Goal: Task Accomplishment & Management: Use online tool/utility

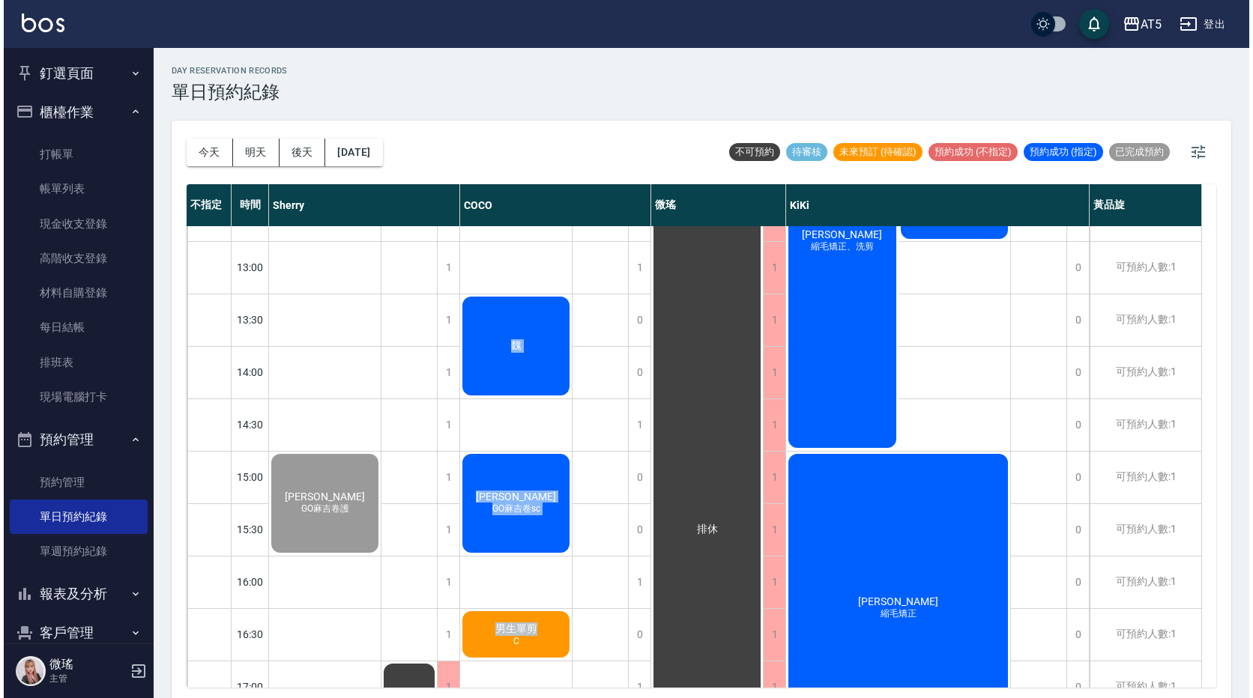
scroll to position [45, 0]
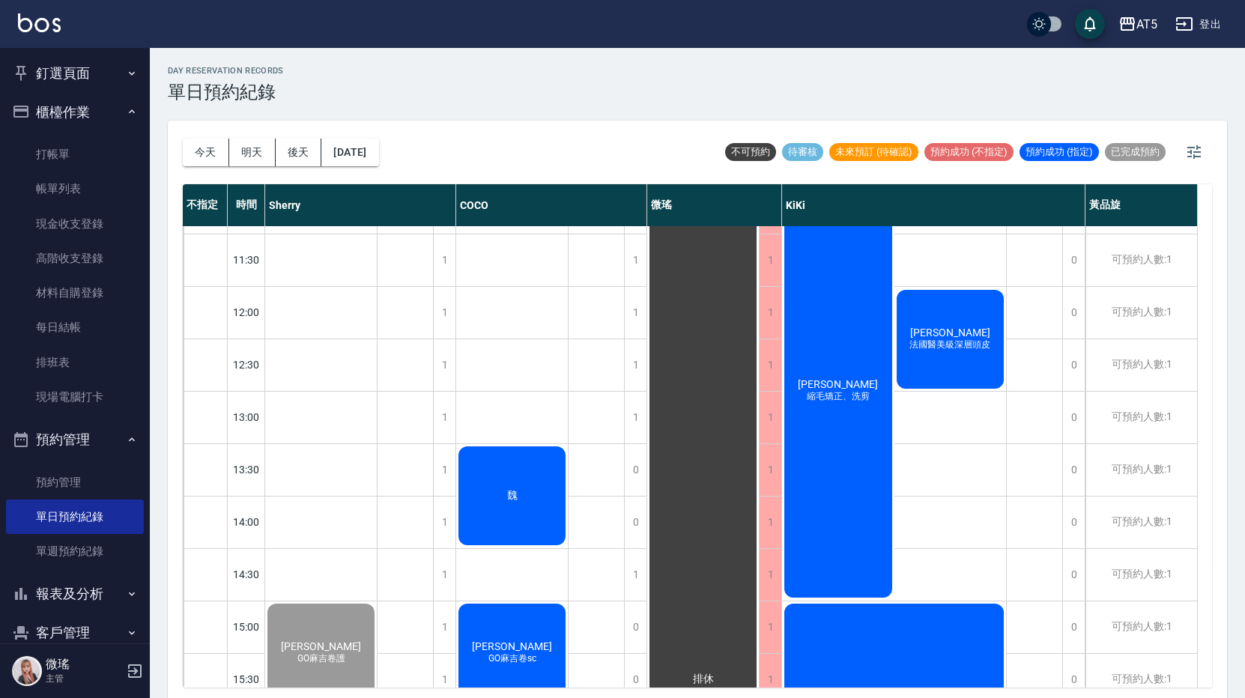
click at [849, 364] on div "[PERSON_NAME] 縮毛矯正、洗剪" at bounding box center [838, 391] width 112 height 418
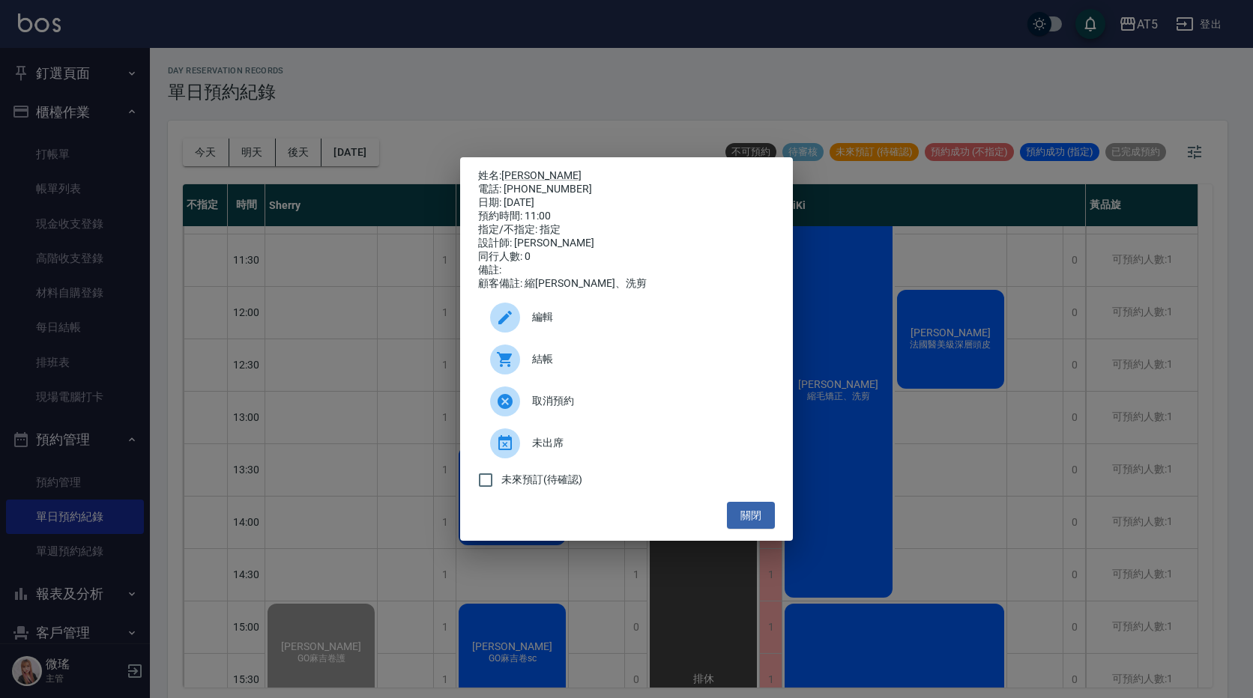
click at [536, 367] on span "結帳" at bounding box center [647, 359] width 231 height 16
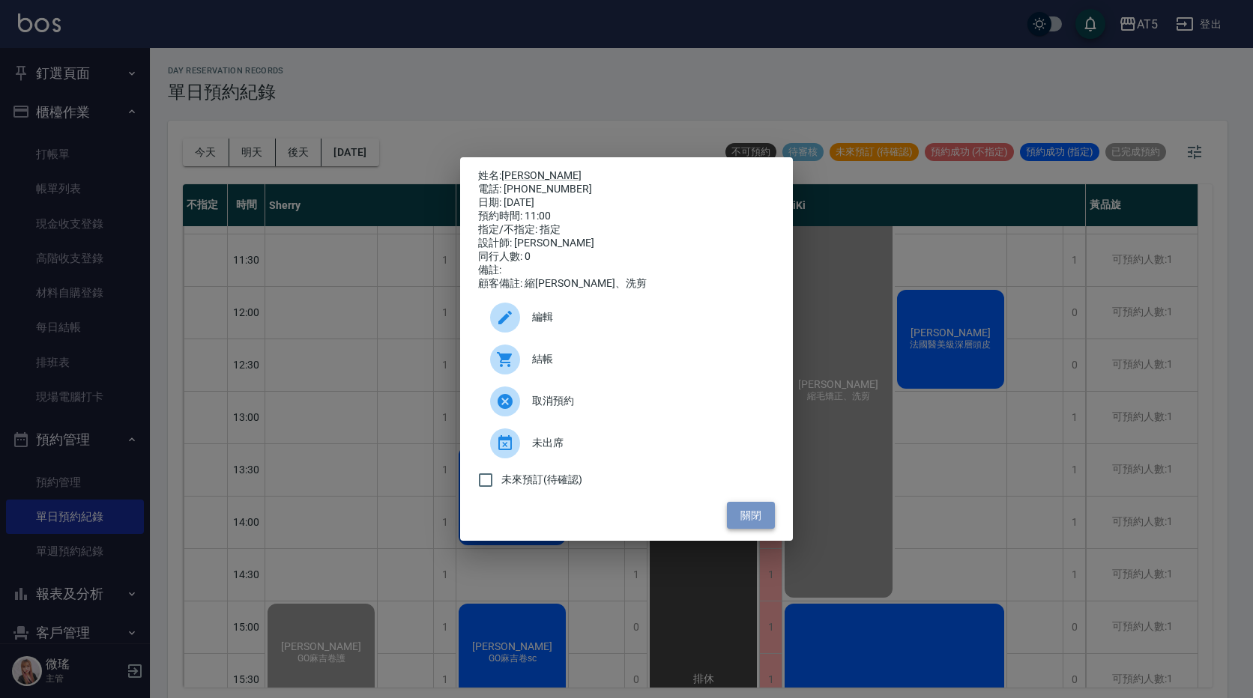
click at [738, 509] on button "關閉" at bounding box center [751, 516] width 48 height 28
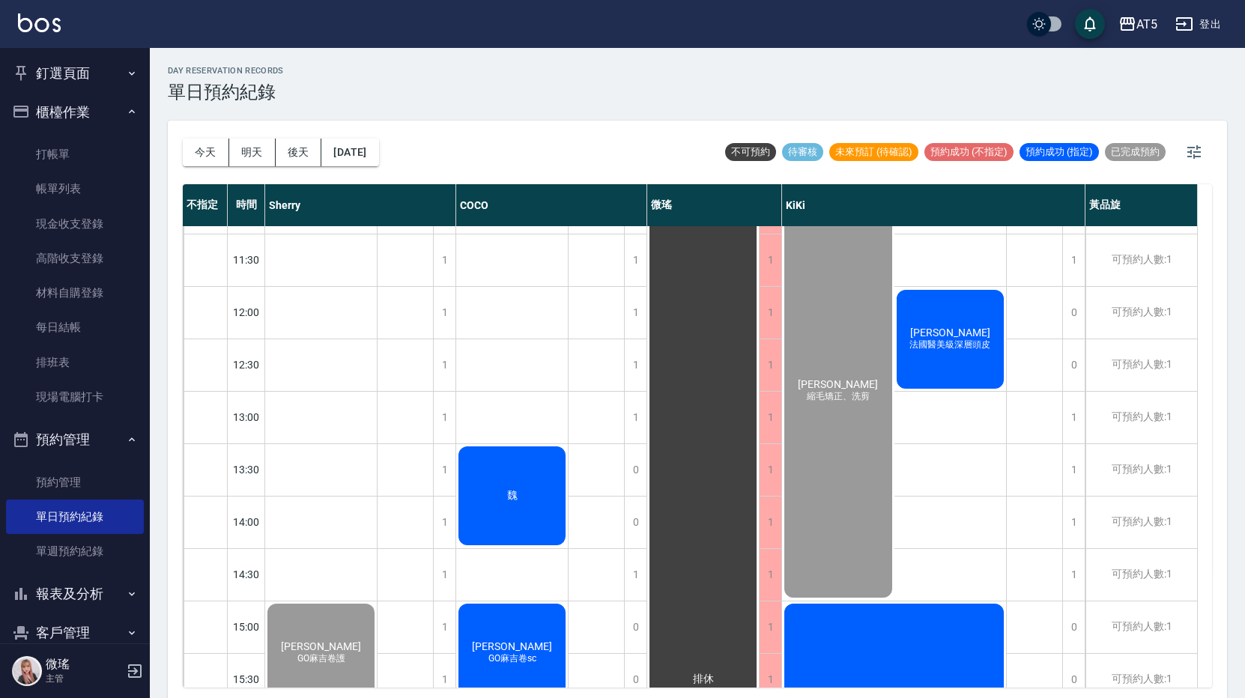
click at [934, 339] on span "蔡淑惠" at bounding box center [950, 333] width 86 height 12
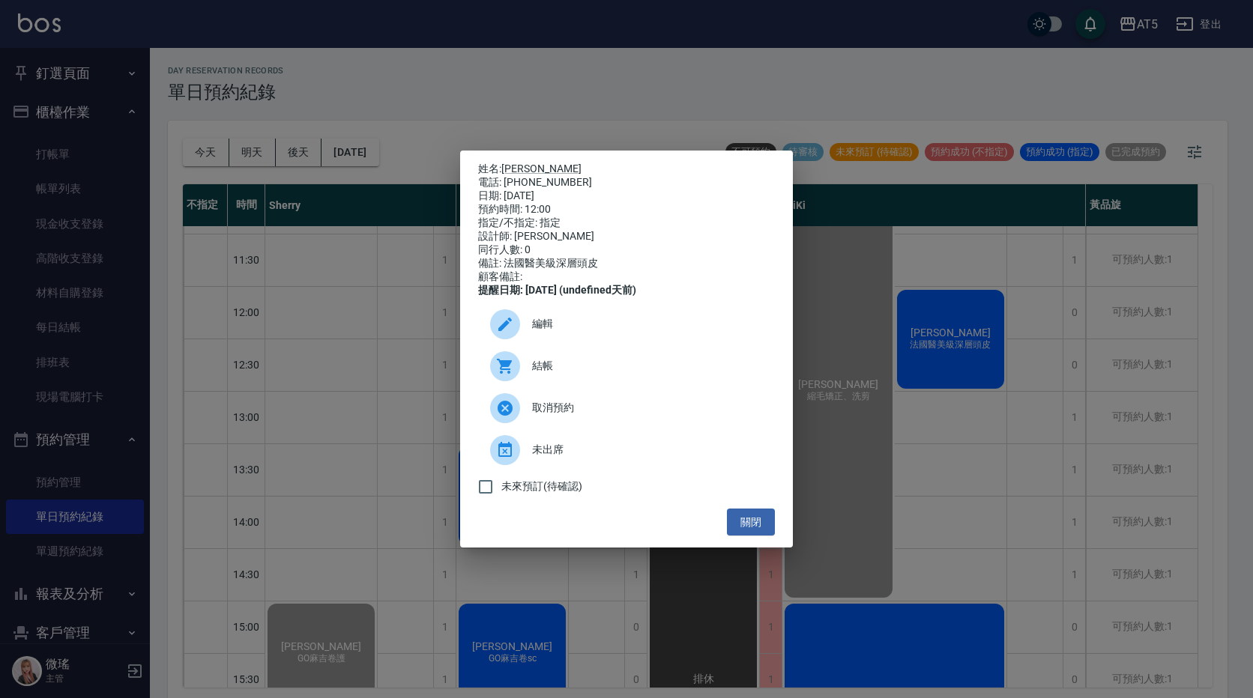
click at [587, 374] on span "結帳" at bounding box center [647, 366] width 231 height 16
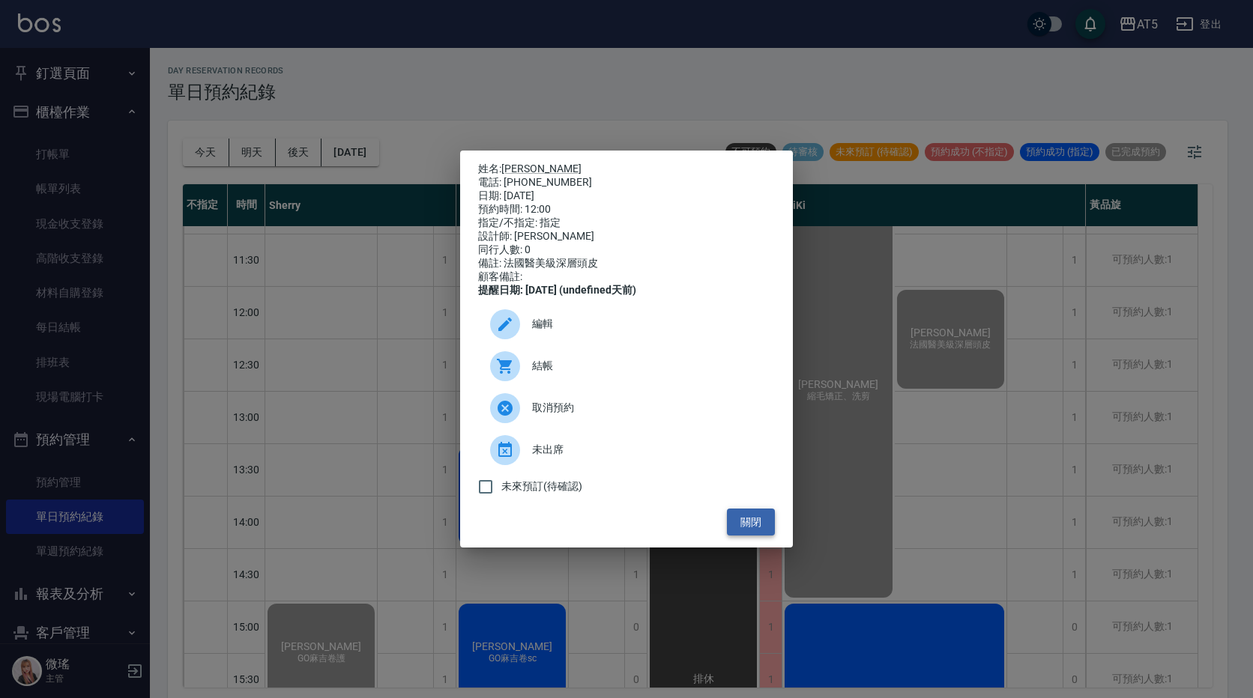
click at [753, 535] on button "關閉" at bounding box center [751, 523] width 48 height 28
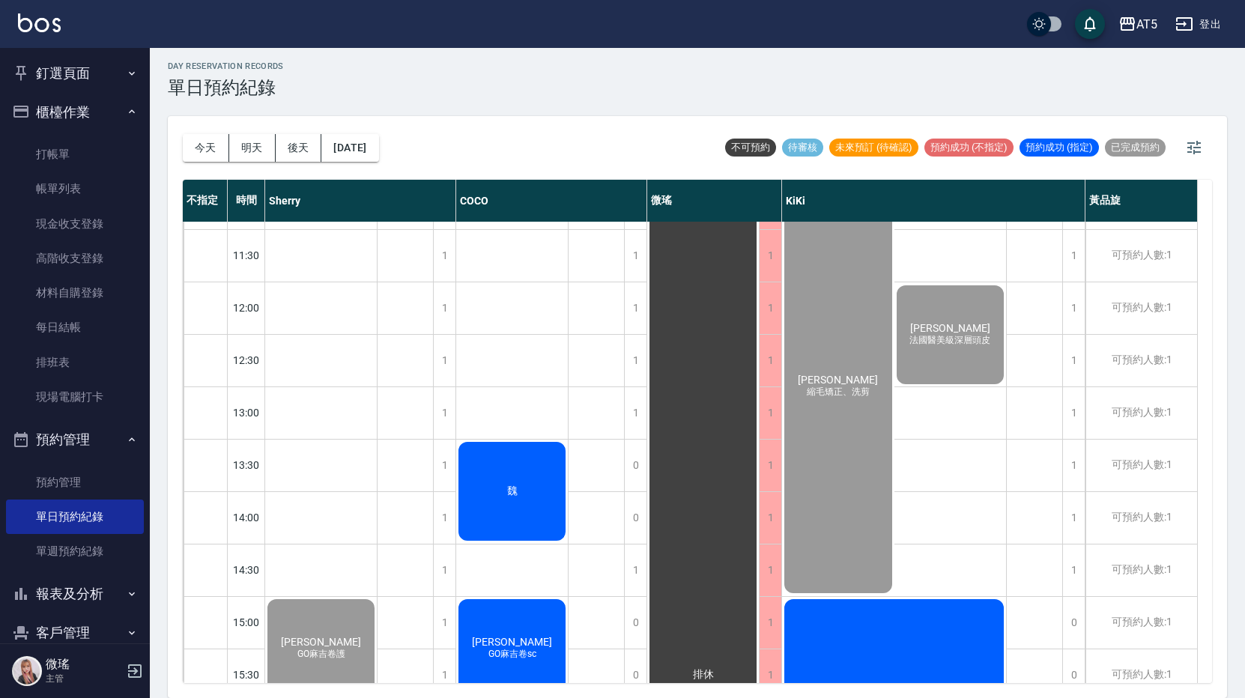
scroll to position [345, 0]
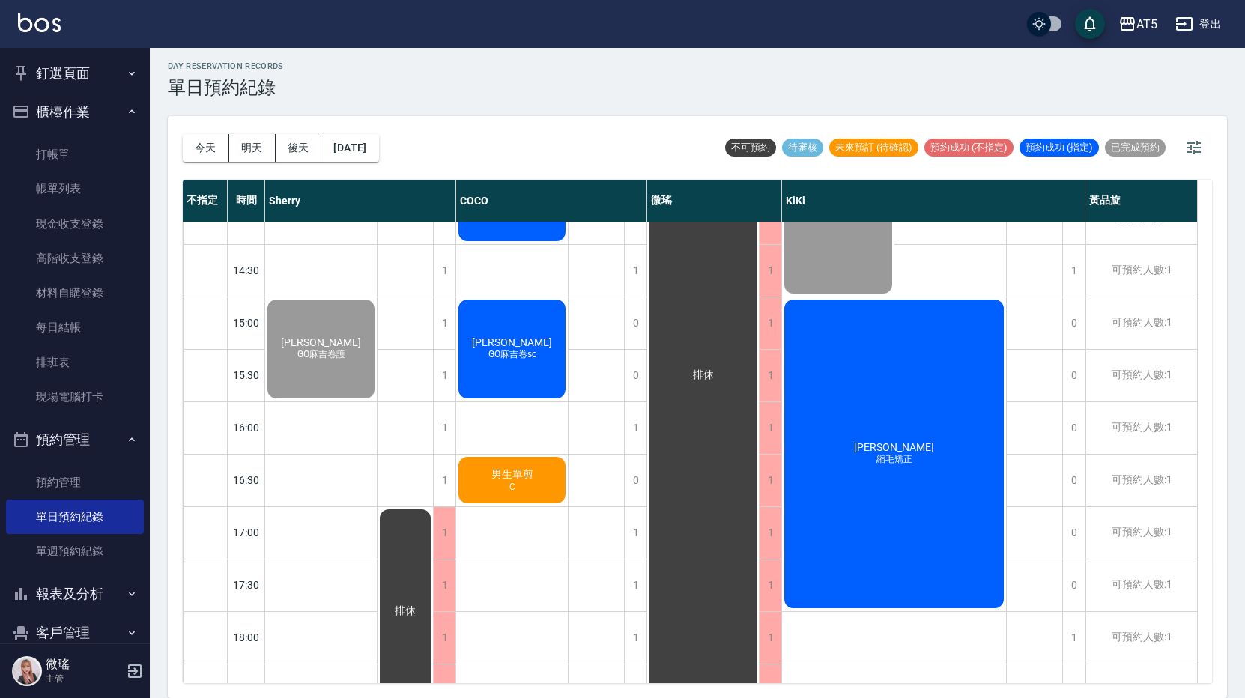
click at [895, 438] on div "林聖芳 縮毛矯正" at bounding box center [894, 453] width 224 height 313
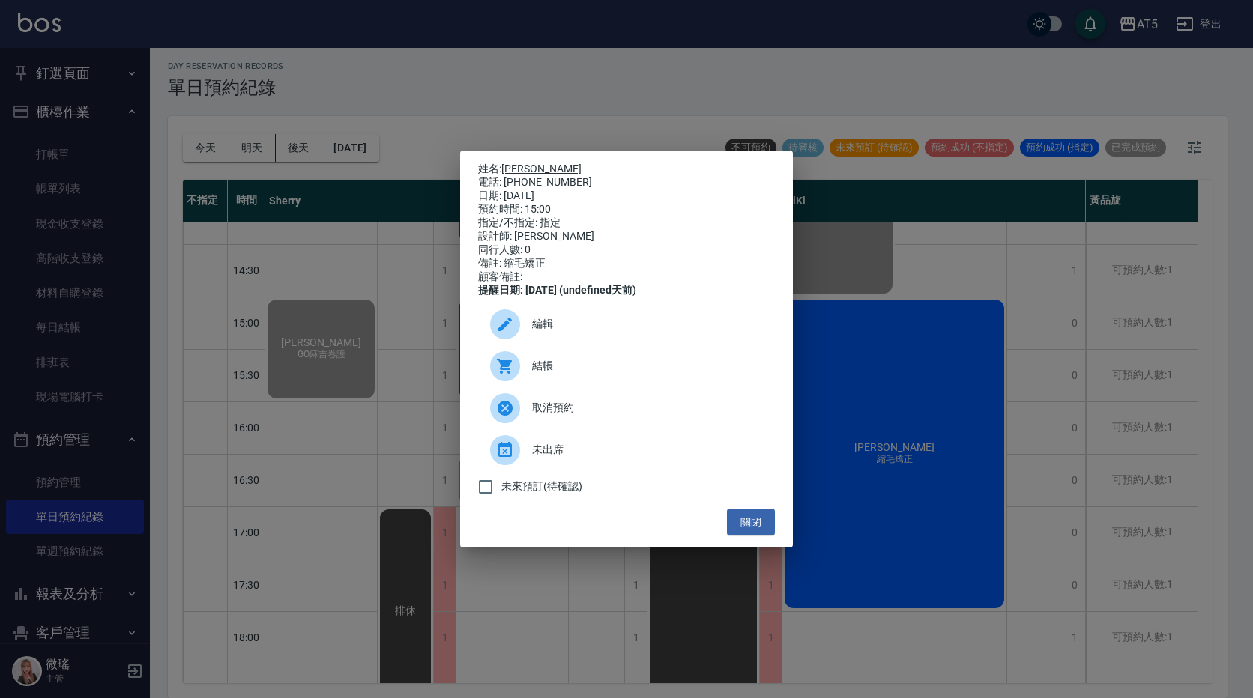
click at [529, 163] on link "林聖芳" at bounding box center [541, 169] width 80 height 12
click at [740, 536] on button "關閉" at bounding box center [751, 523] width 48 height 28
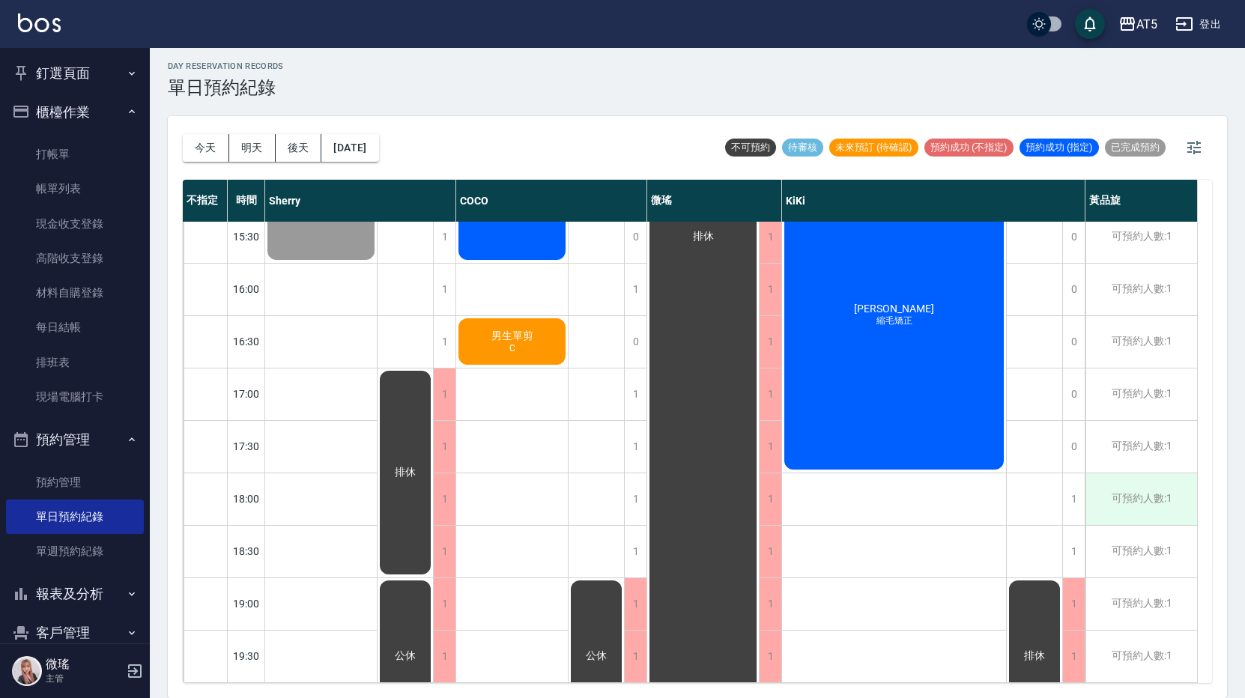
scroll to position [120, 0]
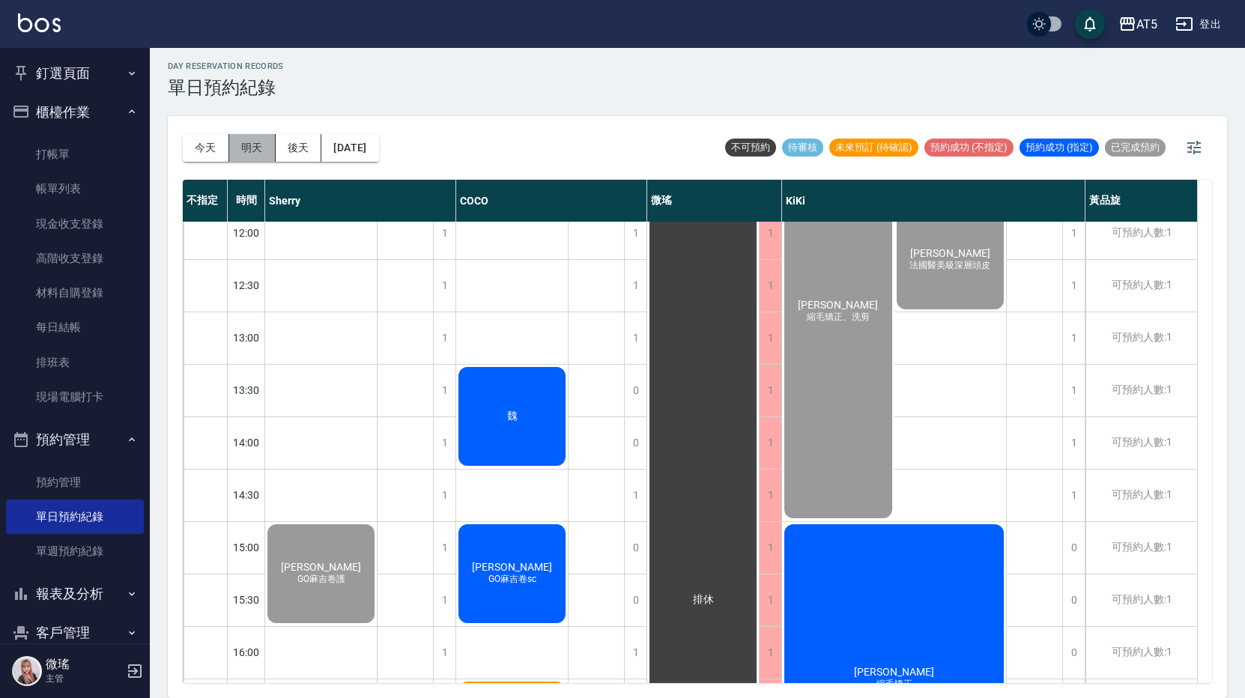
click at [256, 152] on button "明天" at bounding box center [252, 148] width 46 height 28
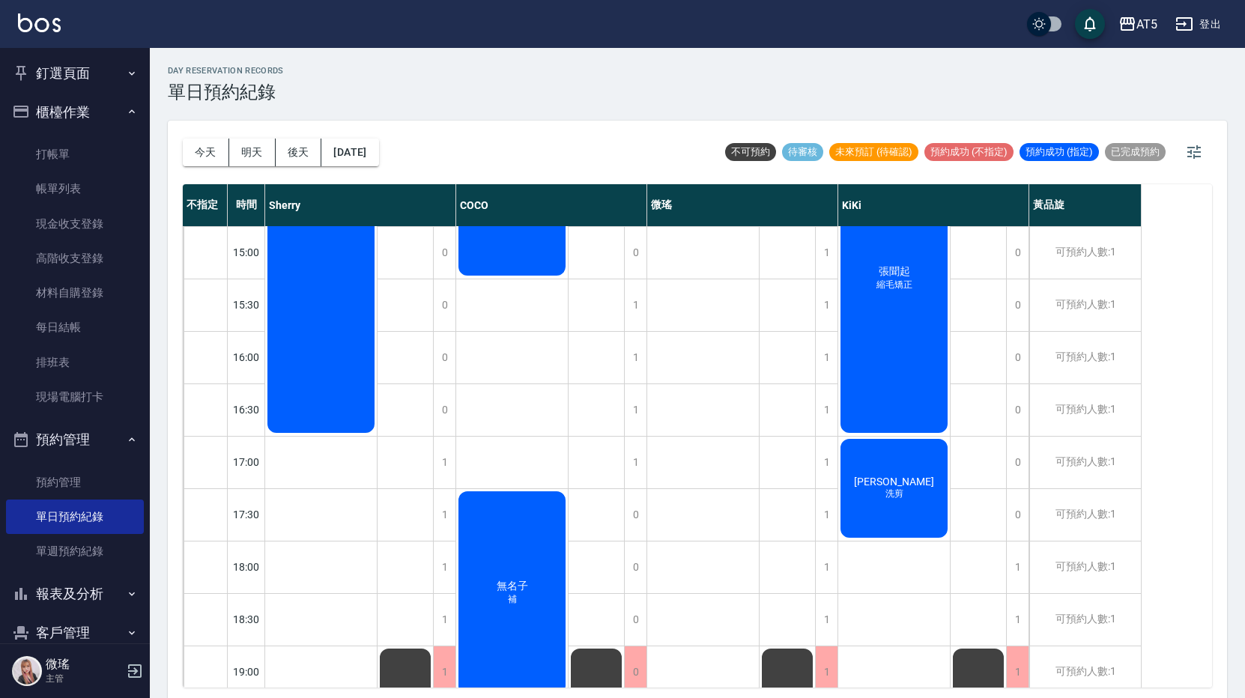
scroll to position [495, 0]
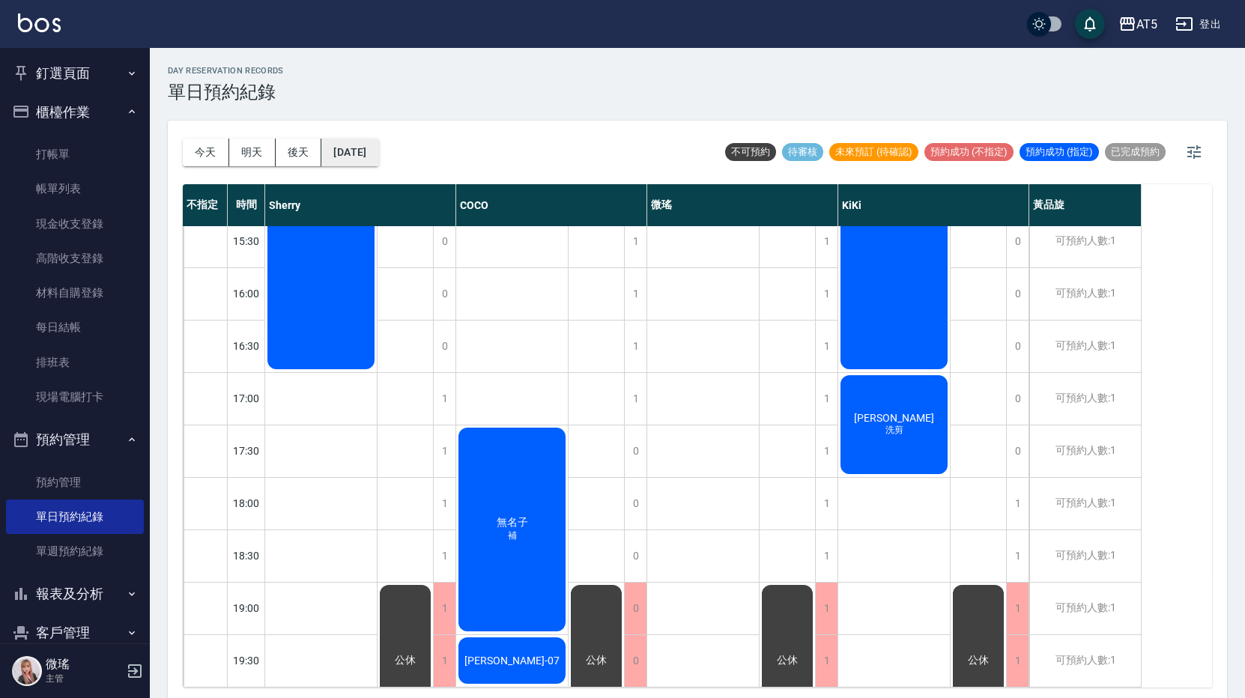
click at [340, 148] on button "2025/10/08" at bounding box center [349, 153] width 57 height 28
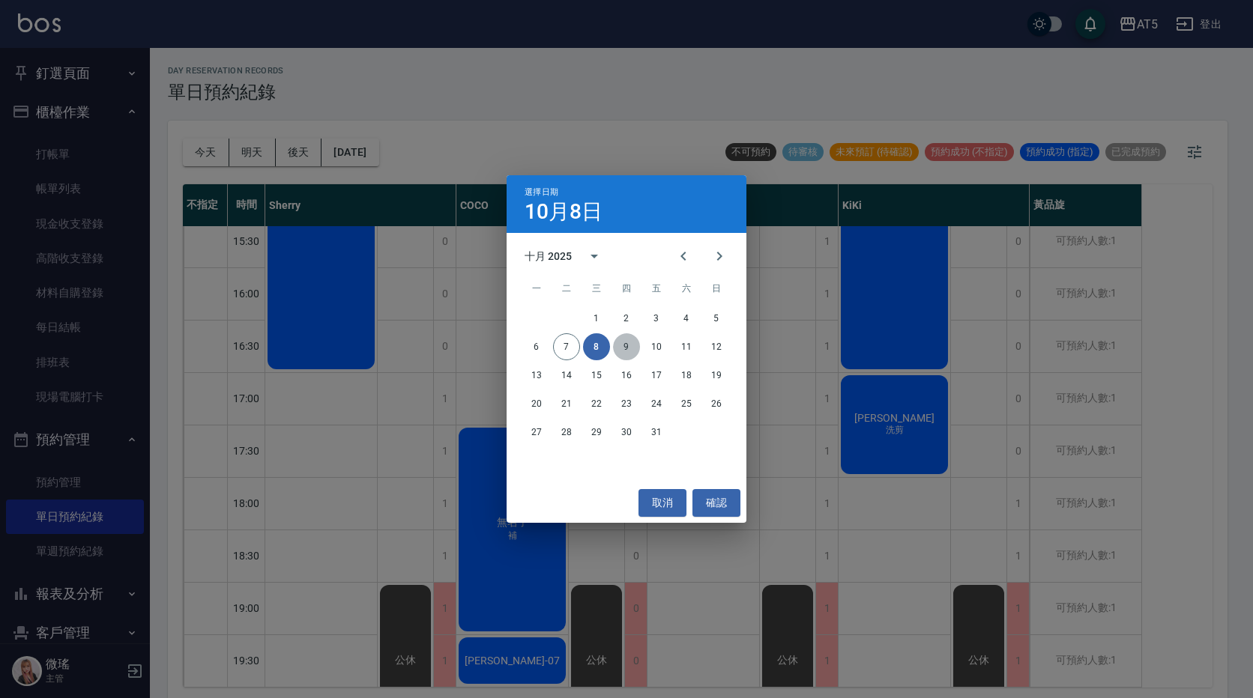
click at [630, 351] on button "9" at bounding box center [626, 346] width 27 height 27
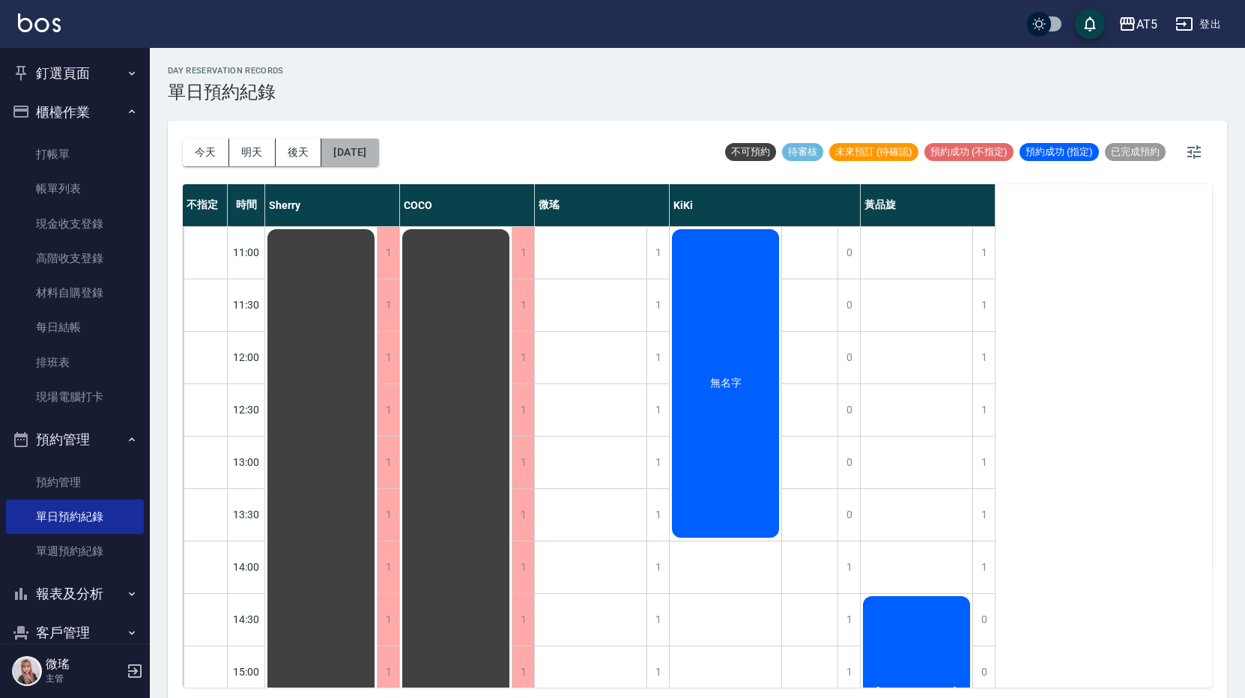
click at [371, 152] on button "2025/10/09" at bounding box center [349, 153] width 57 height 28
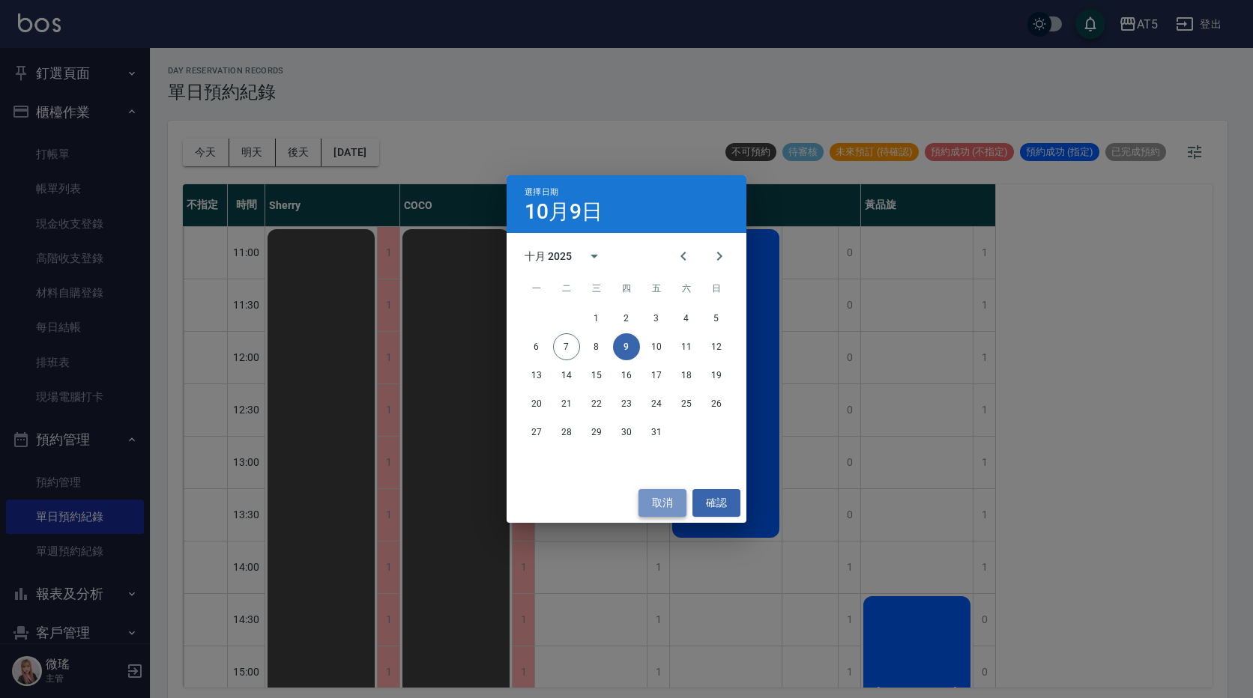
click at [671, 512] on button "取消" at bounding box center [662, 503] width 48 height 28
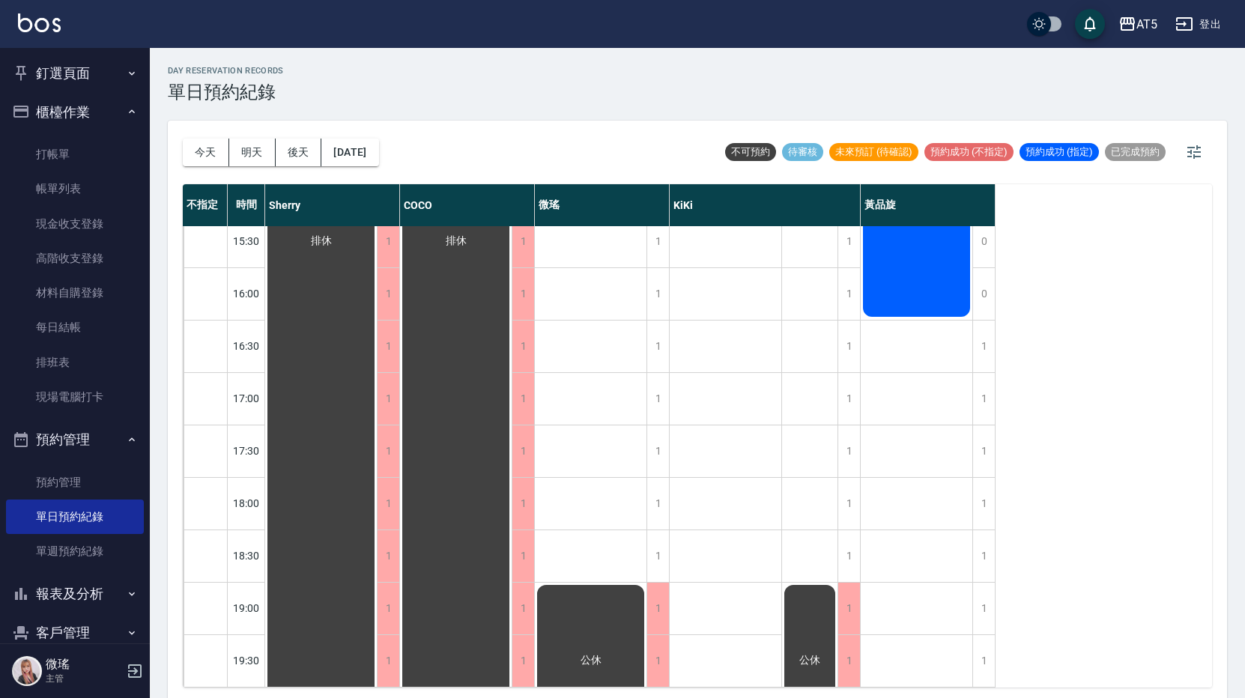
scroll to position [195, 0]
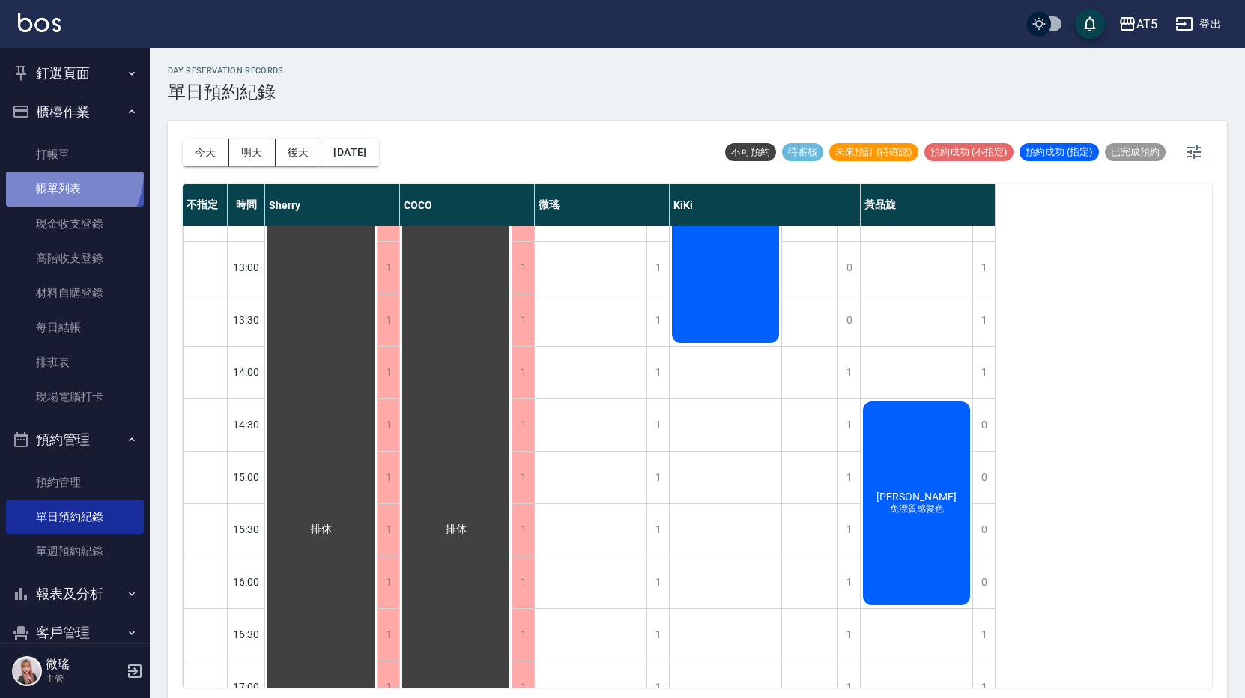
click at [58, 173] on link "帳單列表" at bounding box center [75, 189] width 138 height 34
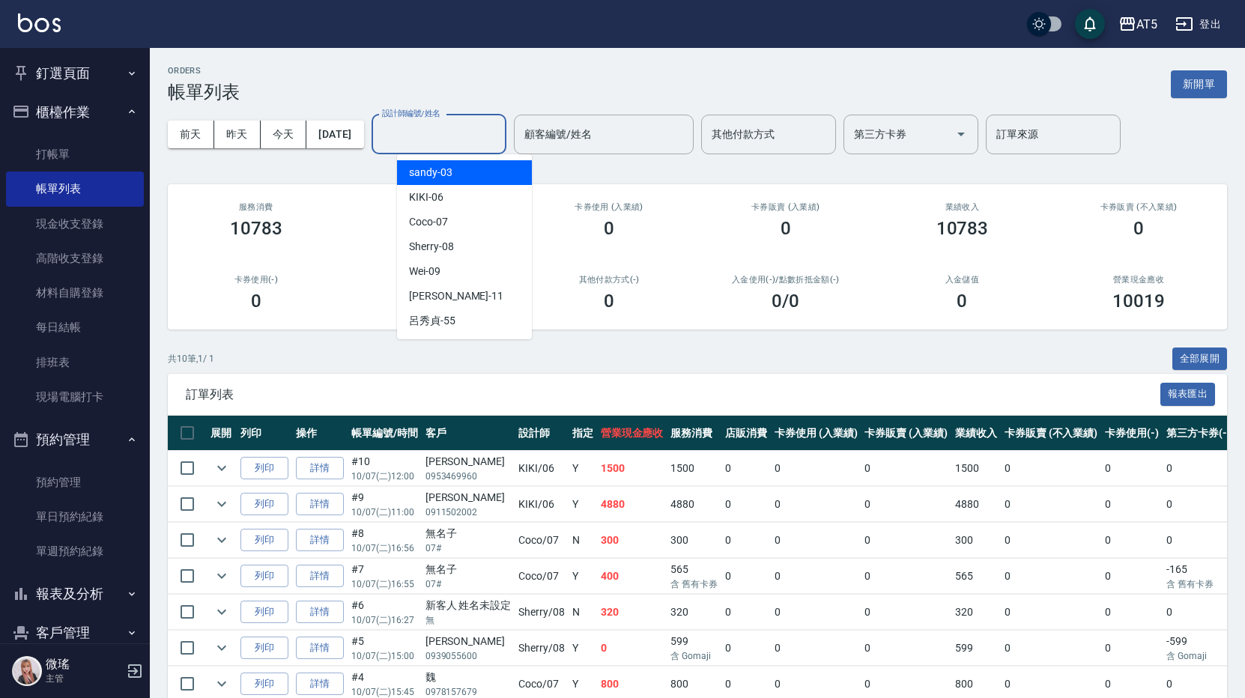
click at [433, 143] on input "設計師編號/姓名" at bounding box center [438, 134] width 121 height 26
click at [456, 218] on div "Coco -07" at bounding box center [464, 222] width 135 height 25
type input "Coco-07"
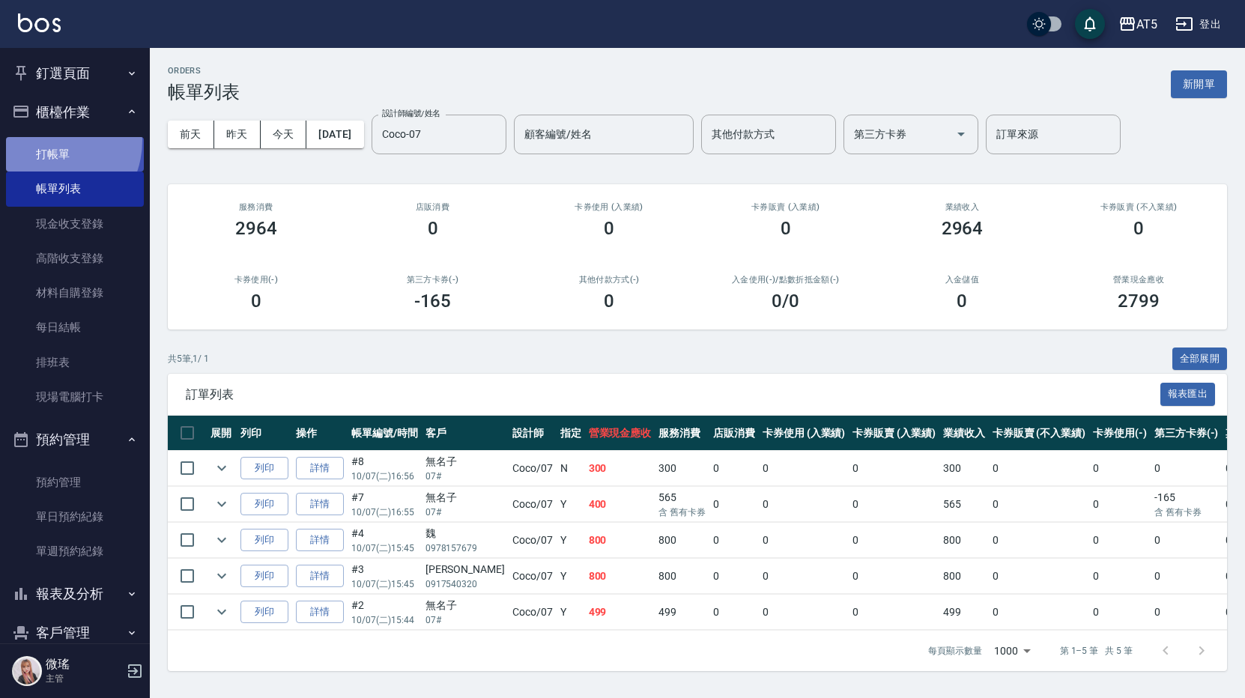
click at [47, 141] on link "打帳單" at bounding box center [75, 154] width 138 height 34
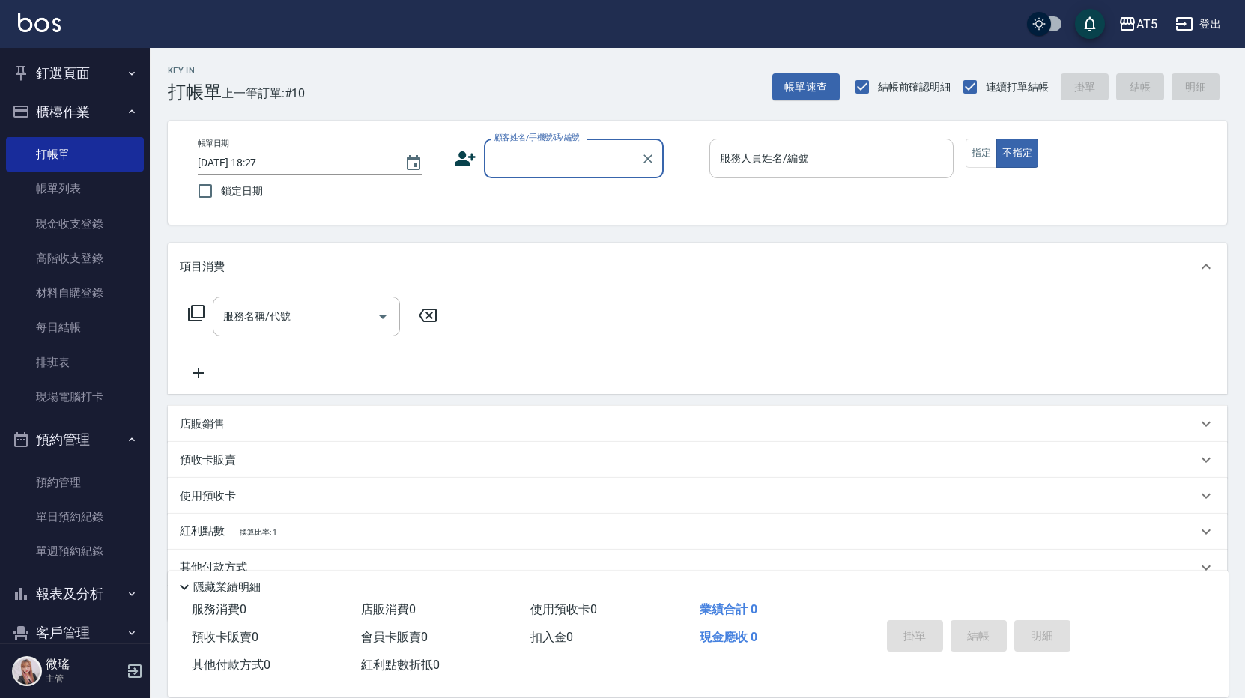
click at [847, 161] on input "服務人員姓名/編號" at bounding box center [831, 158] width 231 height 26
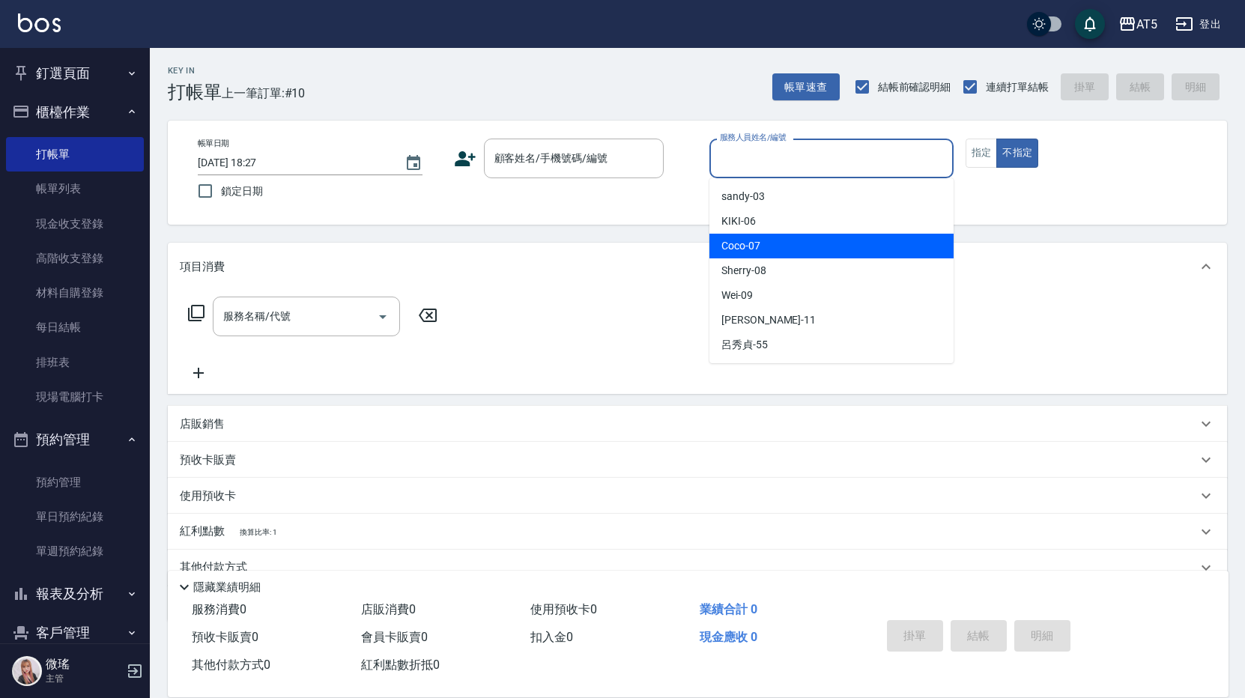
click at [810, 245] on div "Coco -07" at bounding box center [832, 246] width 244 height 25
type input "Coco-07"
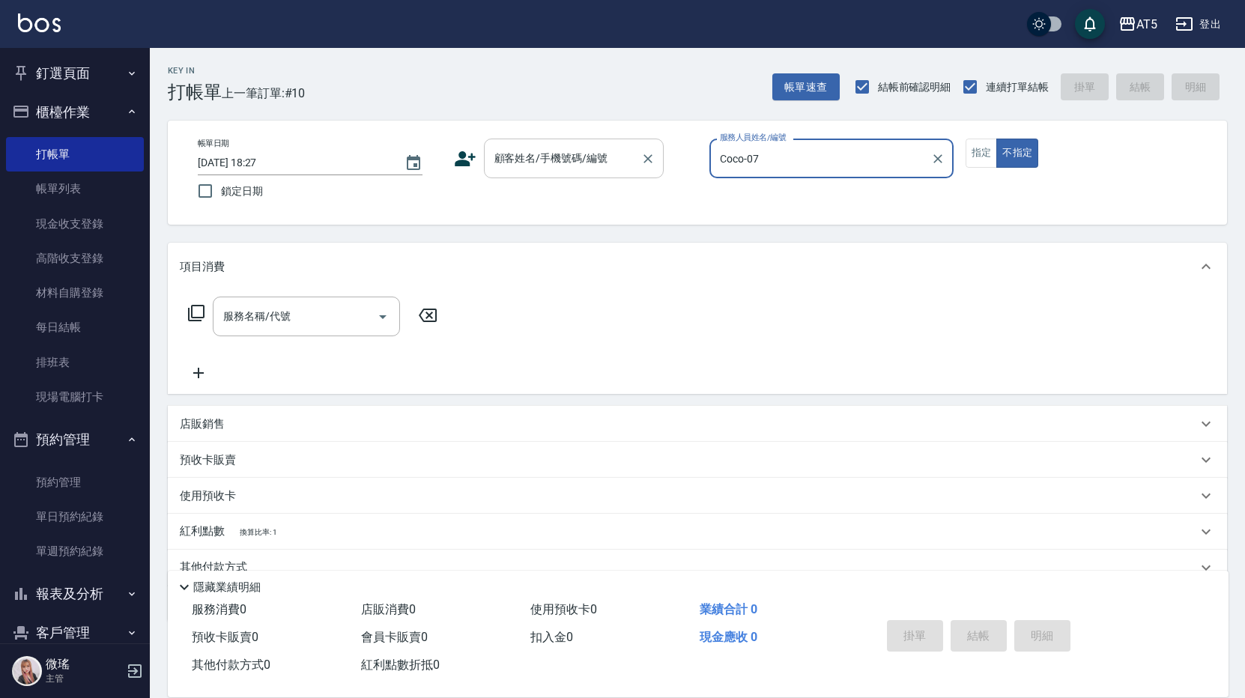
click at [571, 164] on input "顧客姓名/手機號碼/編號" at bounding box center [563, 158] width 144 height 26
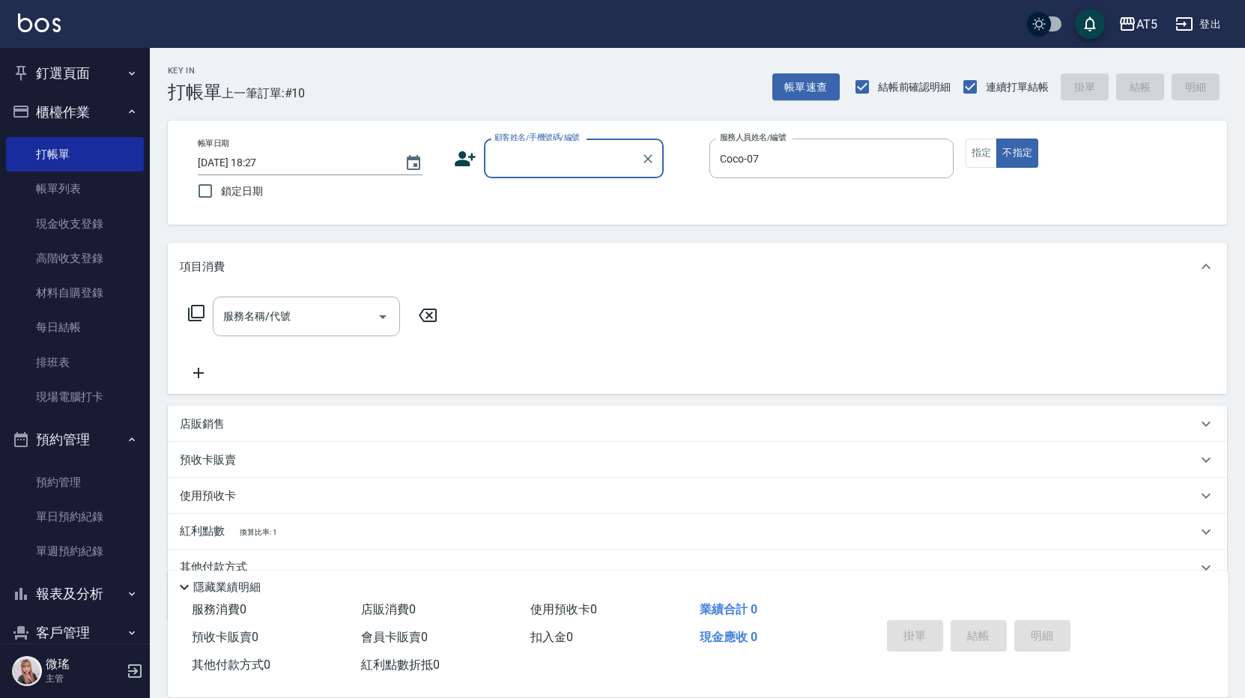
click at [572, 170] on input "顧客姓名/手機號碼/編號" at bounding box center [563, 158] width 144 height 26
click at [593, 199] on li "男生單剪/0909766987/null" at bounding box center [574, 196] width 180 height 25
type input "男生單剪/0909766987/null"
click at [193, 313] on icon at bounding box center [196, 313] width 16 height 16
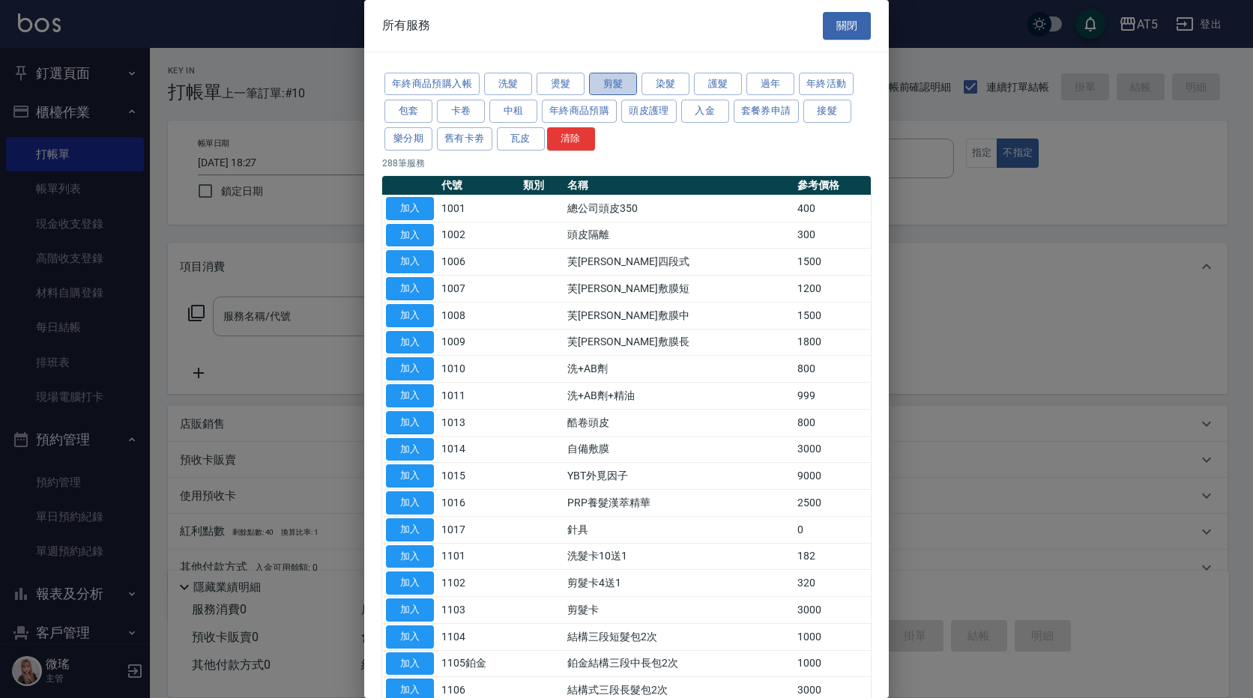
click at [617, 88] on button "剪髮" at bounding box center [613, 84] width 48 height 23
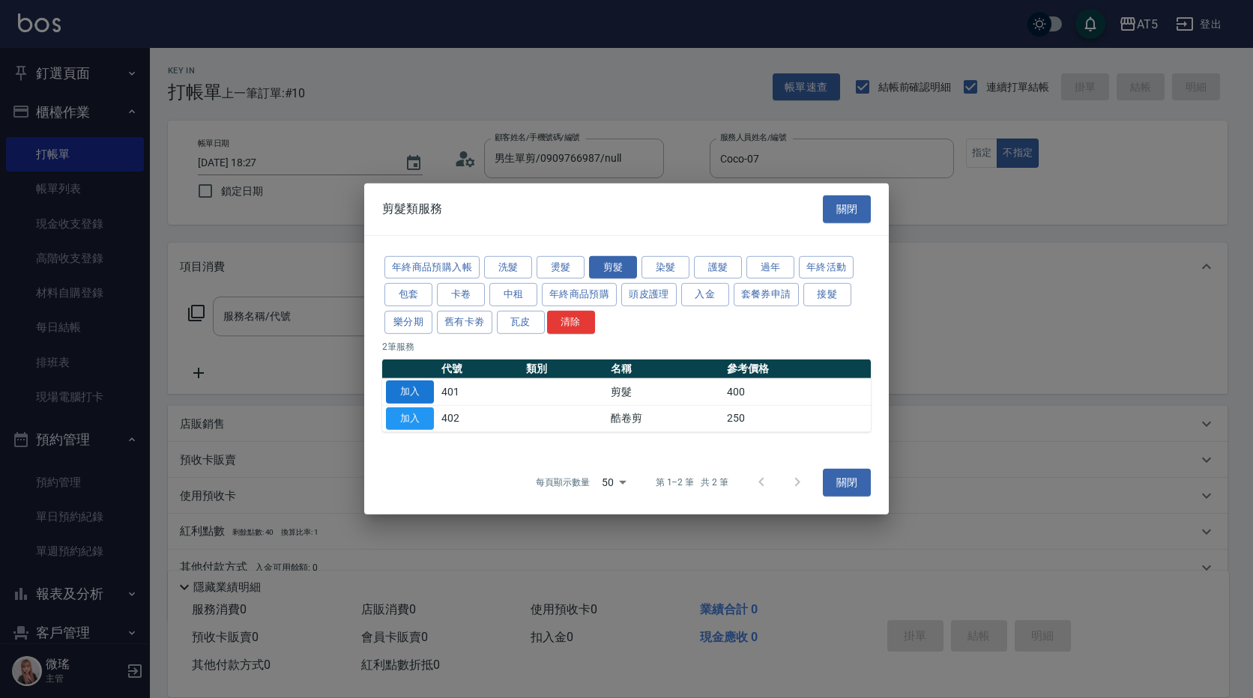
click at [417, 392] on button "加入" at bounding box center [410, 392] width 48 height 23
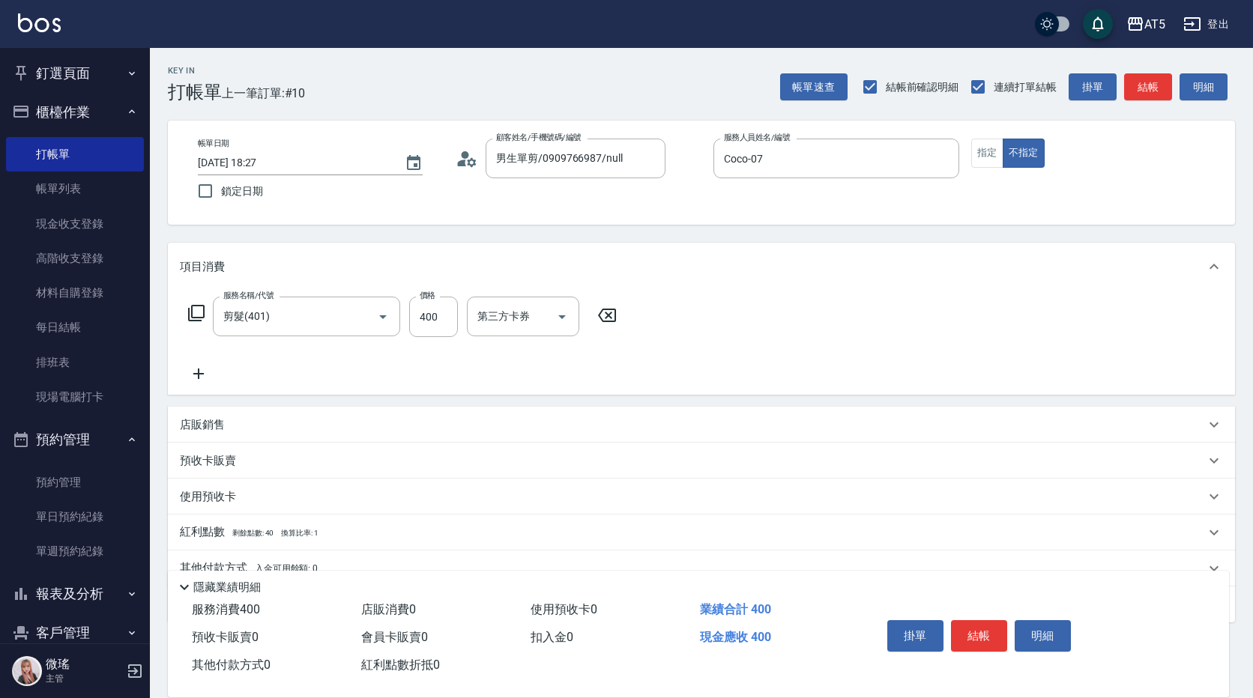
type input "剪髮(401)"
type input "40"
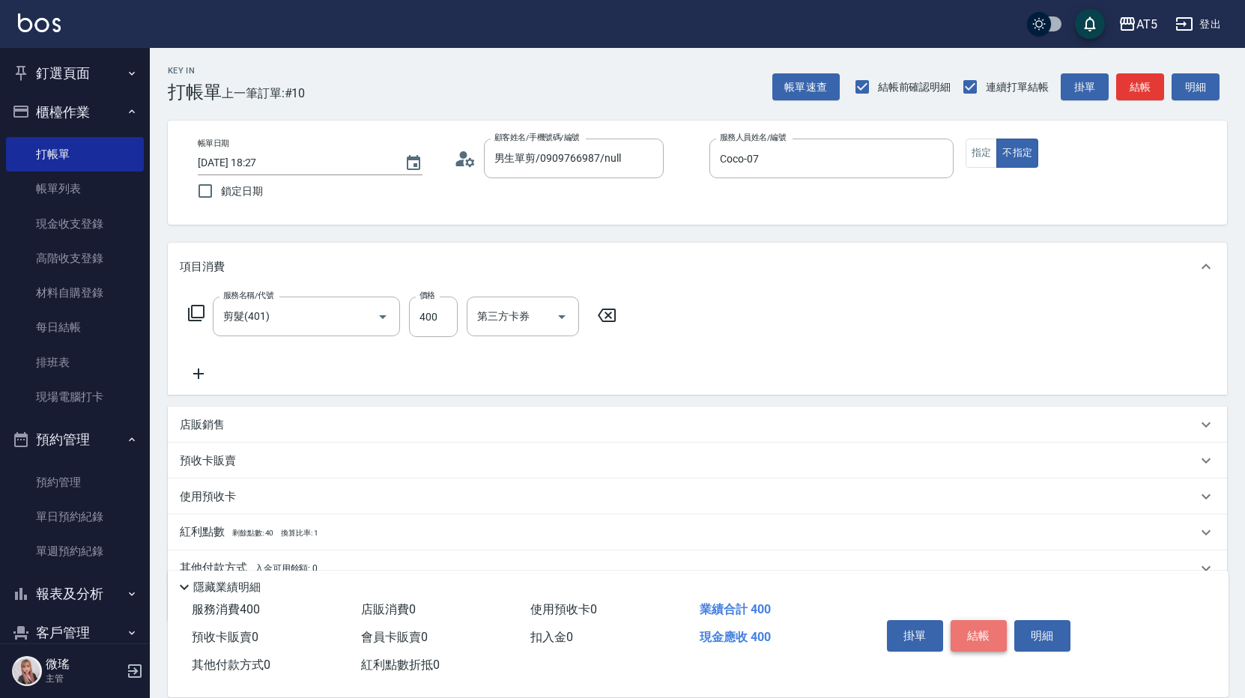
click at [975, 620] on button "結帳" at bounding box center [979, 635] width 56 height 31
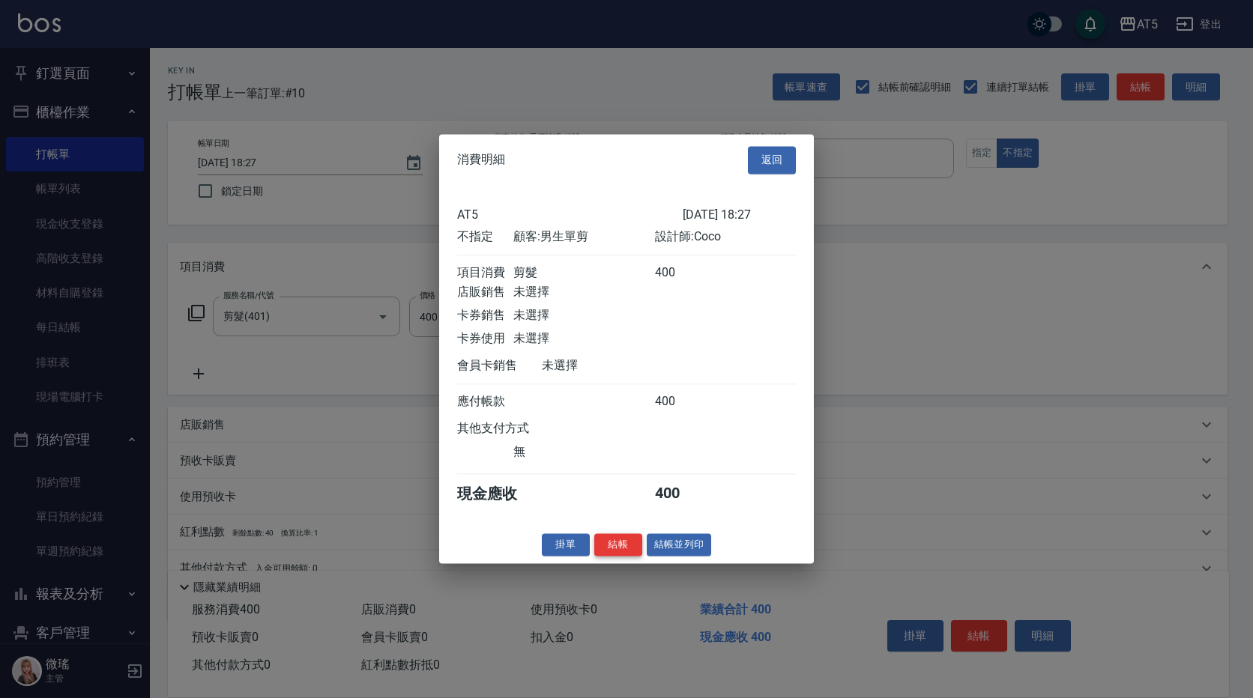
click at [614, 546] on button "結帳" at bounding box center [618, 544] width 48 height 23
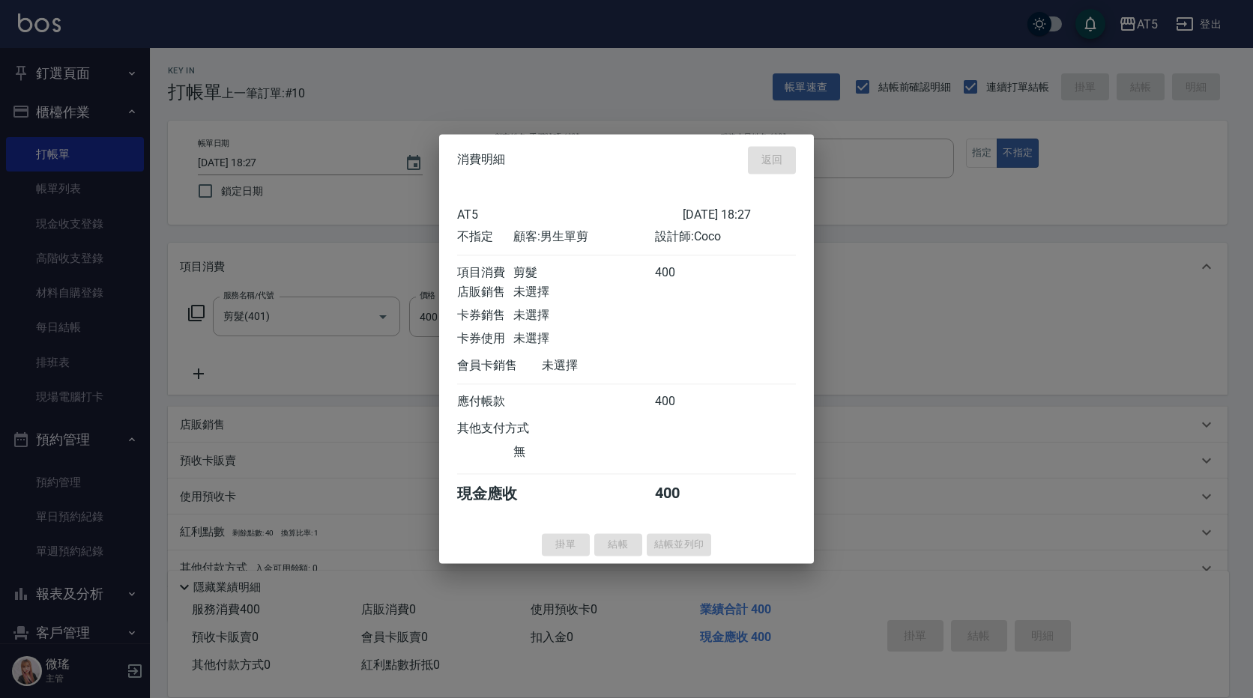
type input "2025/10/07 18:28"
type input "0"
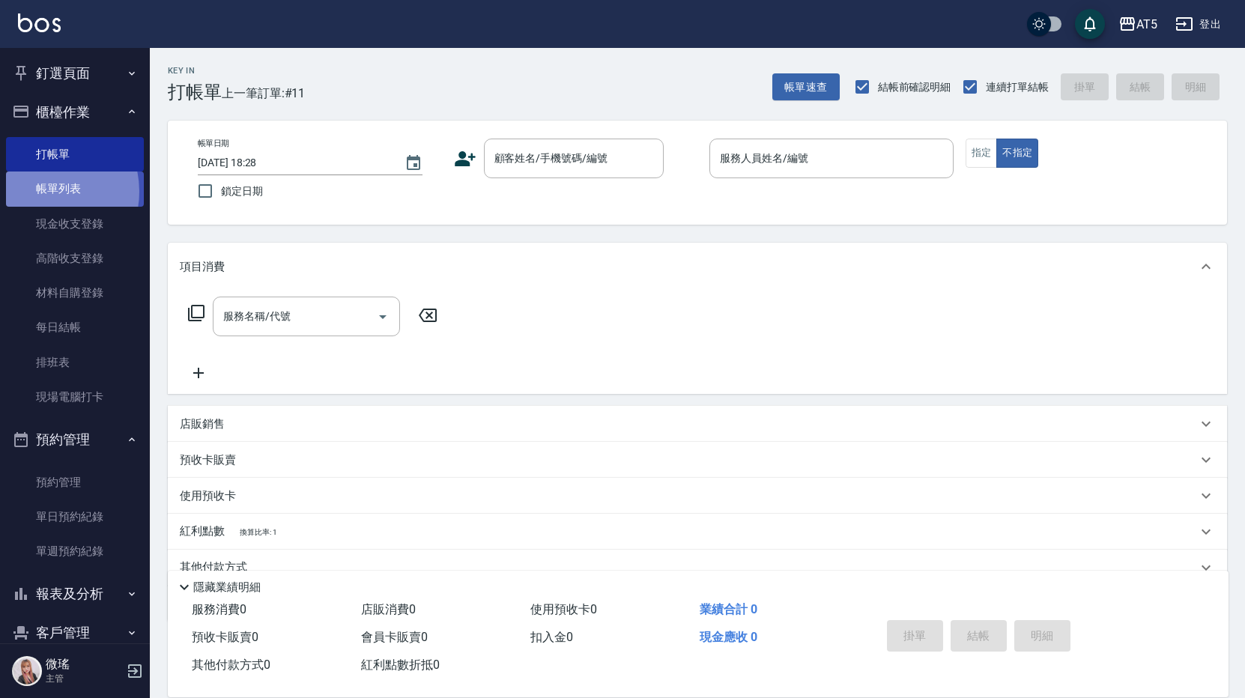
click at [39, 191] on link "帳單列表" at bounding box center [75, 189] width 138 height 34
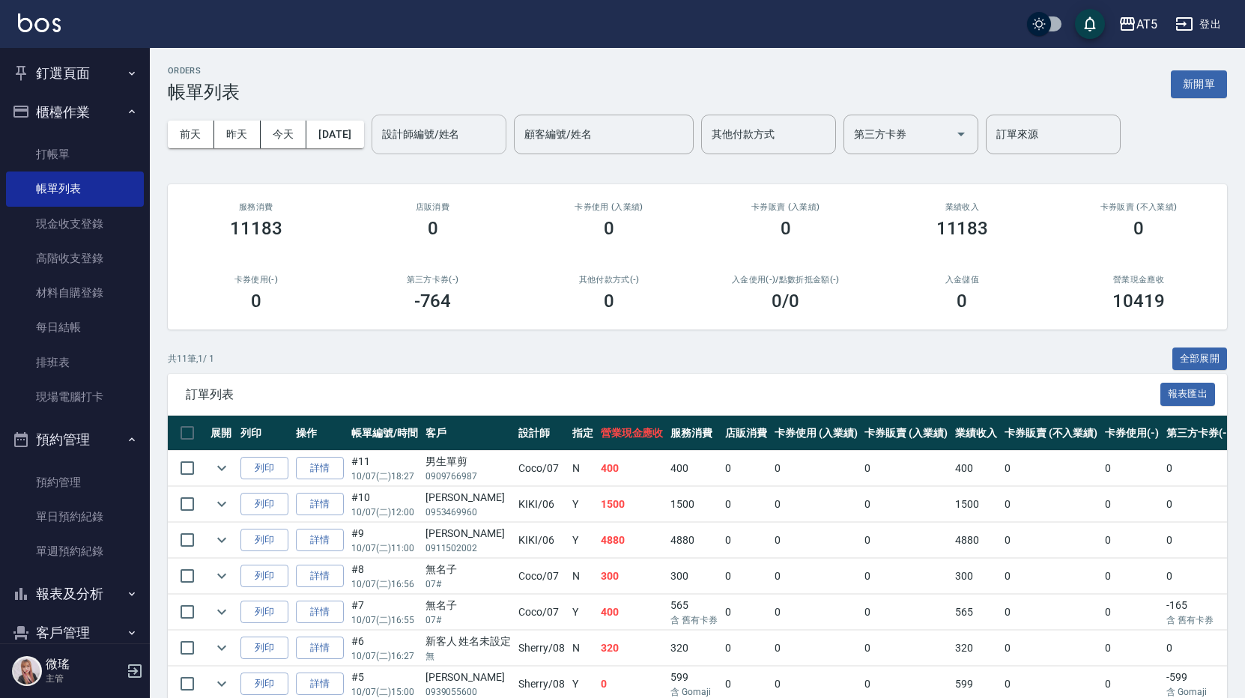
click at [477, 130] on input "設計師編號/姓名" at bounding box center [438, 134] width 121 height 26
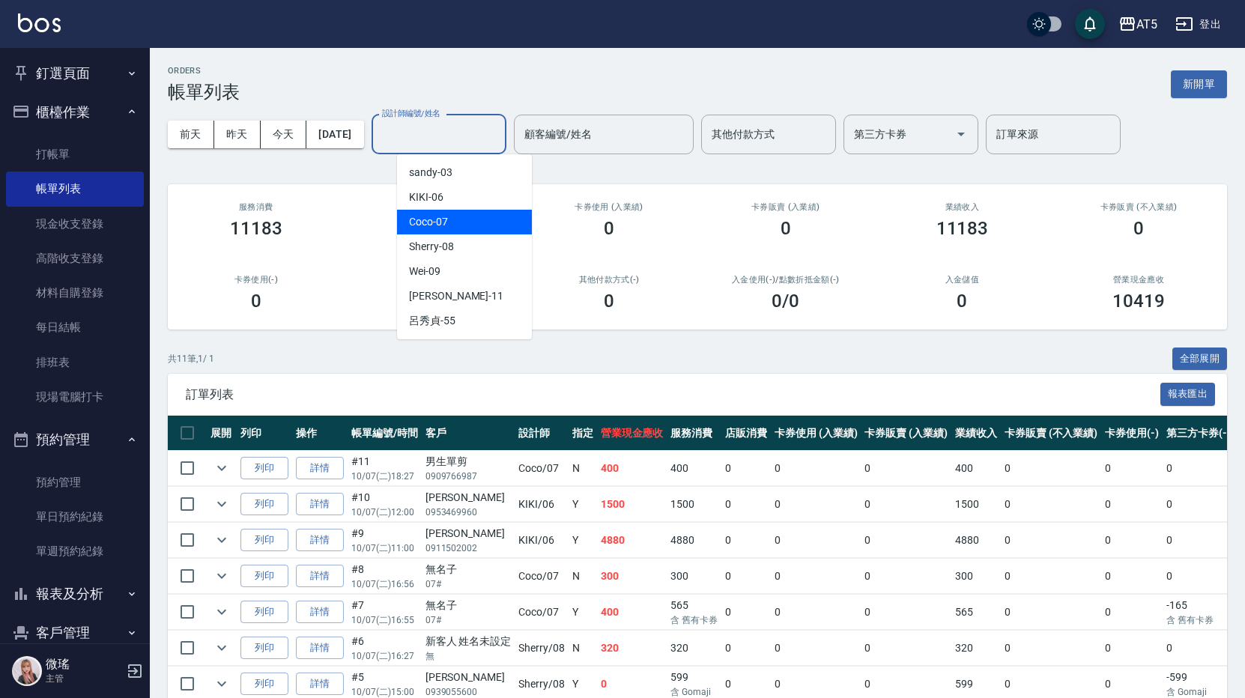
click at [469, 214] on div "Coco -07" at bounding box center [464, 222] width 135 height 25
type input "Coco-07"
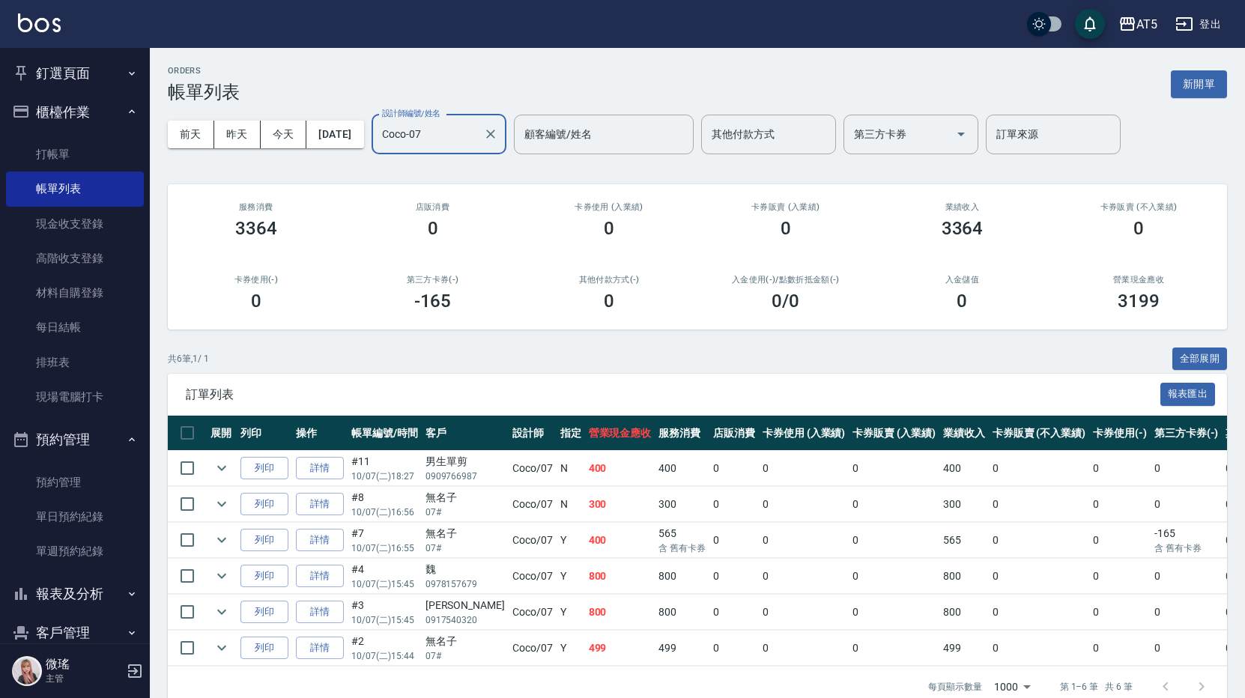
scroll to position [38, 0]
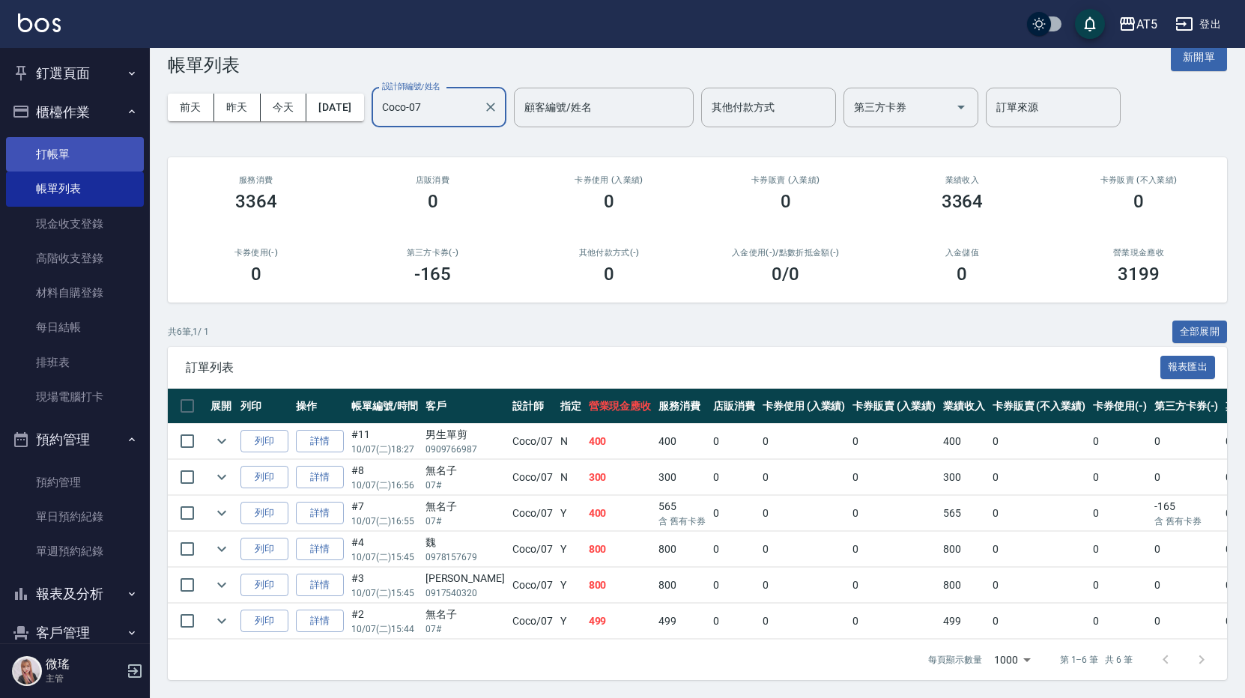
click at [76, 156] on link "打帳單" at bounding box center [75, 154] width 138 height 34
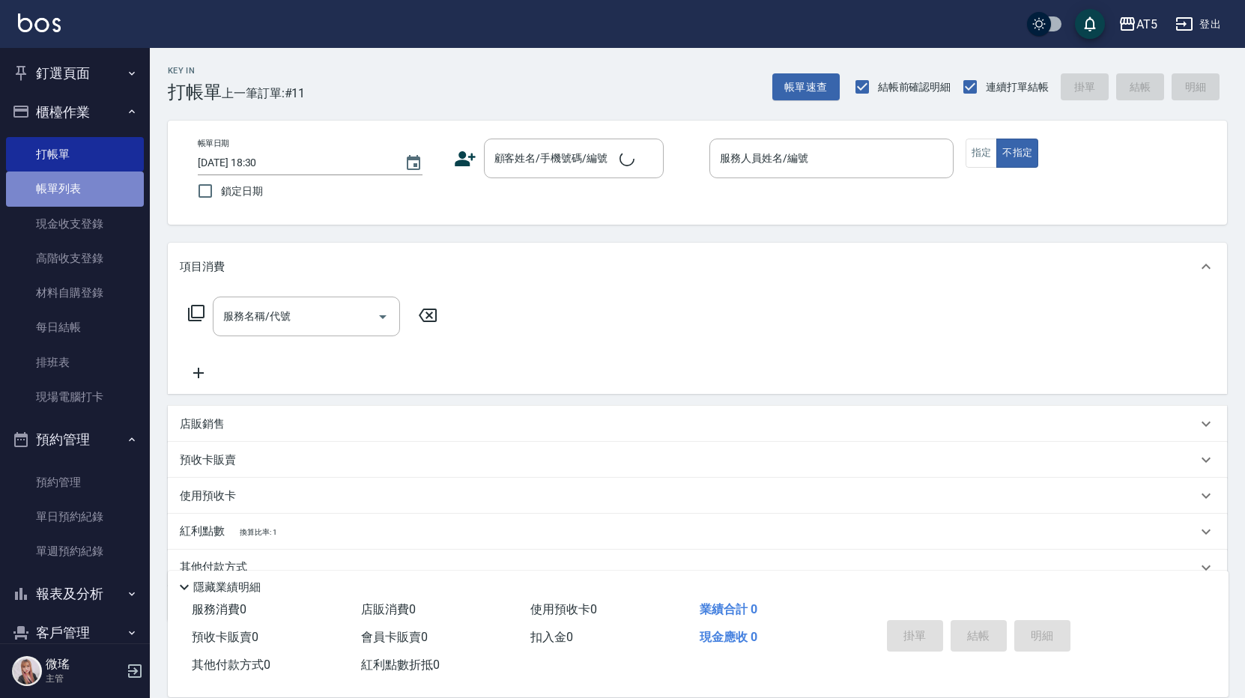
click at [76, 190] on link "帳單列表" at bounding box center [75, 189] width 138 height 34
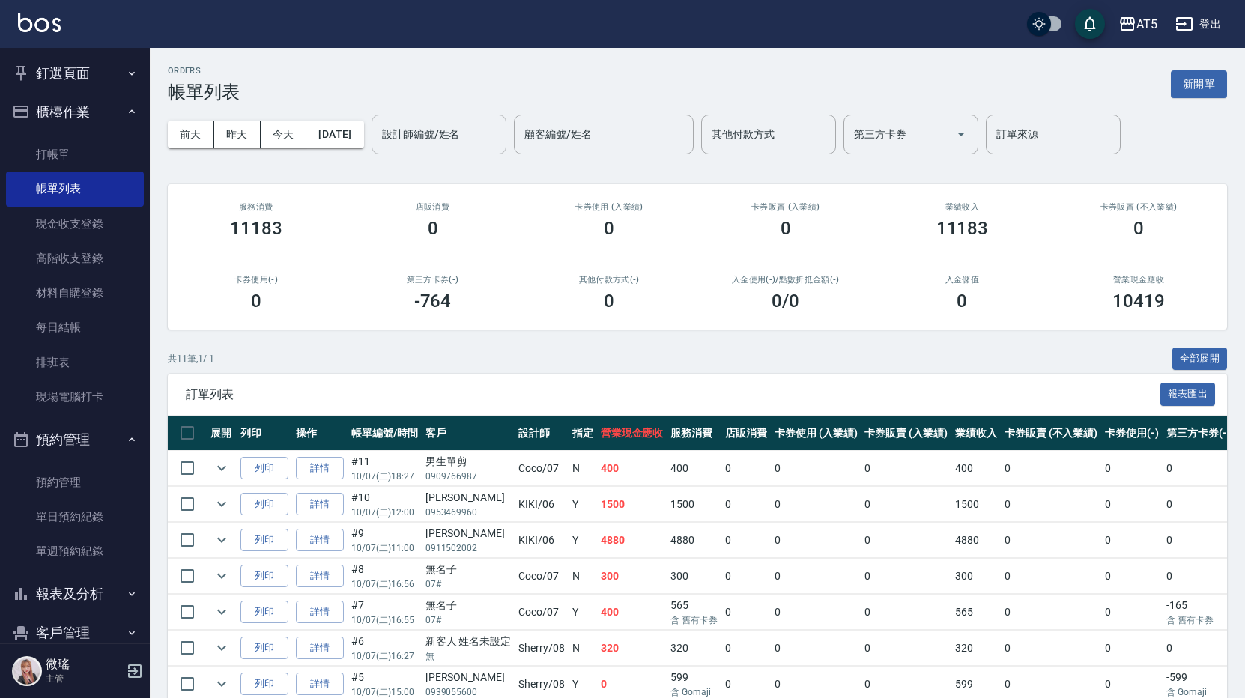
click at [461, 136] on input "設計師編號/姓名" at bounding box center [438, 134] width 121 height 26
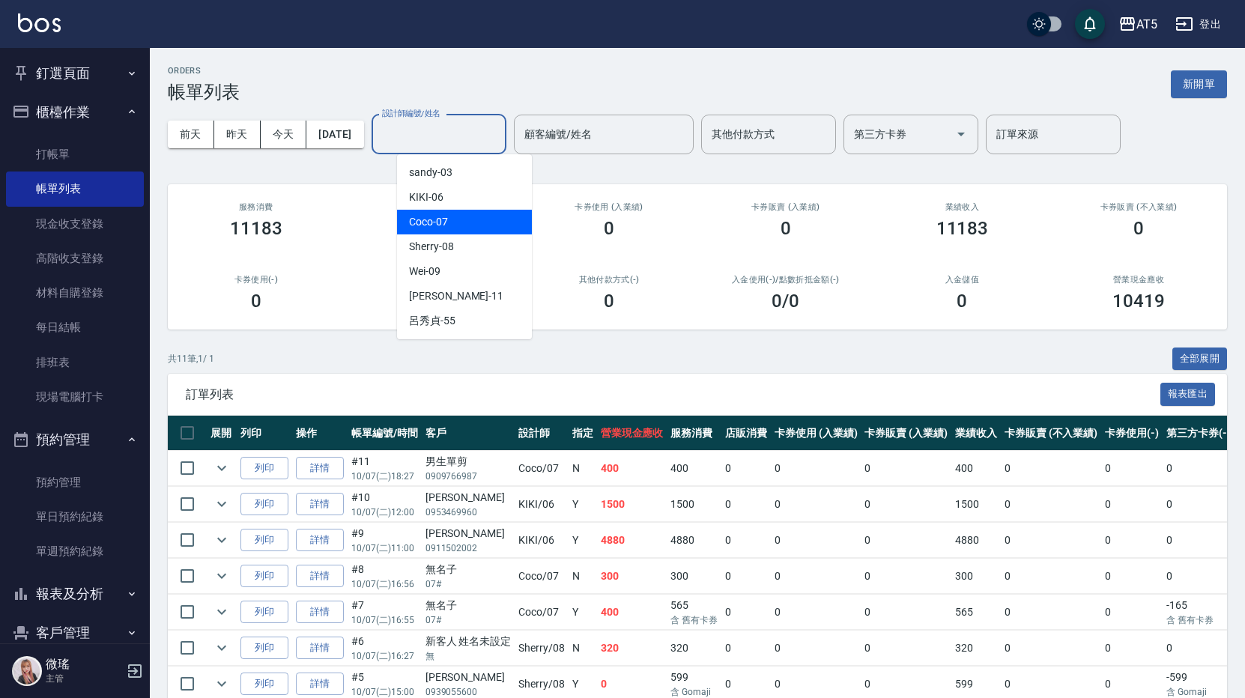
click at [492, 226] on div "Coco -07" at bounding box center [464, 222] width 135 height 25
type input "Coco-07"
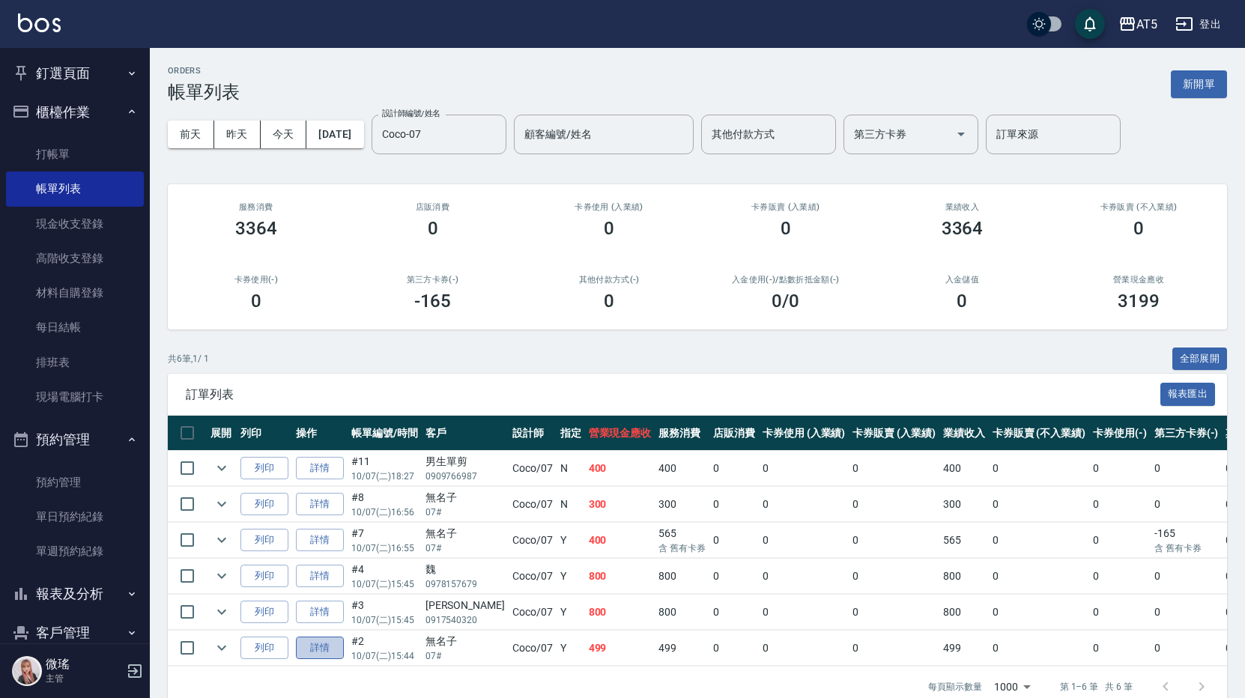
click at [324, 646] on link "詳情" at bounding box center [320, 648] width 48 height 23
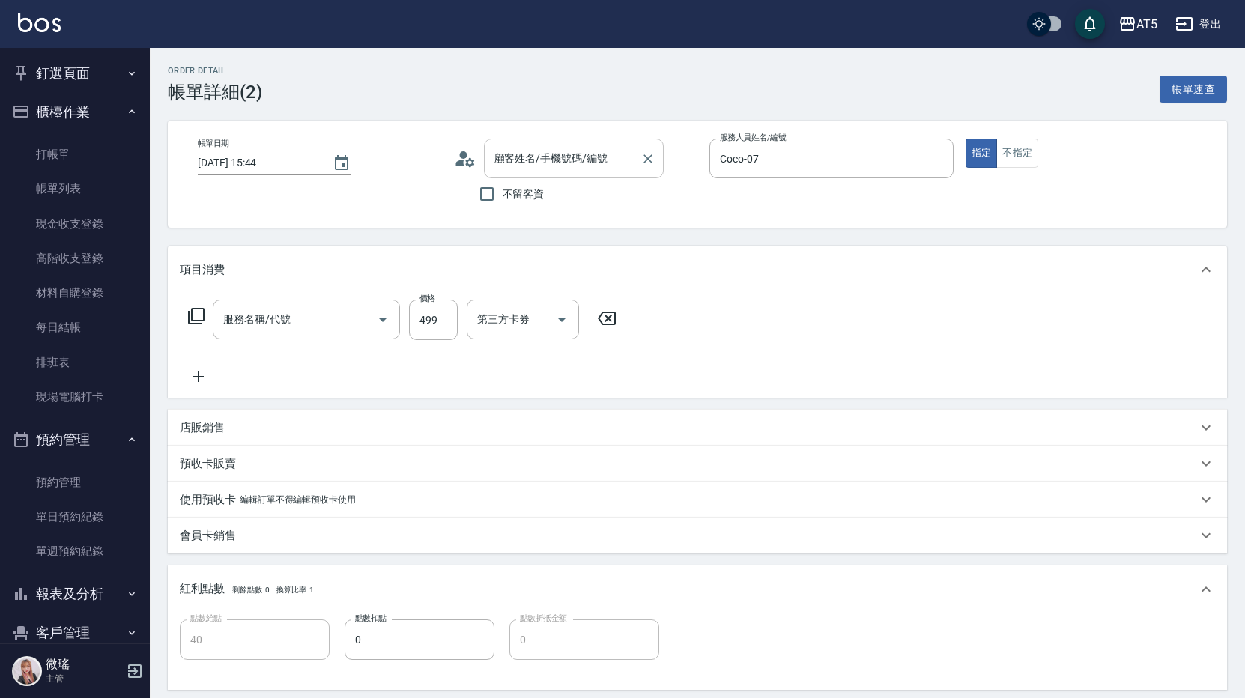
type input "2025/10/07 15:44"
type input "Coco-07"
type input "40"
type input "無名子/07#/null"
type input "剪髮(401)"
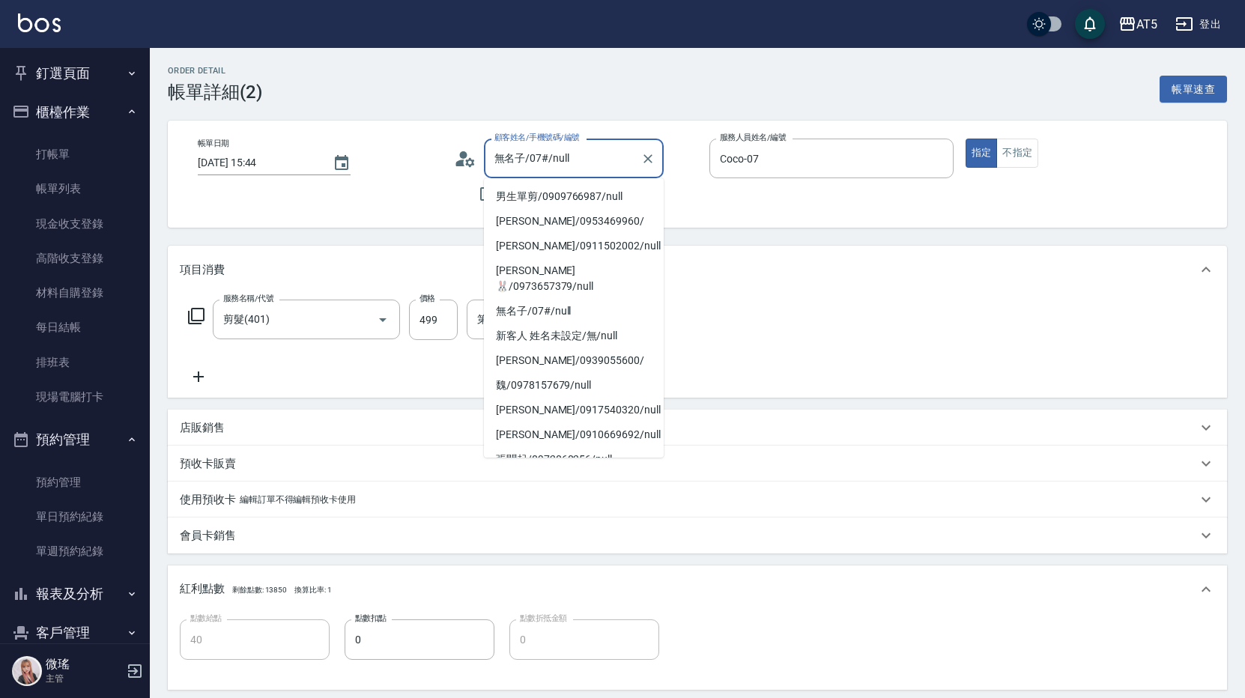
click at [542, 163] on input "無名子/07#/null" at bounding box center [563, 158] width 144 height 26
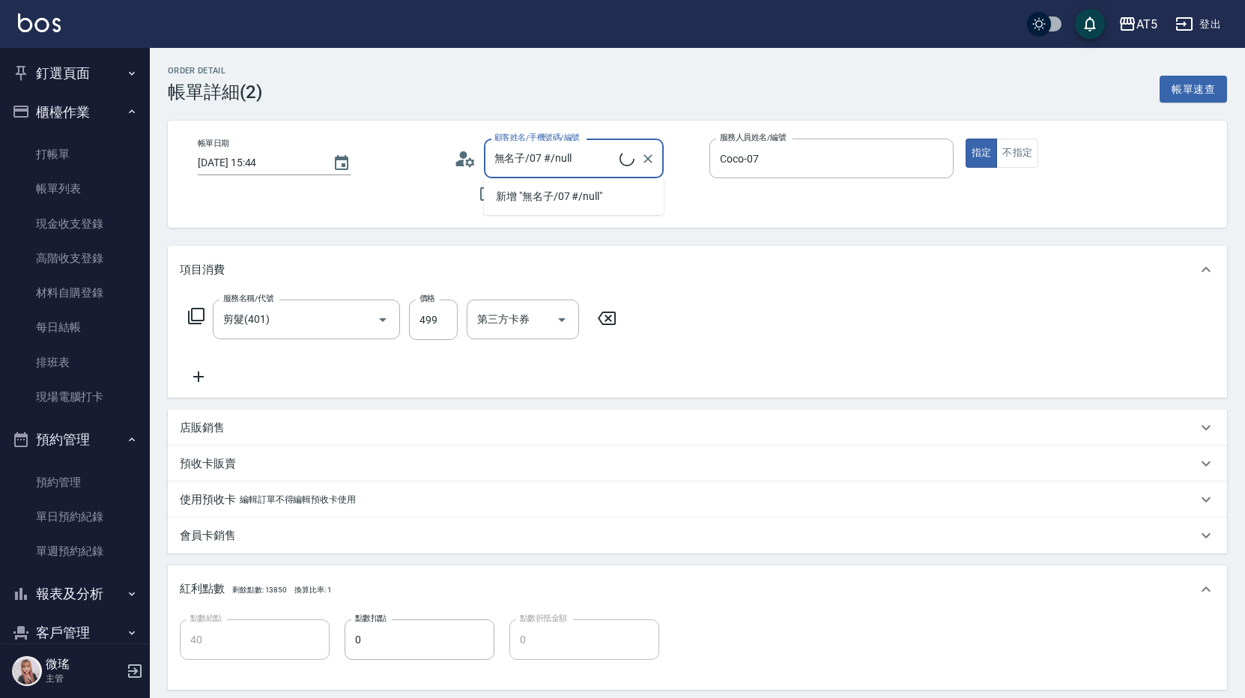
click at [589, 157] on input "無名子/07 #/null" at bounding box center [555, 158] width 129 height 26
type input "無"
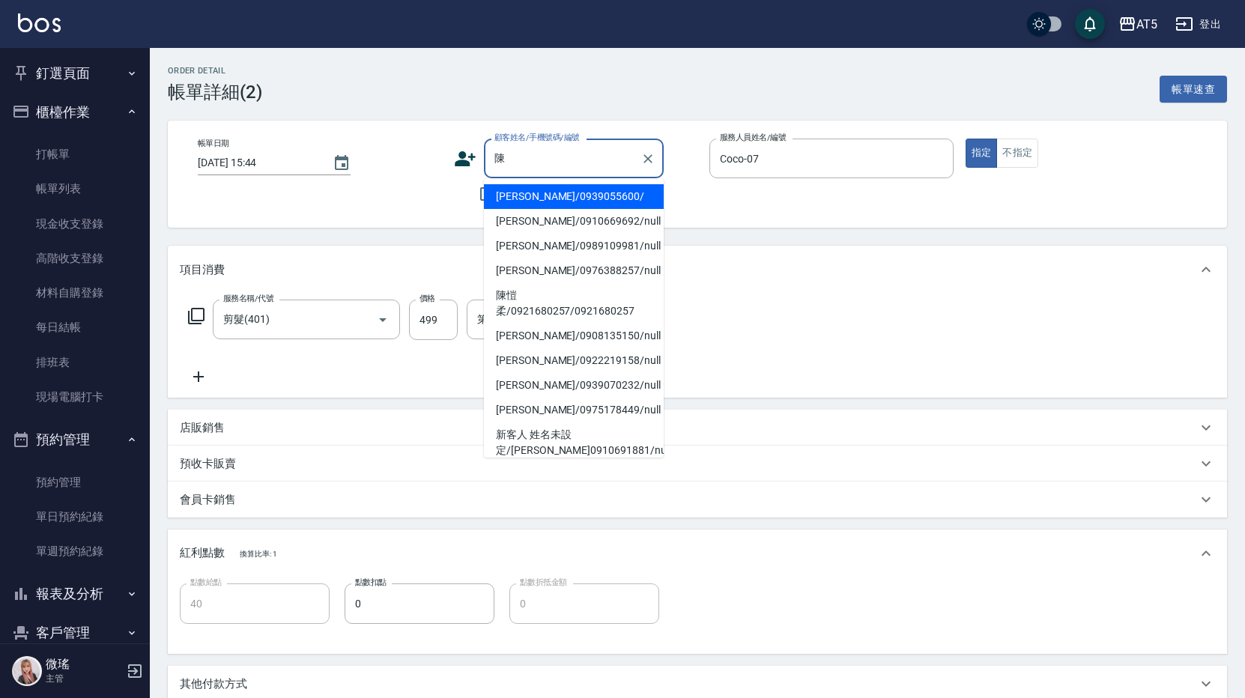
click at [558, 196] on li "陳守貞/0939055600/" at bounding box center [574, 196] width 180 height 25
type input "陳守貞/0939055600/"
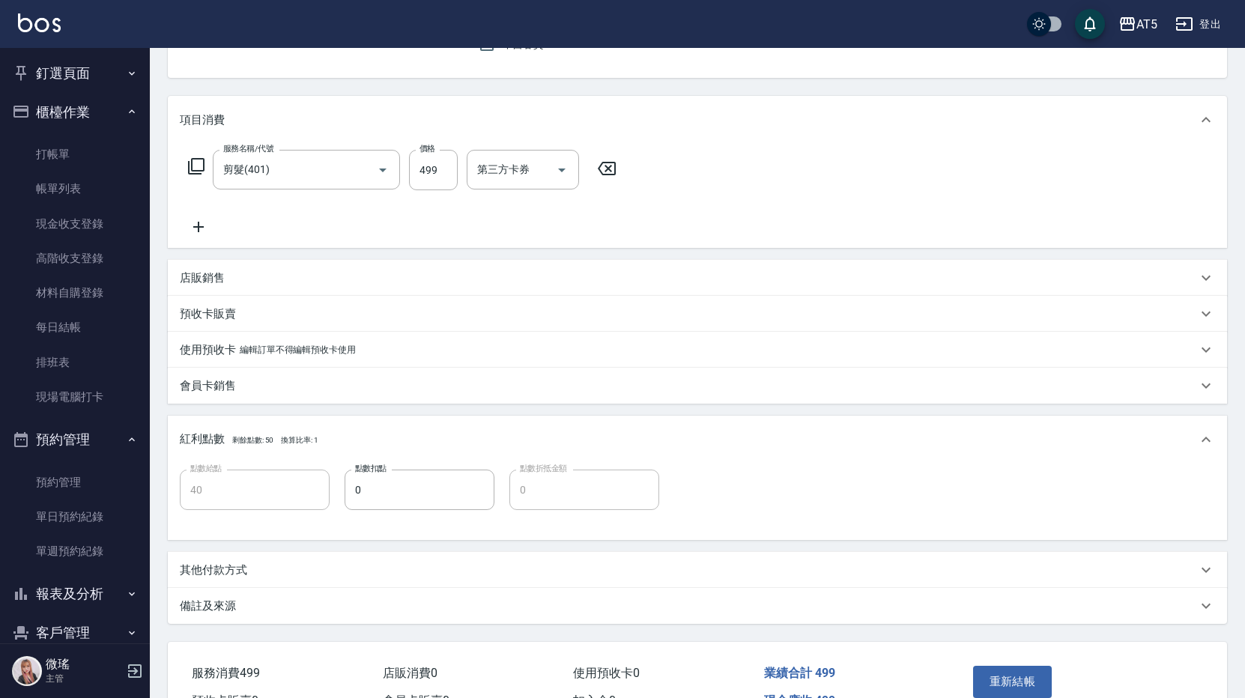
scroll to position [225, 0]
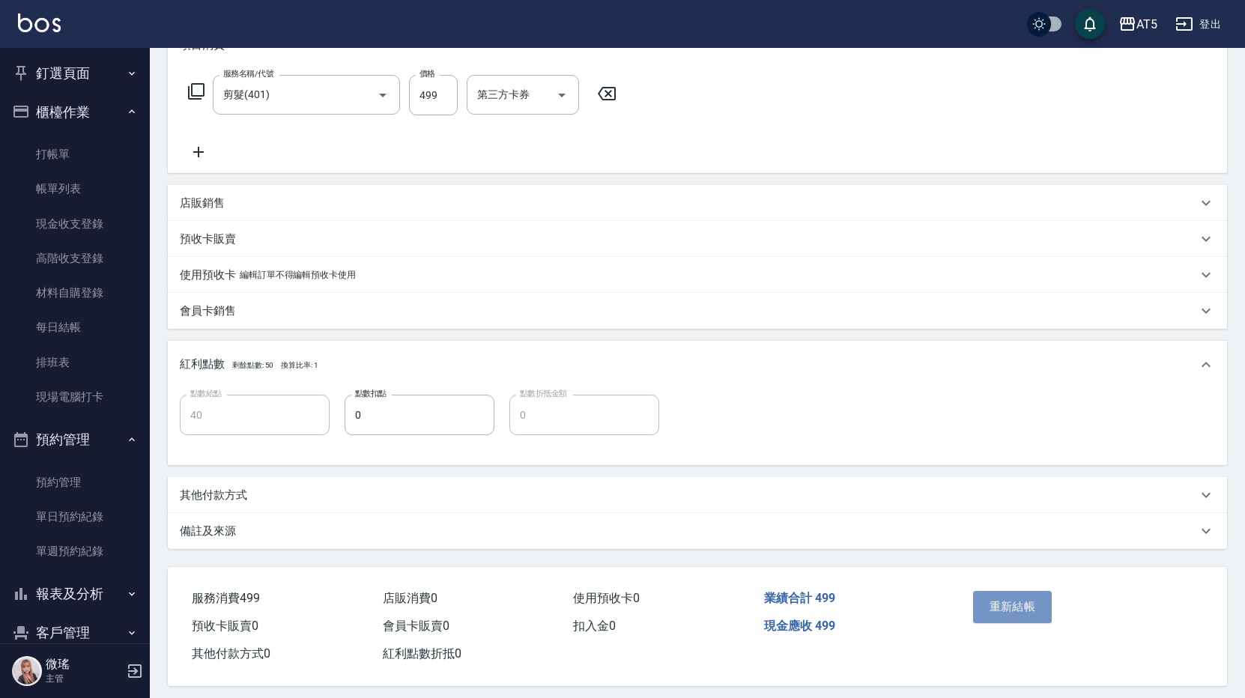
click at [1014, 609] on button "重新結帳" at bounding box center [1012, 606] width 79 height 31
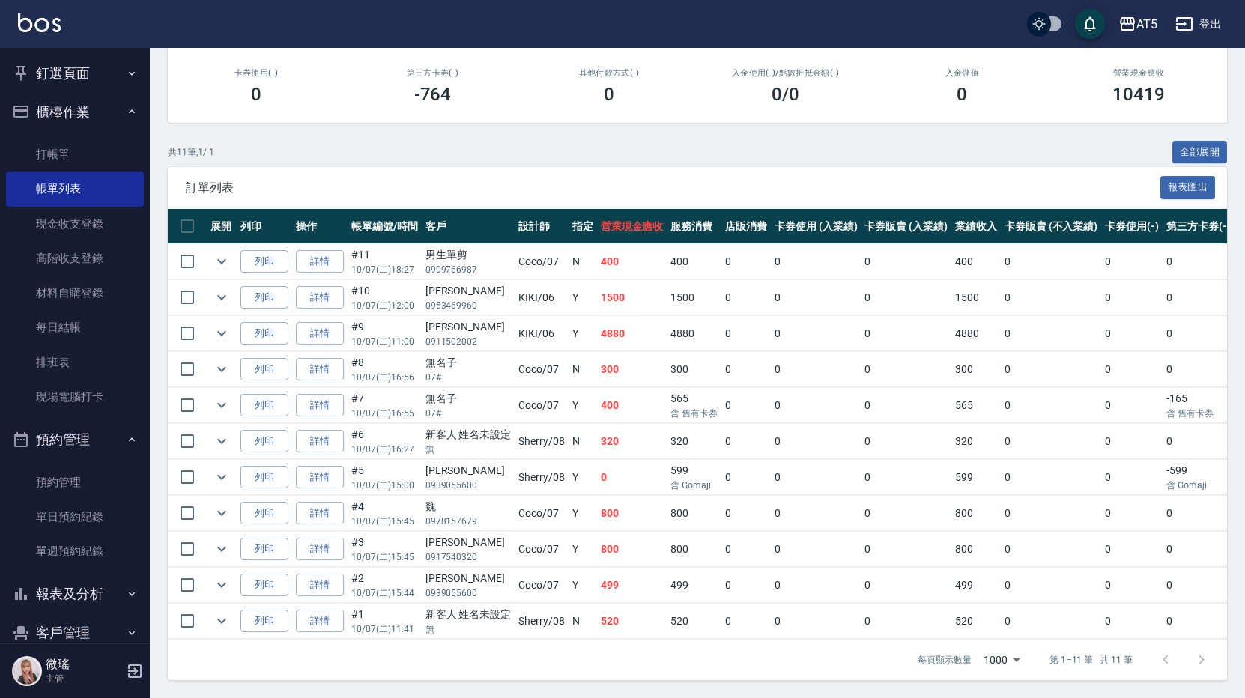
scroll to position [68, 0]
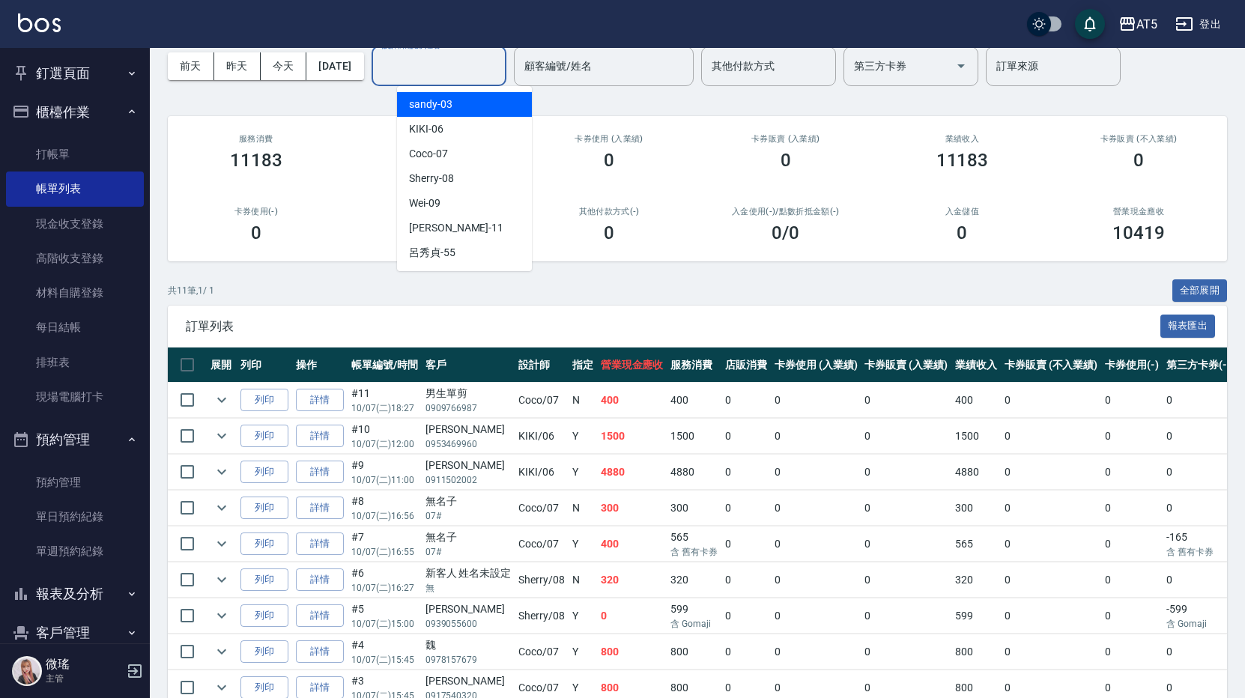
click at [465, 68] on input "設計師編號/姓名" at bounding box center [438, 66] width 121 height 26
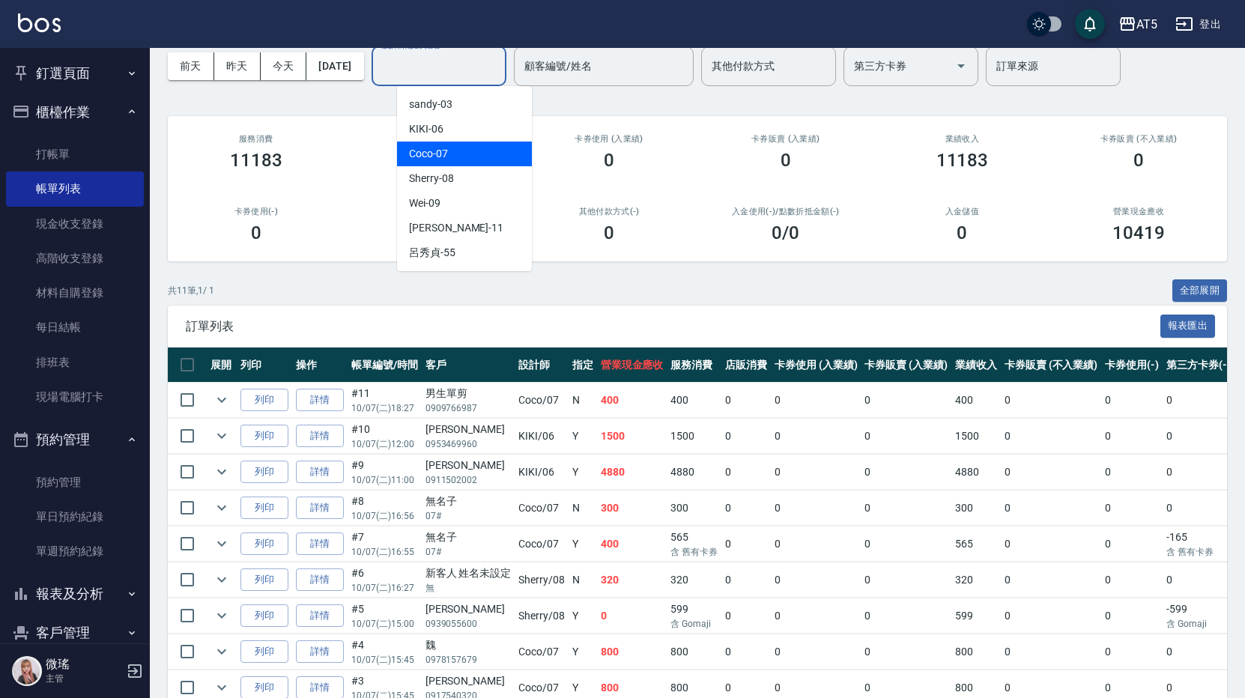
click at [476, 160] on div "Coco -07" at bounding box center [464, 154] width 135 height 25
type input "Coco-07"
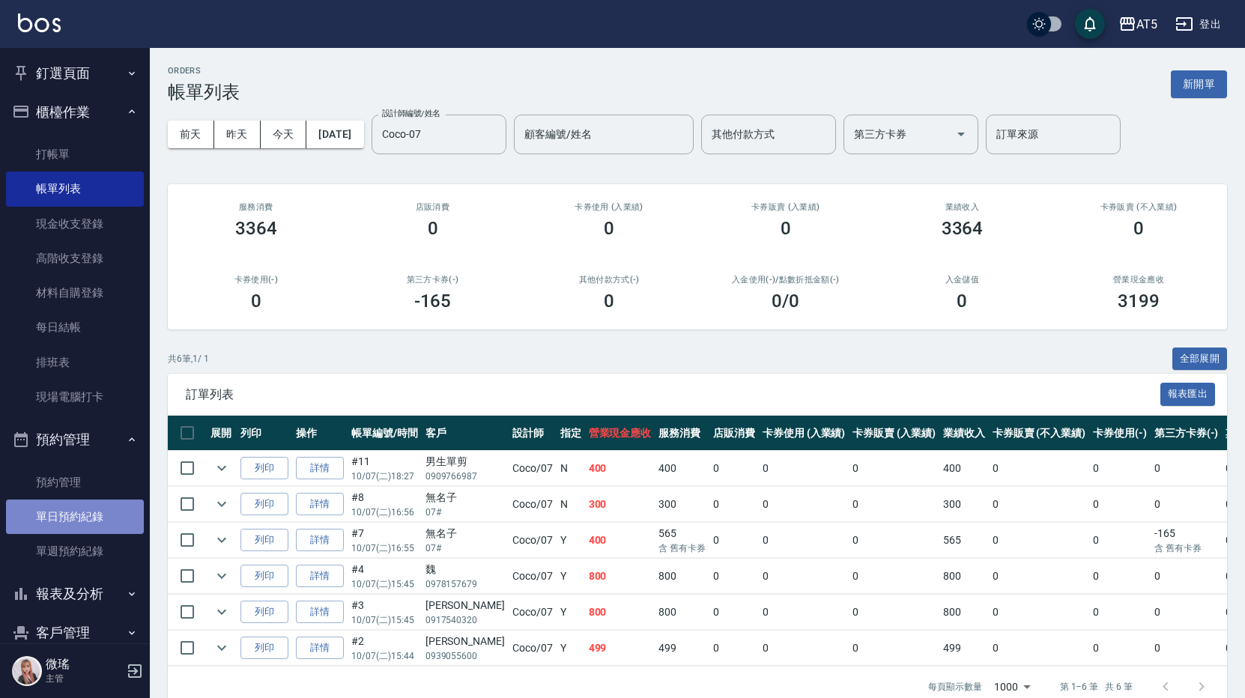
click at [85, 527] on link "單日預約紀錄" at bounding box center [75, 517] width 138 height 34
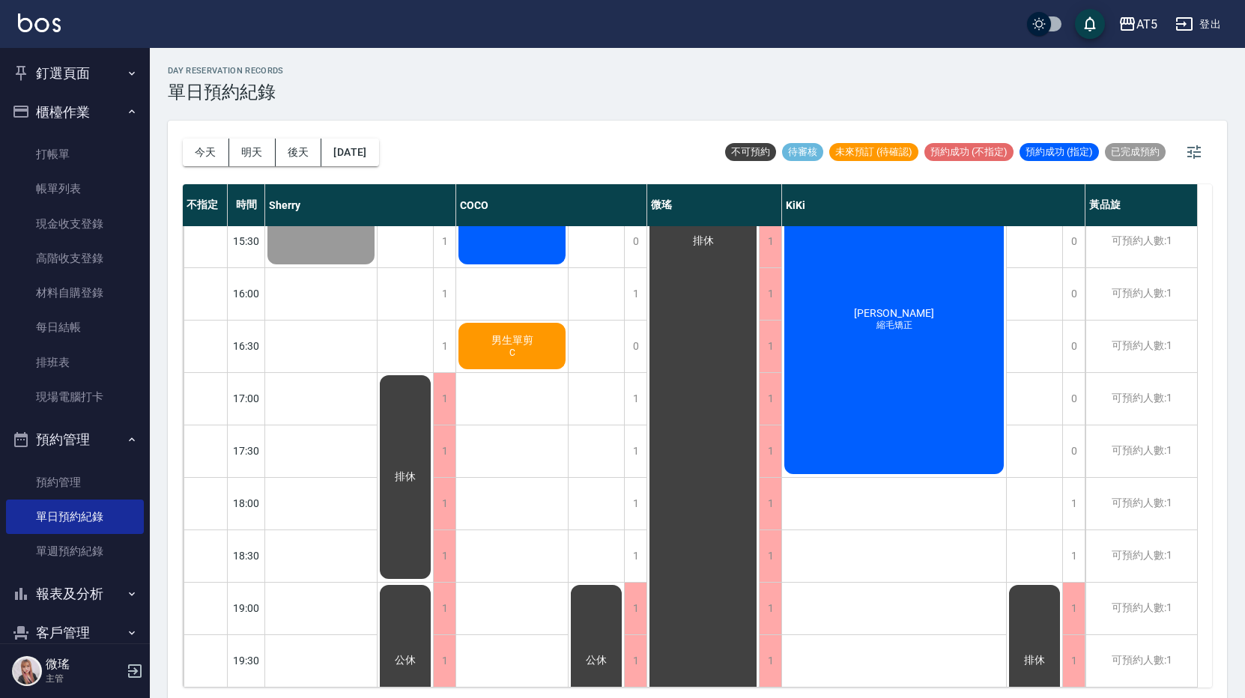
scroll to position [420, 0]
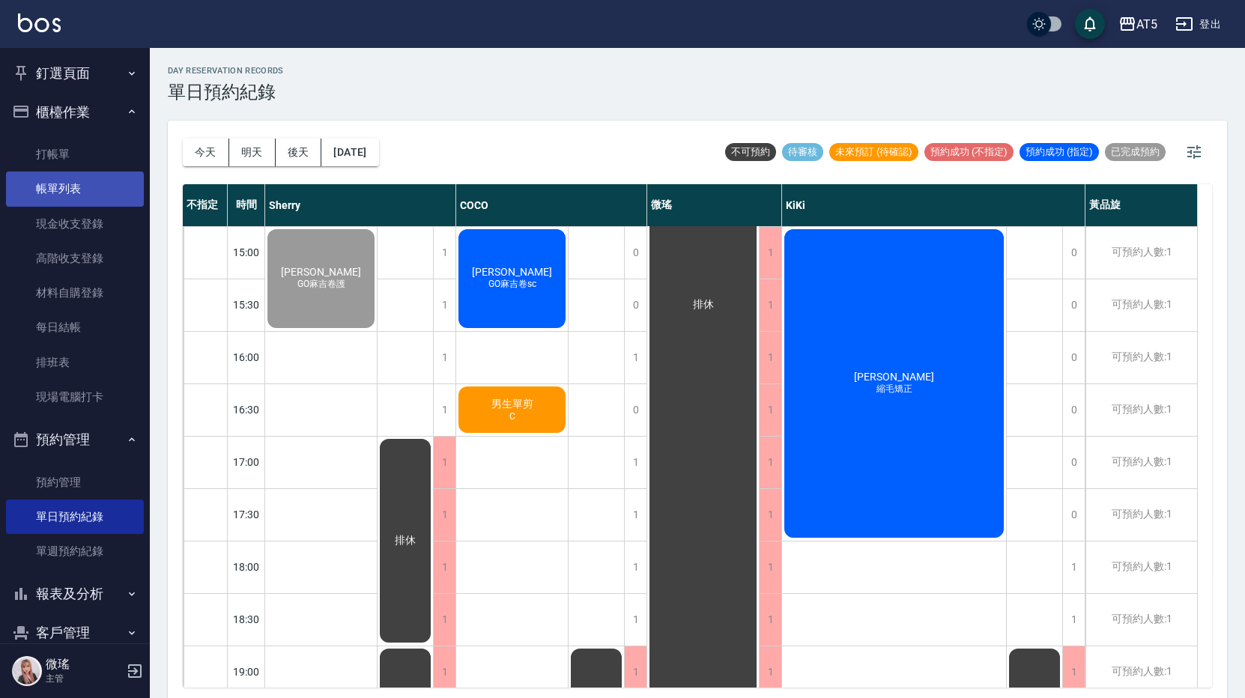
click at [67, 199] on link "帳單列表" at bounding box center [75, 189] width 138 height 34
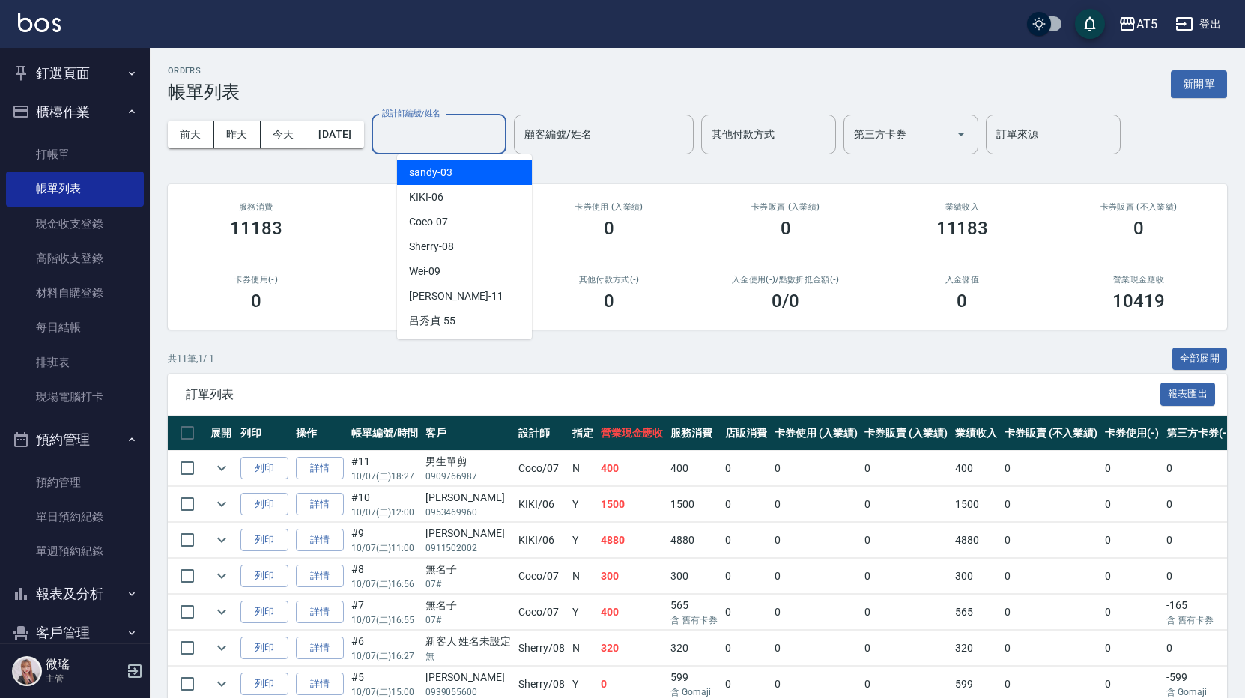
click at [436, 138] on input "設計師編號/姓名" at bounding box center [438, 134] width 121 height 26
click at [455, 224] on div "Coco -07" at bounding box center [464, 222] width 135 height 25
type input "Coco-07"
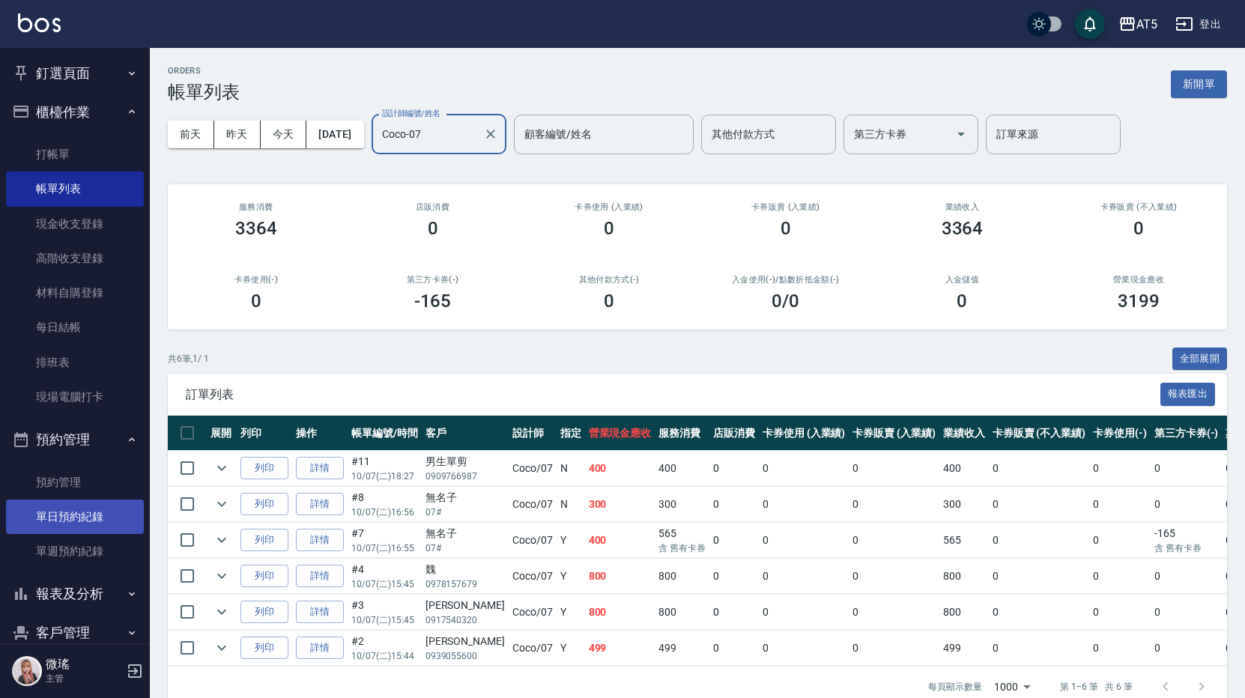
scroll to position [142, 0]
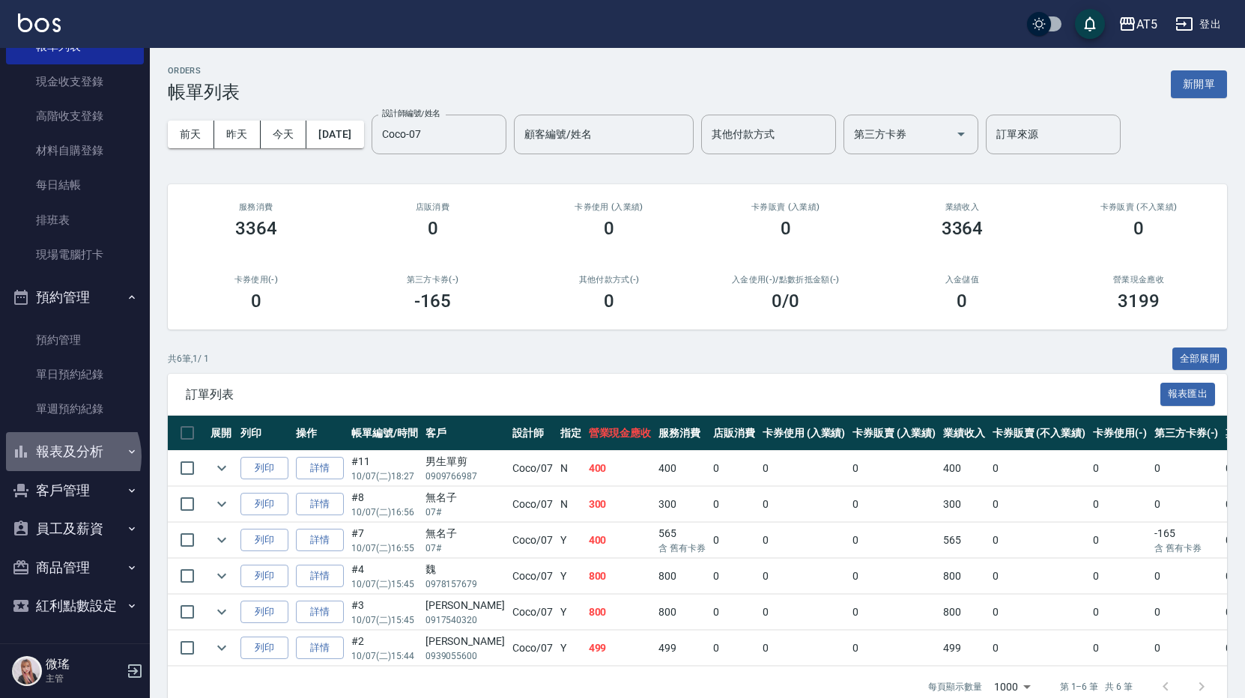
click at [67, 456] on button "報表及分析" at bounding box center [75, 451] width 138 height 39
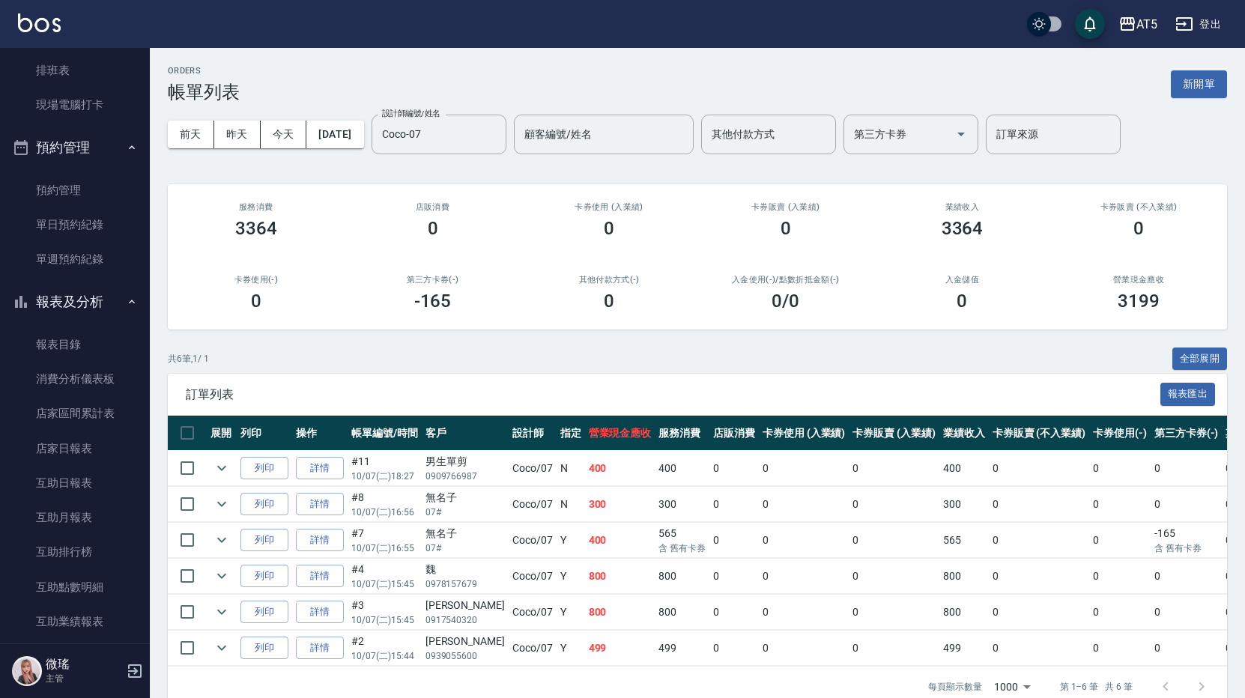
scroll to position [517, 0]
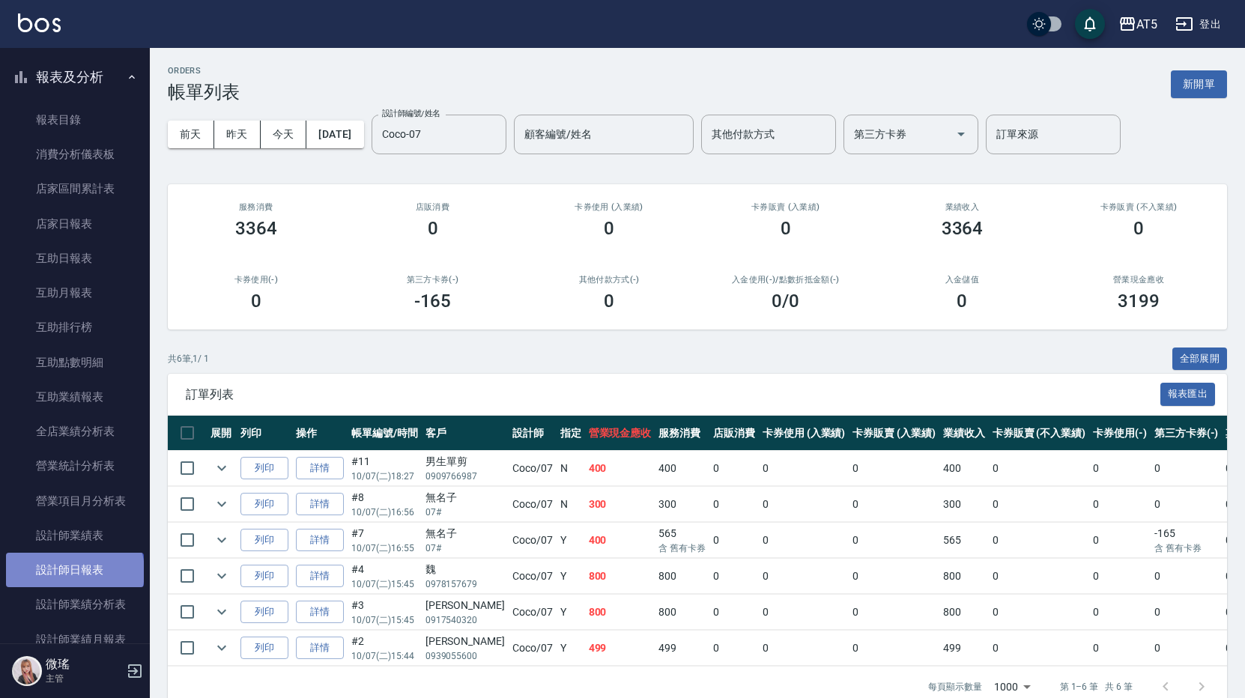
click at [73, 572] on link "設計師日報表" at bounding box center [75, 570] width 138 height 34
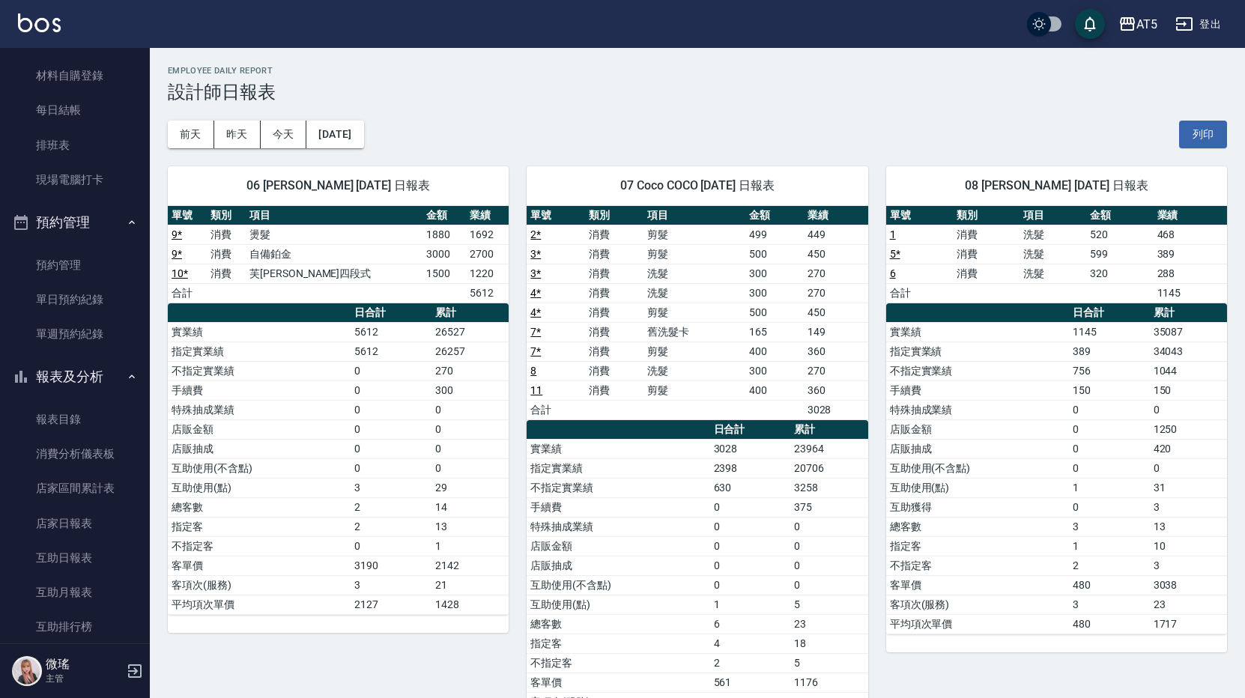
scroll to position [67, 0]
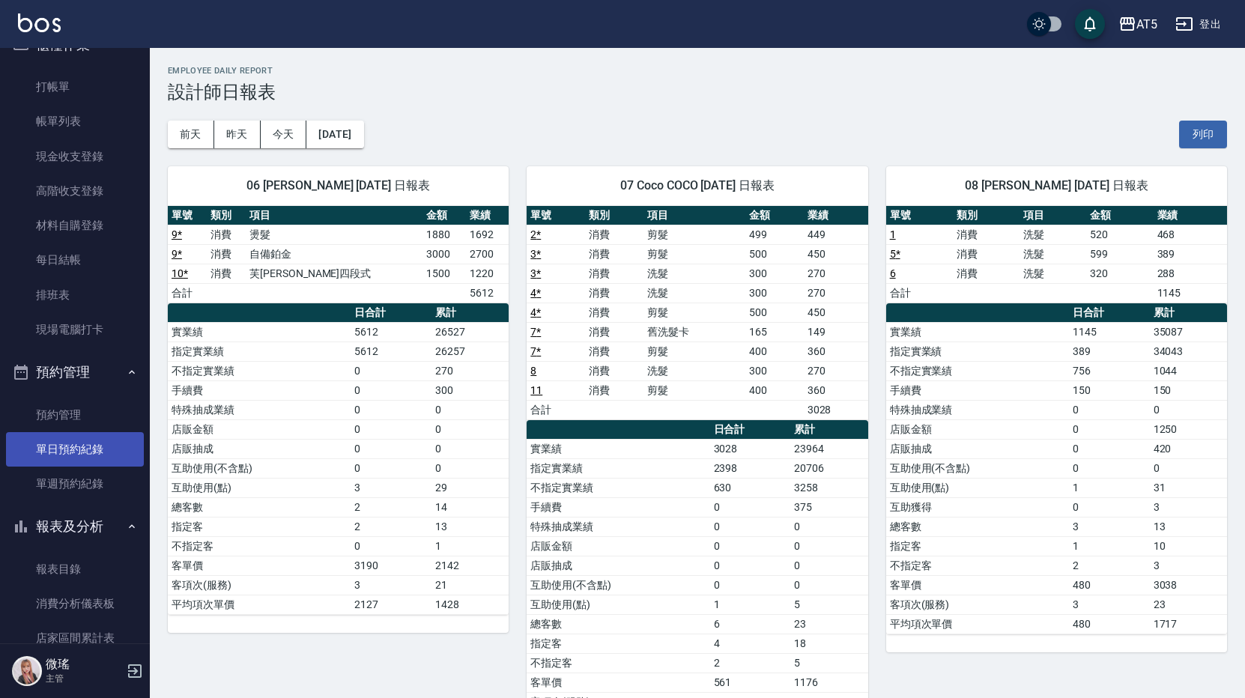
click at [67, 440] on link "單日預約紀錄" at bounding box center [75, 449] width 138 height 34
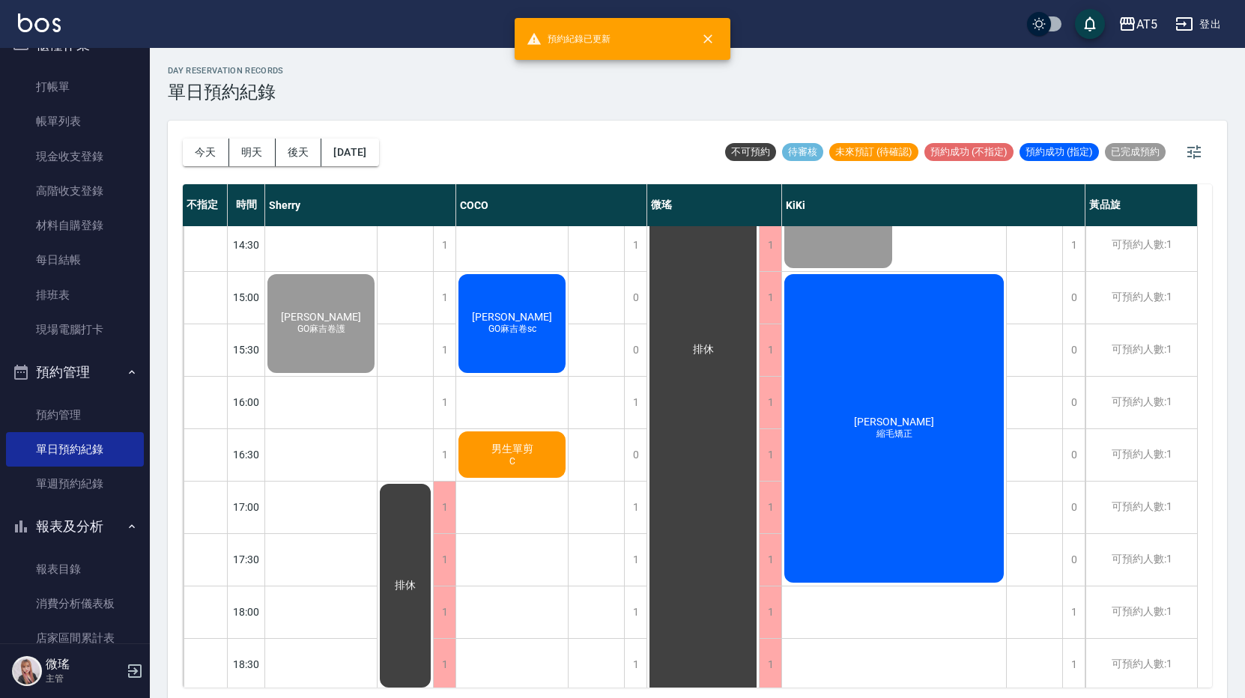
scroll to position [495, 0]
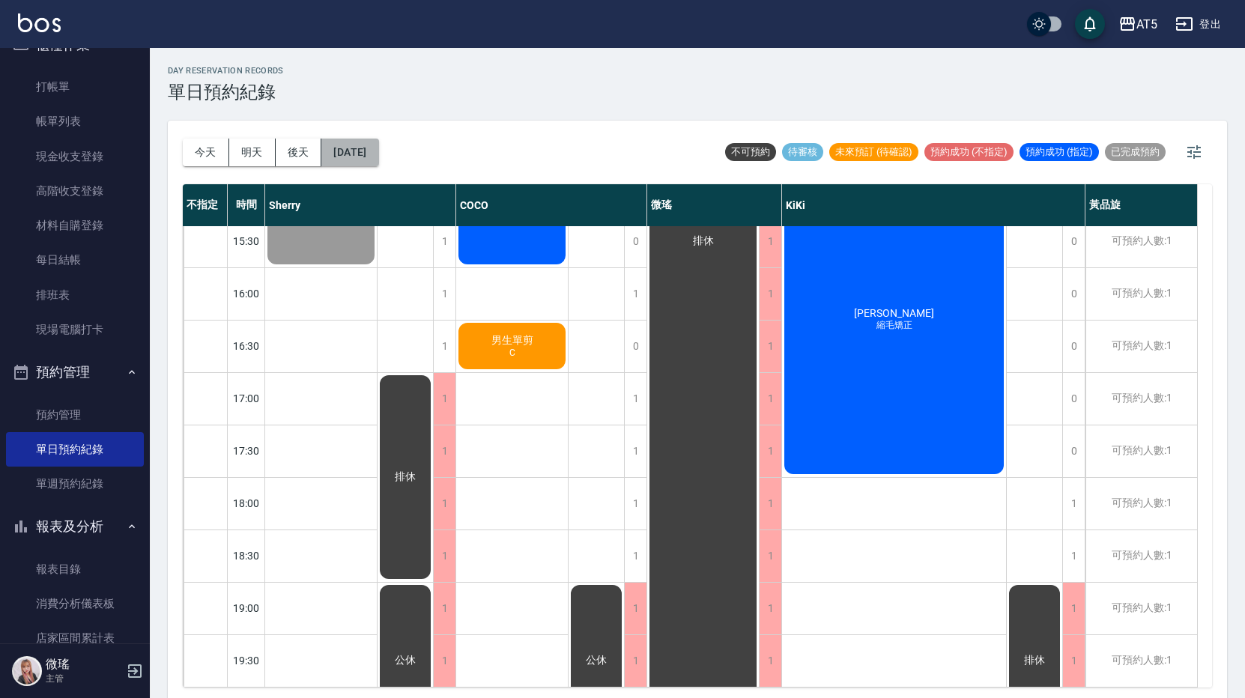
click at [341, 161] on button "[DATE]" at bounding box center [349, 153] width 57 height 28
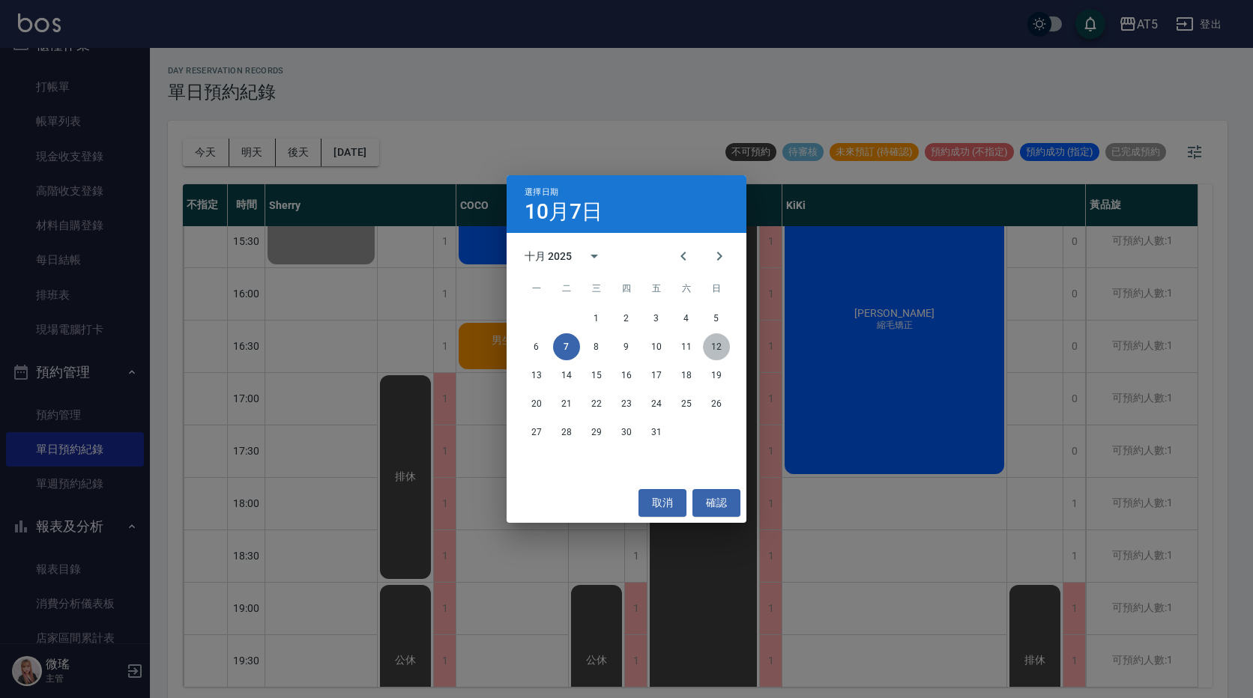
click at [716, 341] on button "12" at bounding box center [716, 346] width 27 height 27
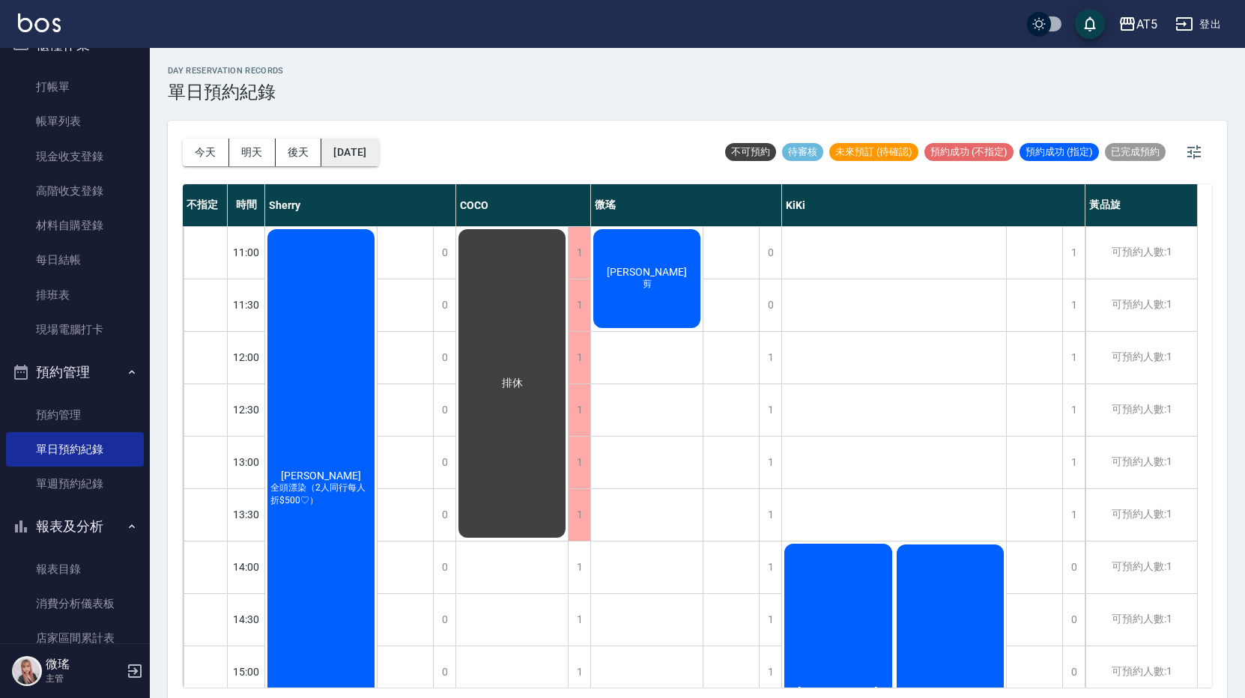
click at [369, 152] on button "2025/10/12" at bounding box center [349, 153] width 57 height 28
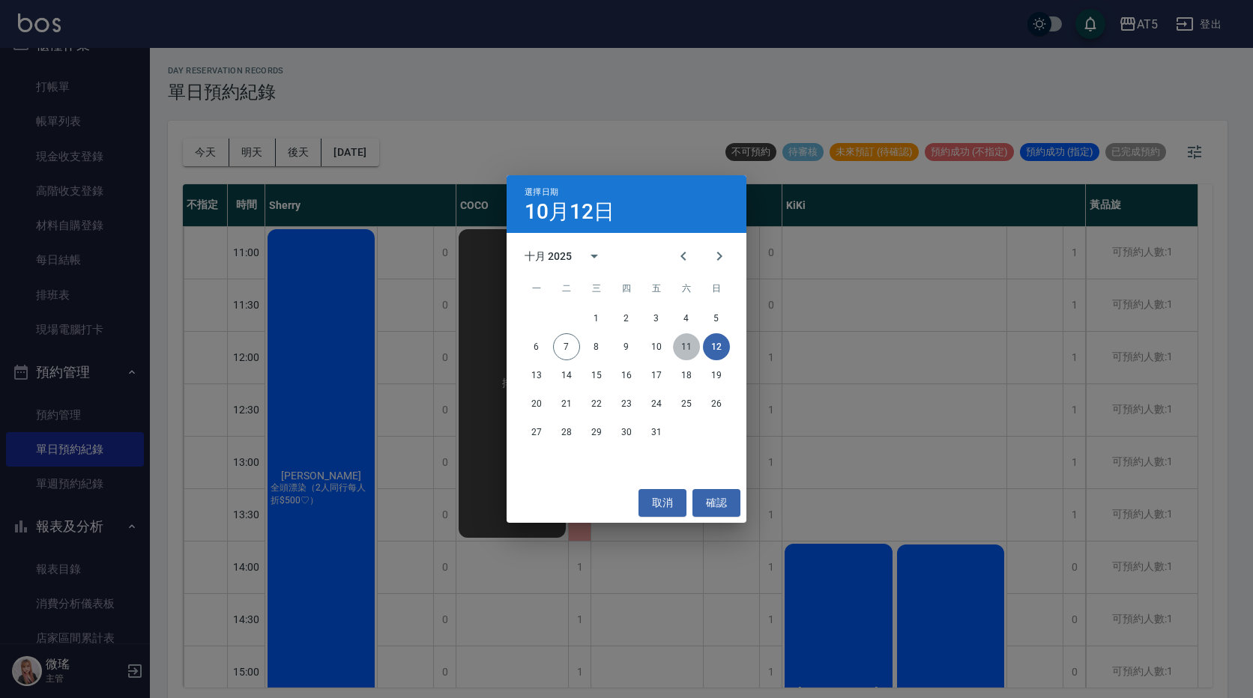
click at [681, 346] on button "11" at bounding box center [686, 346] width 27 height 27
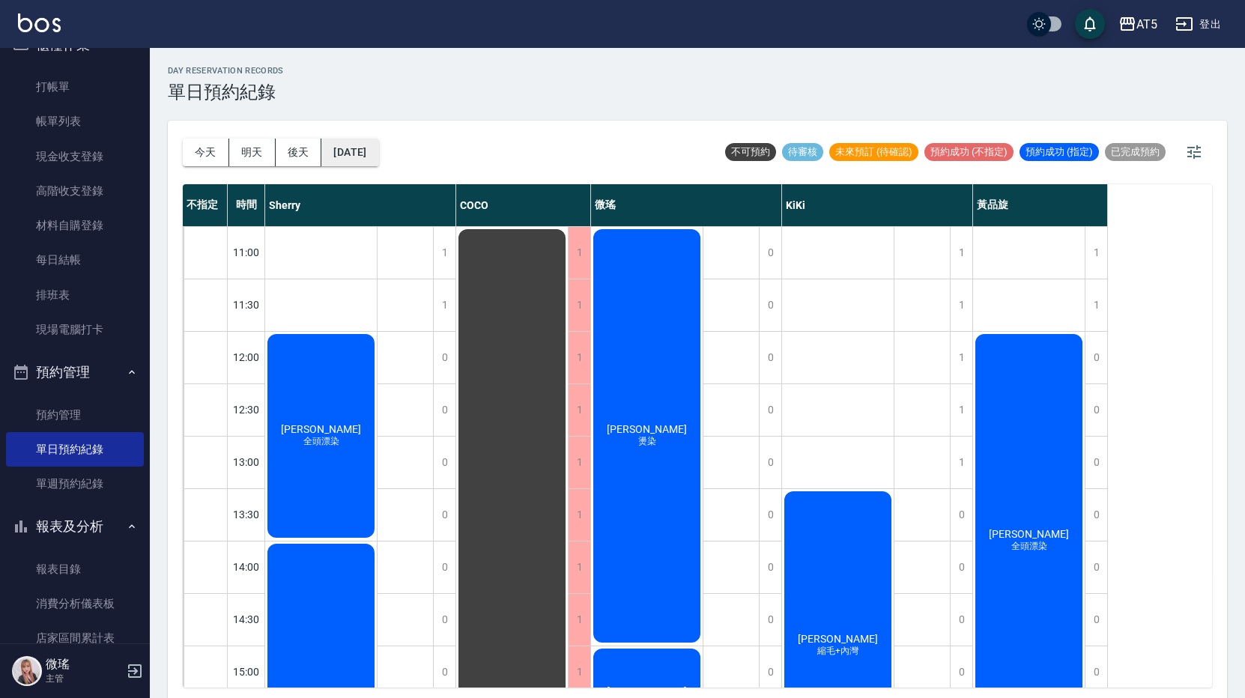
click at [357, 151] on button "2025/10/11" at bounding box center [349, 153] width 57 height 28
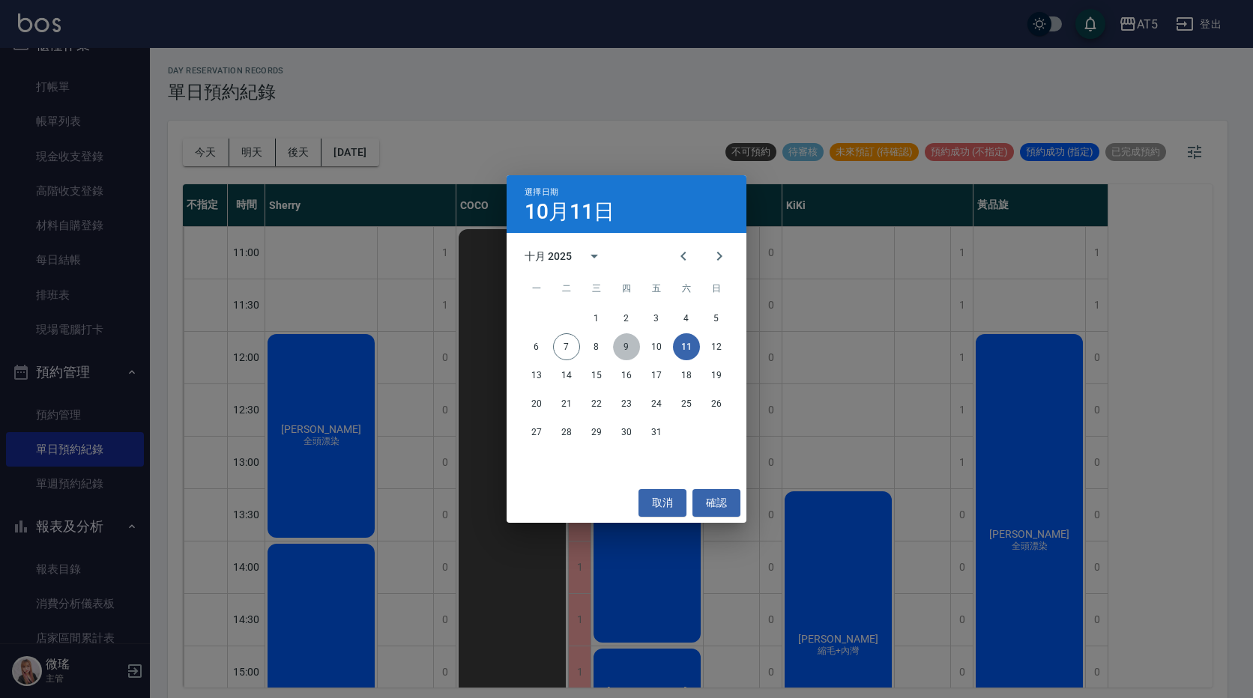
click at [630, 352] on button "9" at bounding box center [626, 346] width 27 height 27
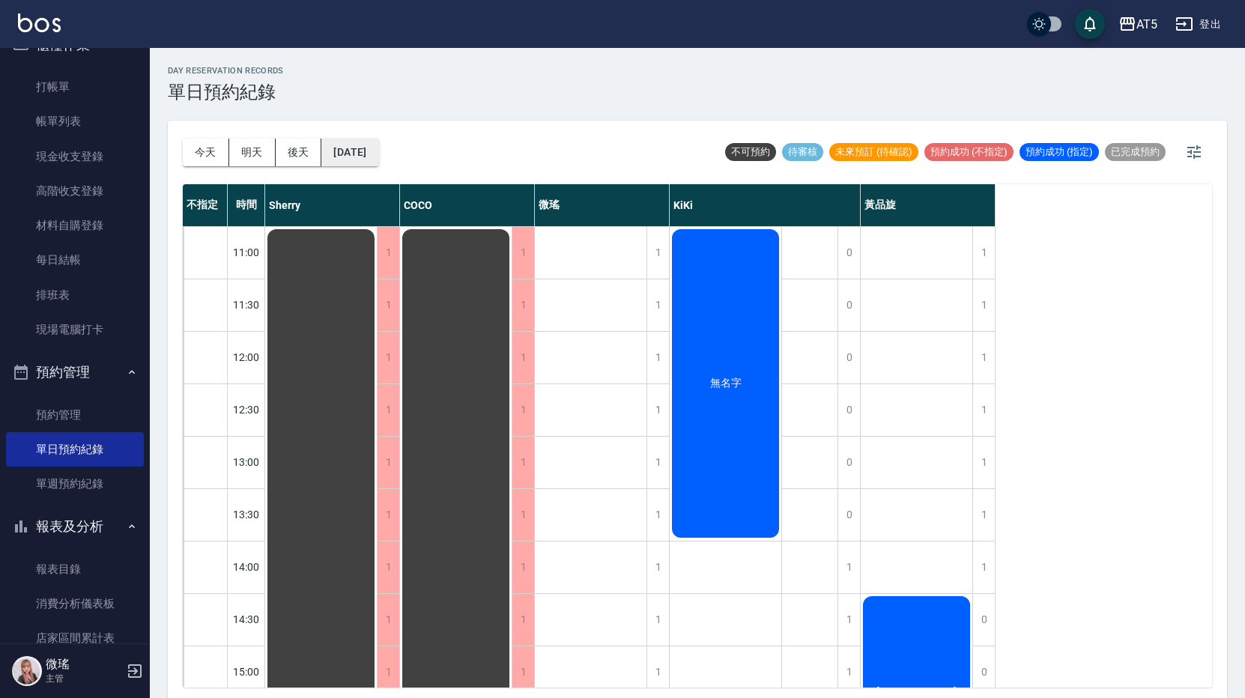
click at [378, 152] on button "2025/10/09" at bounding box center [349, 153] width 57 height 28
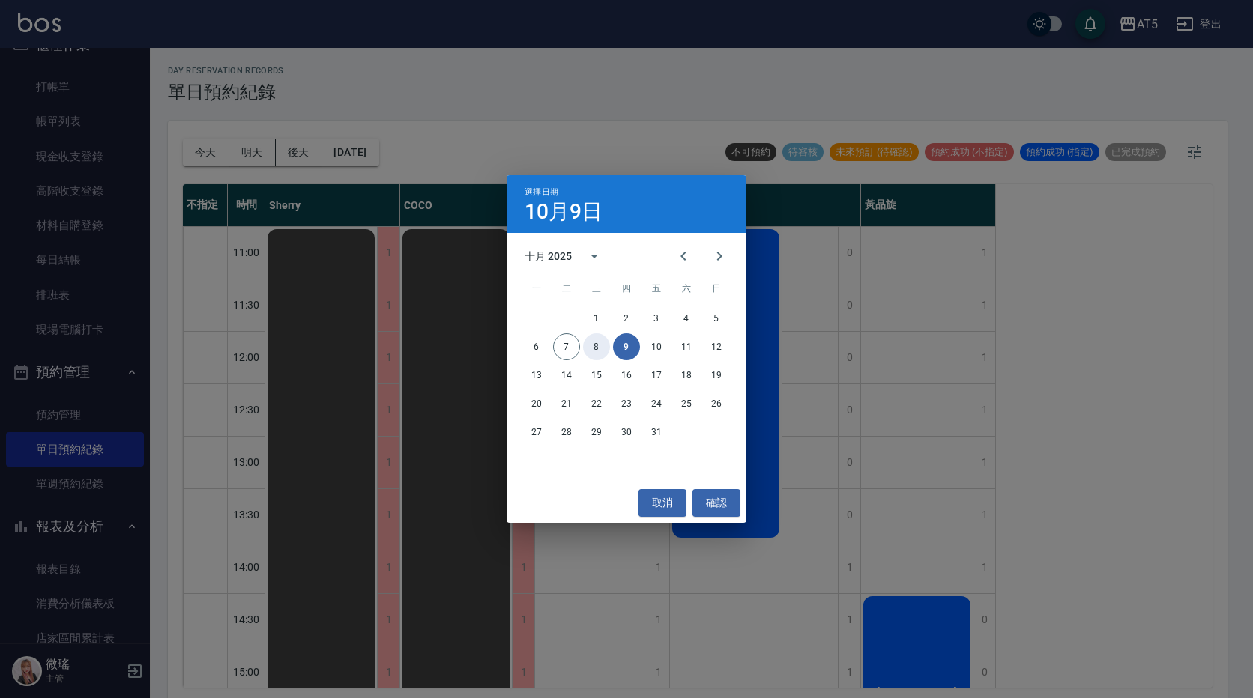
click at [601, 345] on button "8" at bounding box center [596, 346] width 27 height 27
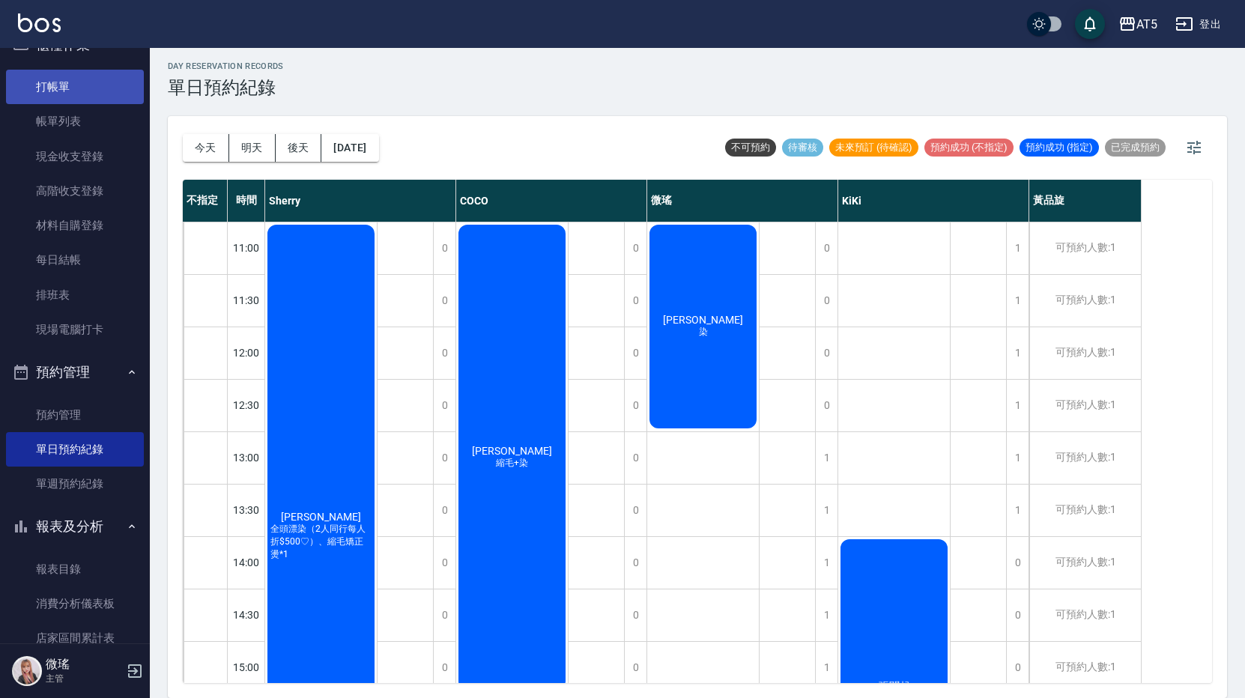
click at [83, 95] on link "打帳單" at bounding box center [75, 87] width 138 height 34
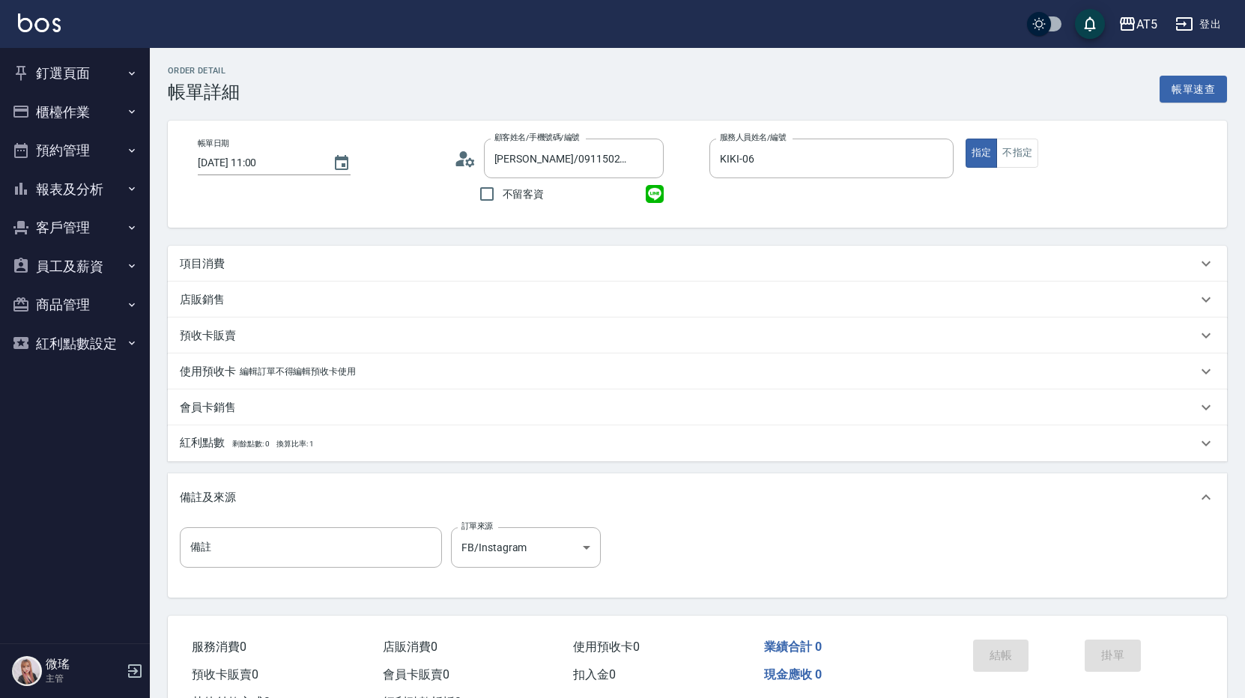
click at [371, 261] on div "項目消費" at bounding box center [688, 264] width 1017 height 16
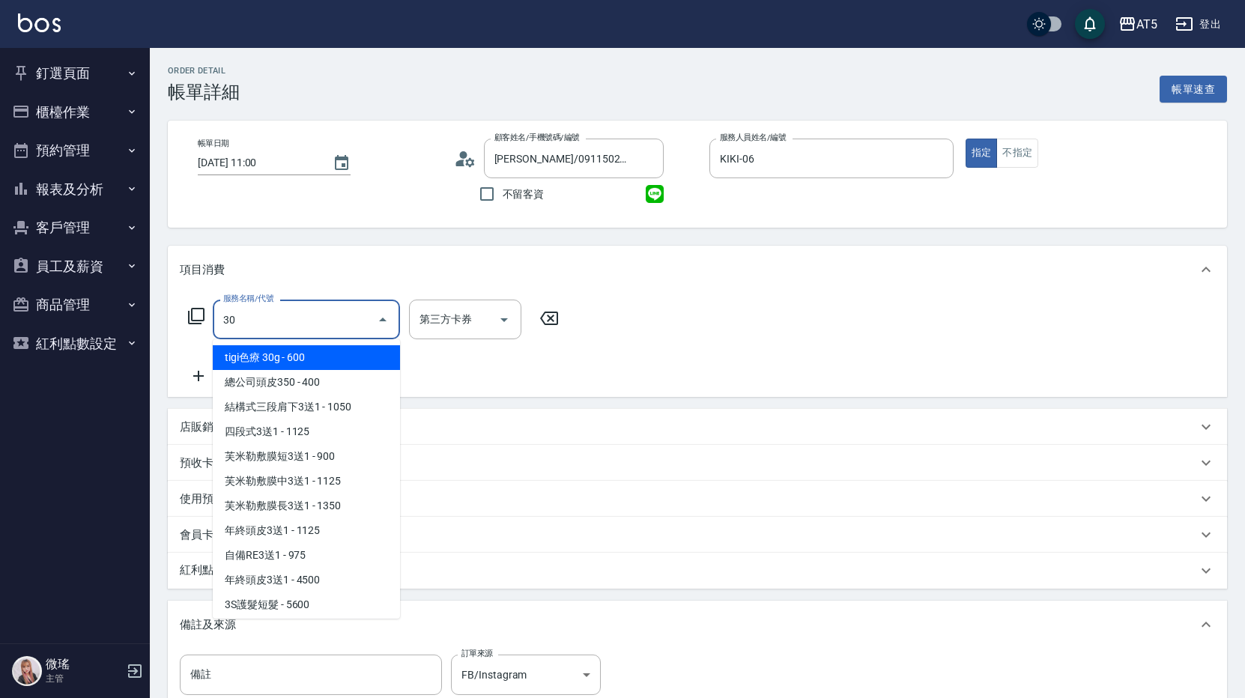
type input "301"
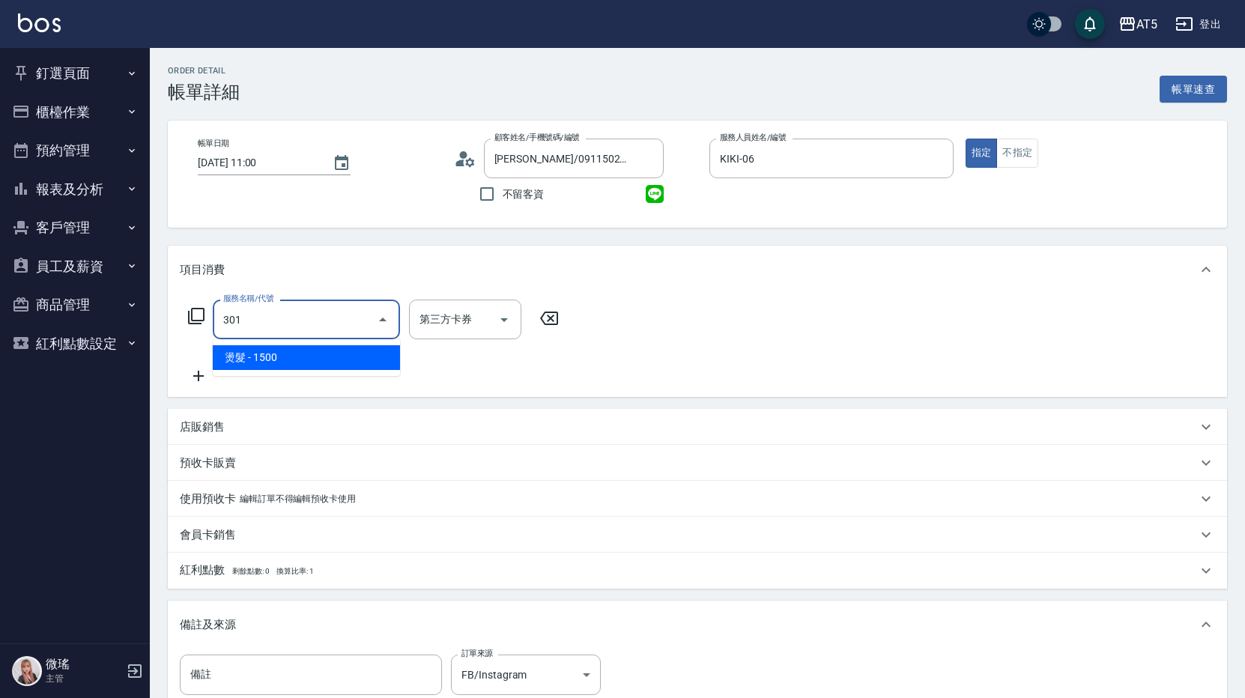
type input "150"
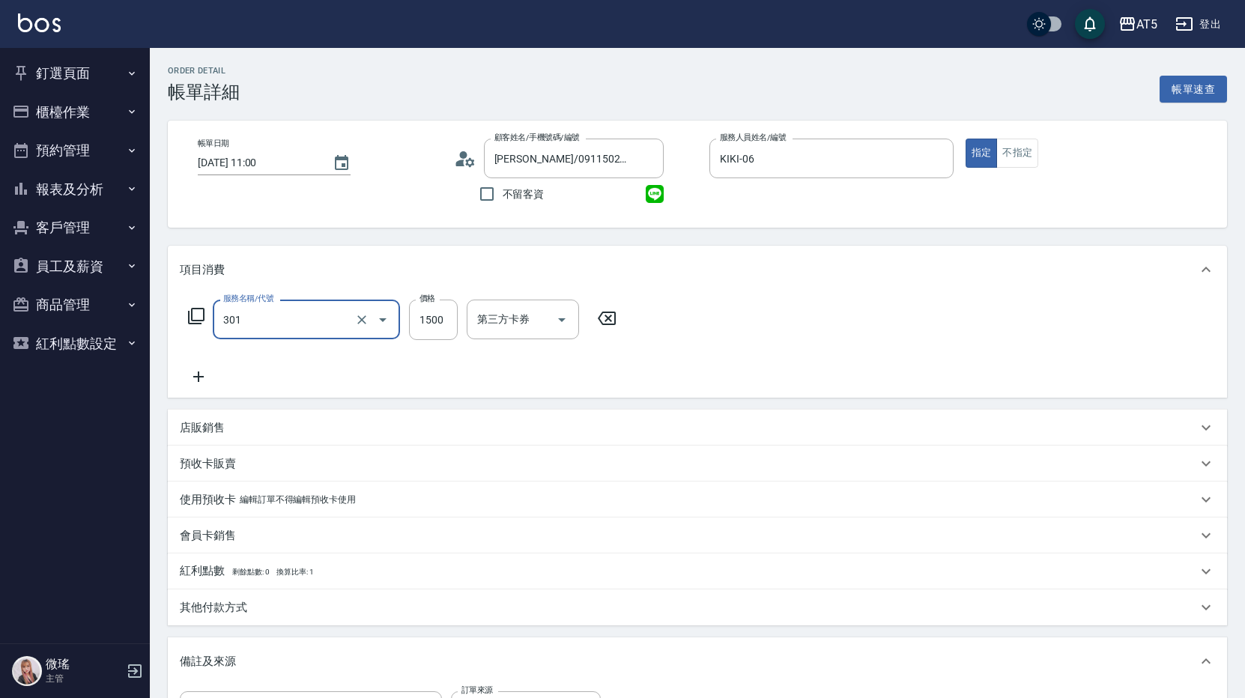
type input "燙髮(301)"
type input "0"
type input "18"
type input "10"
type input "188"
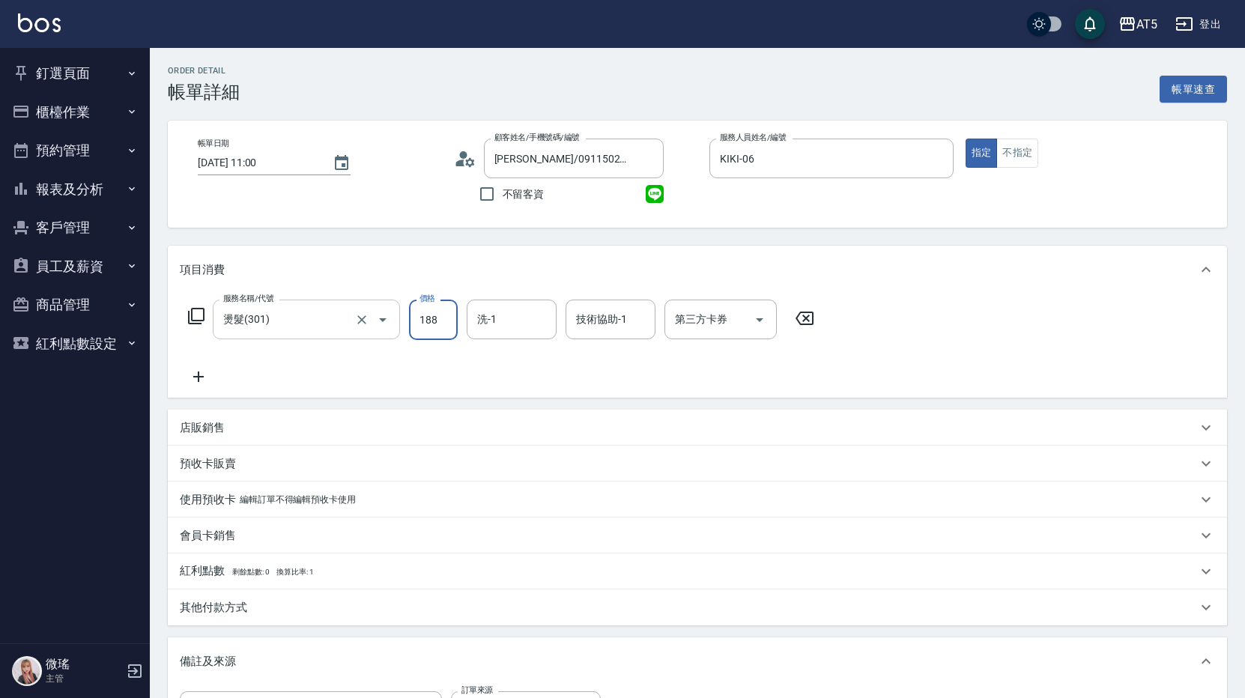
type input "180"
type input "1880"
click at [202, 376] on icon at bounding box center [198, 377] width 37 height 18
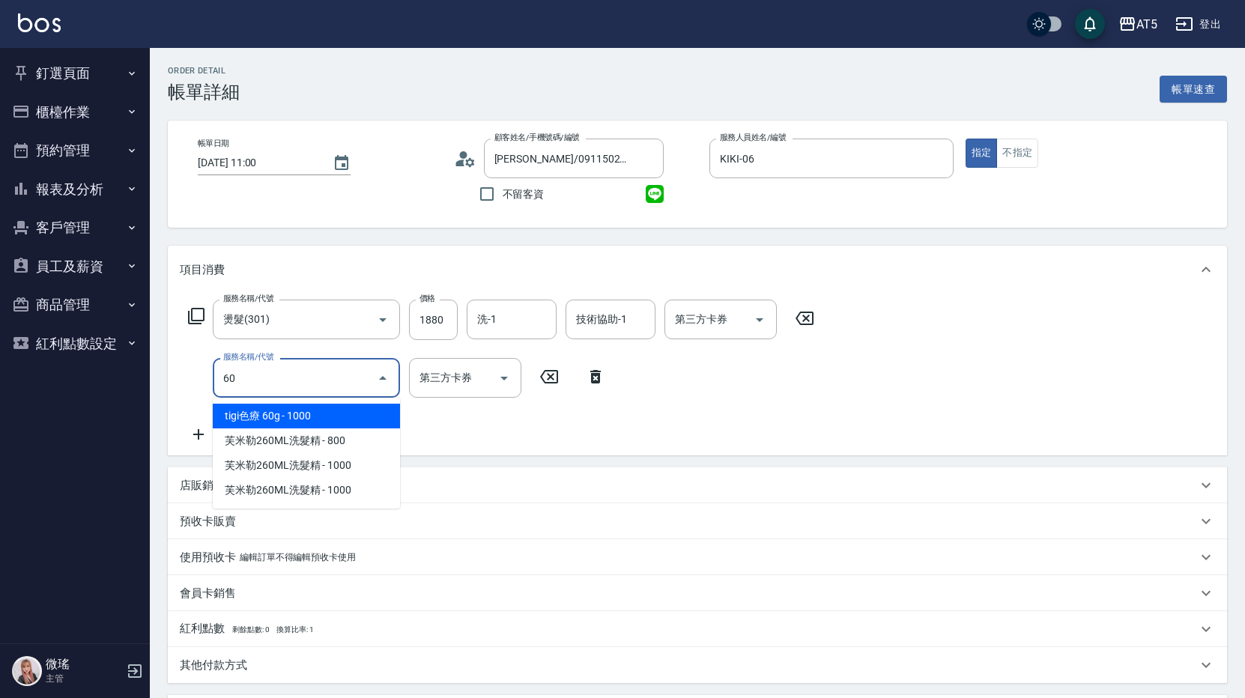
type input "602"
type input "280"
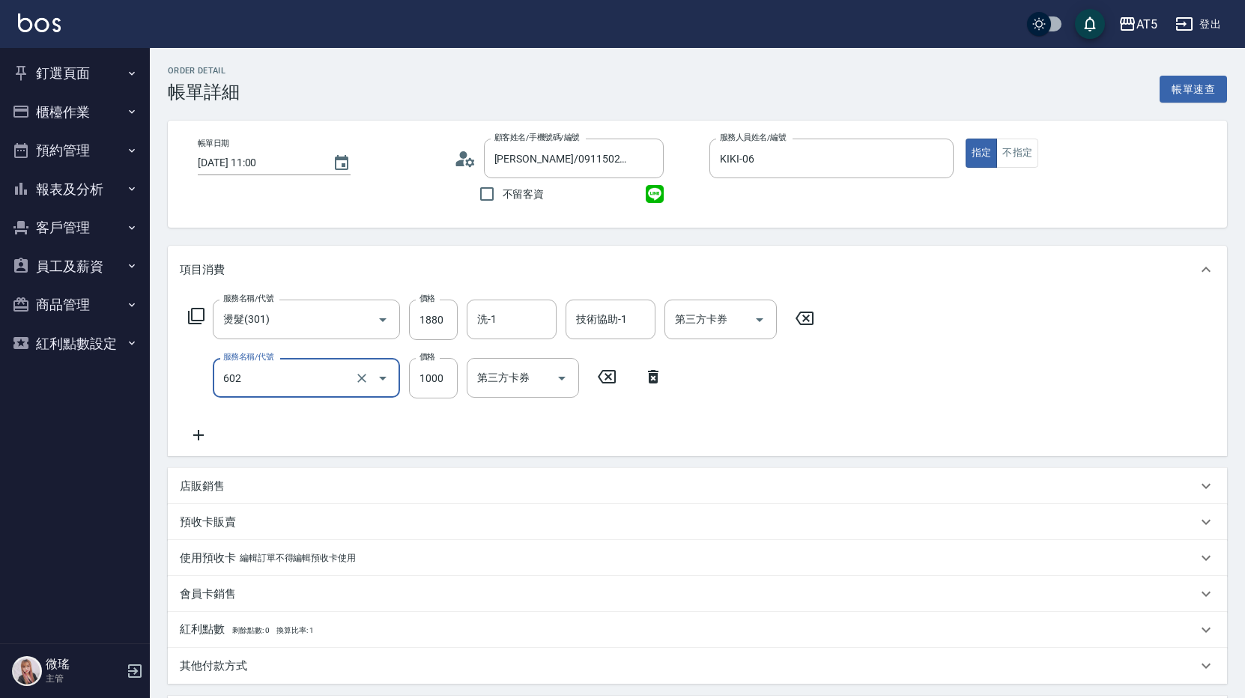
type input "自備鉑金(602)"
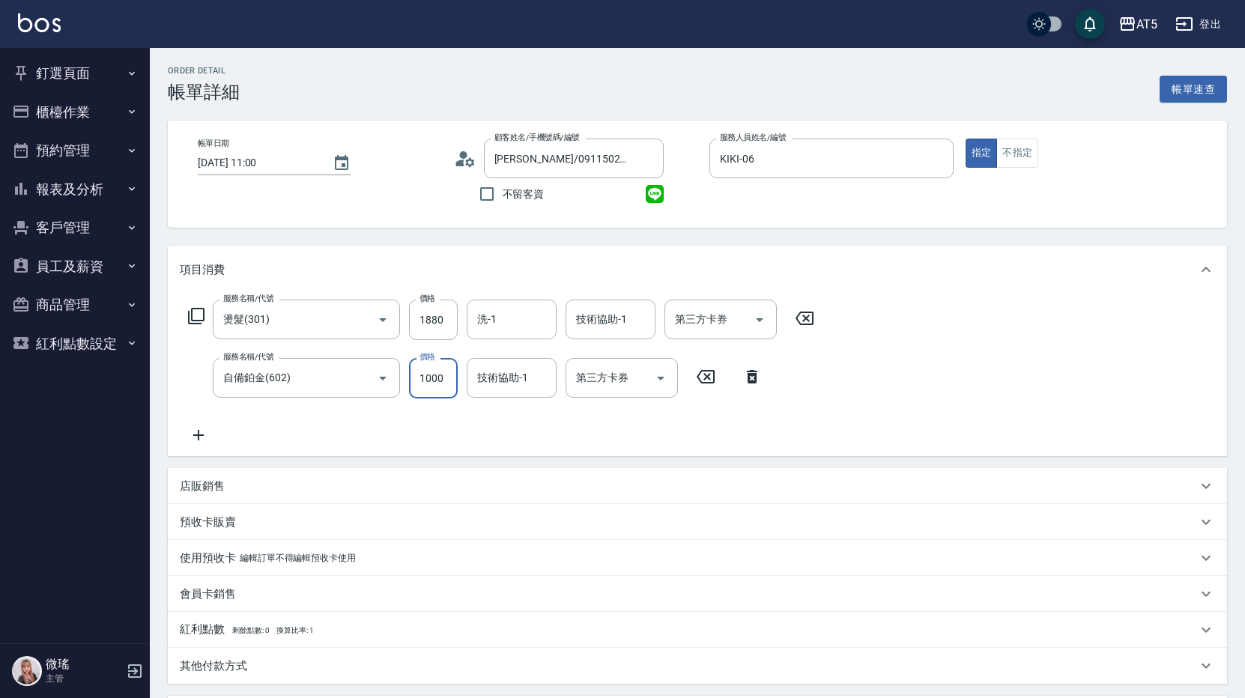
type input "180"
type input "3"
type input "190"
type input "30"
type input "210"
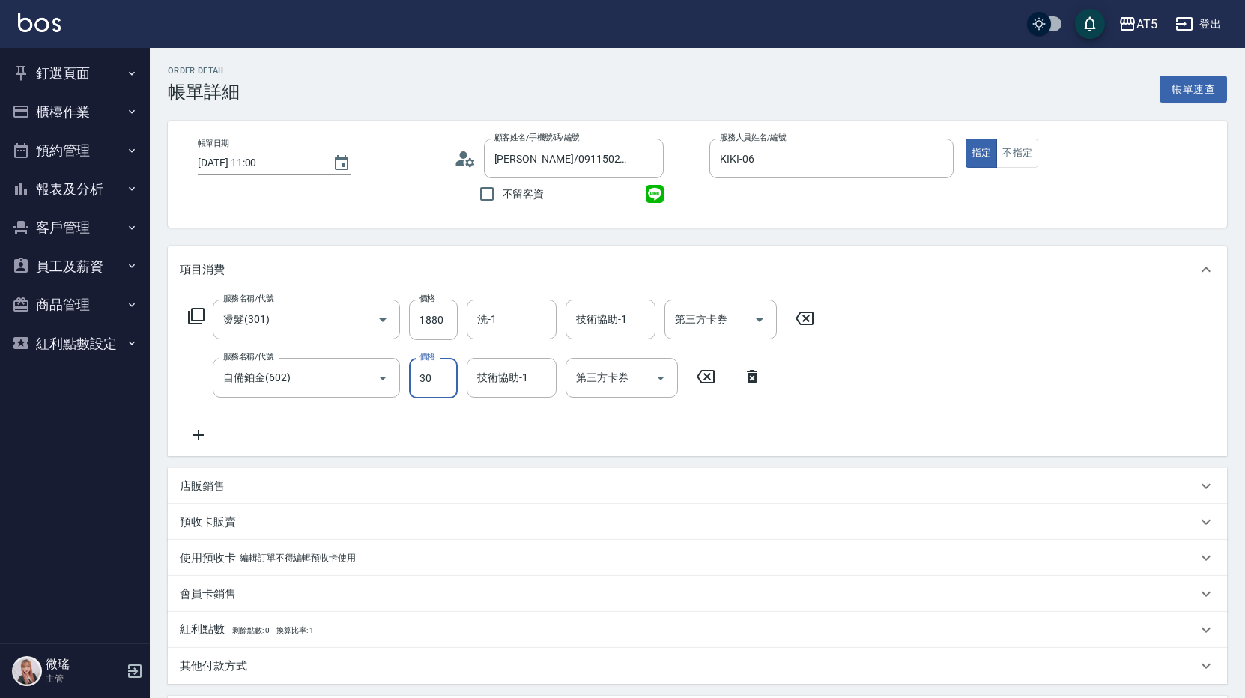
type input "300"
type input "480"
type input "3000"
type input "sandy-03"
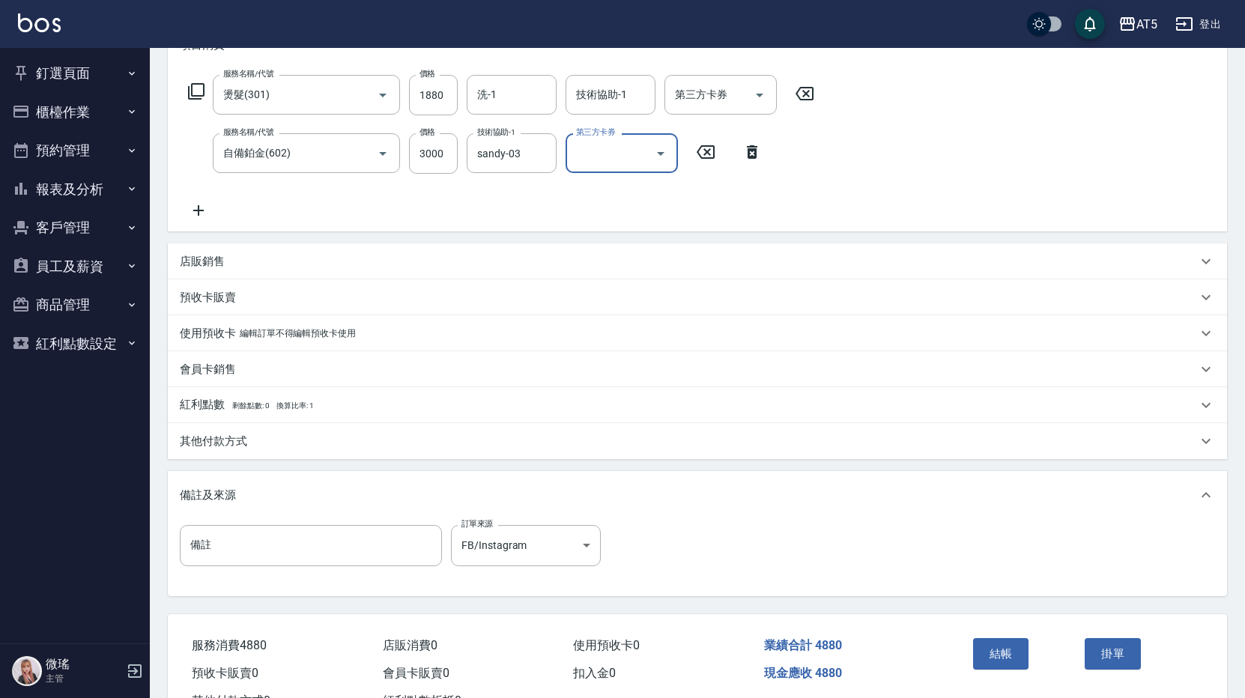
scroll to position [285, 0]
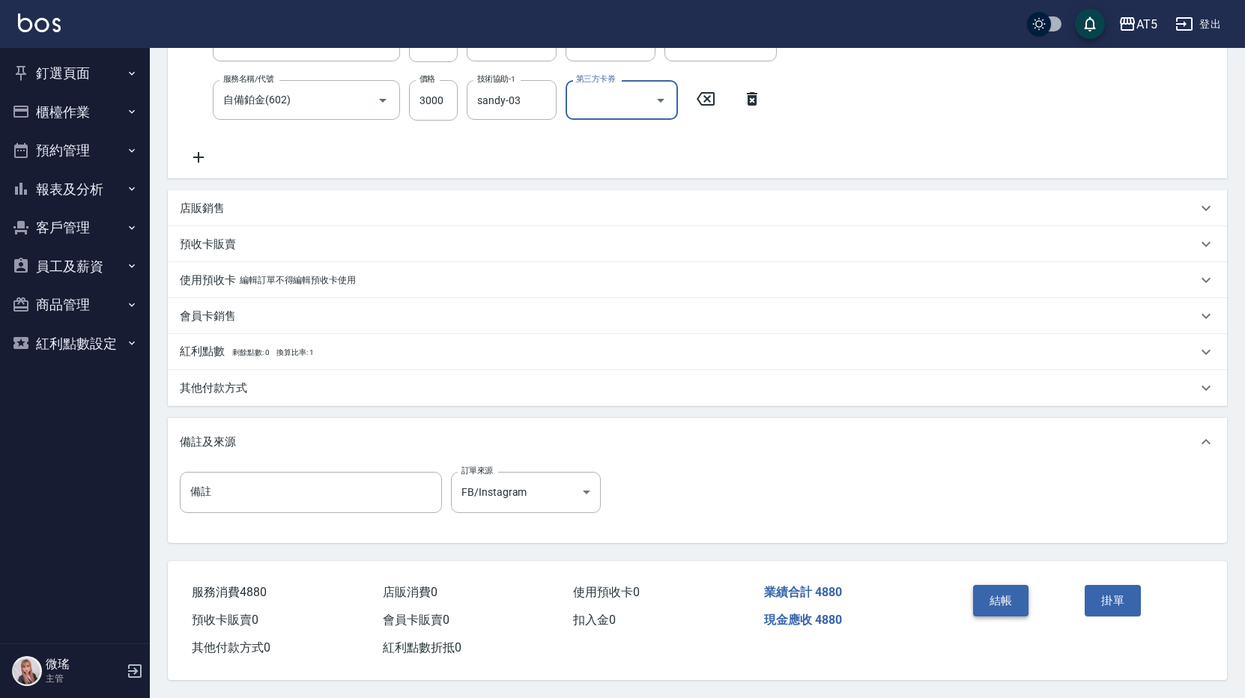
click at [1010, 592] on button "結帳" at bounding box center [1001, 600] width 56 height 31
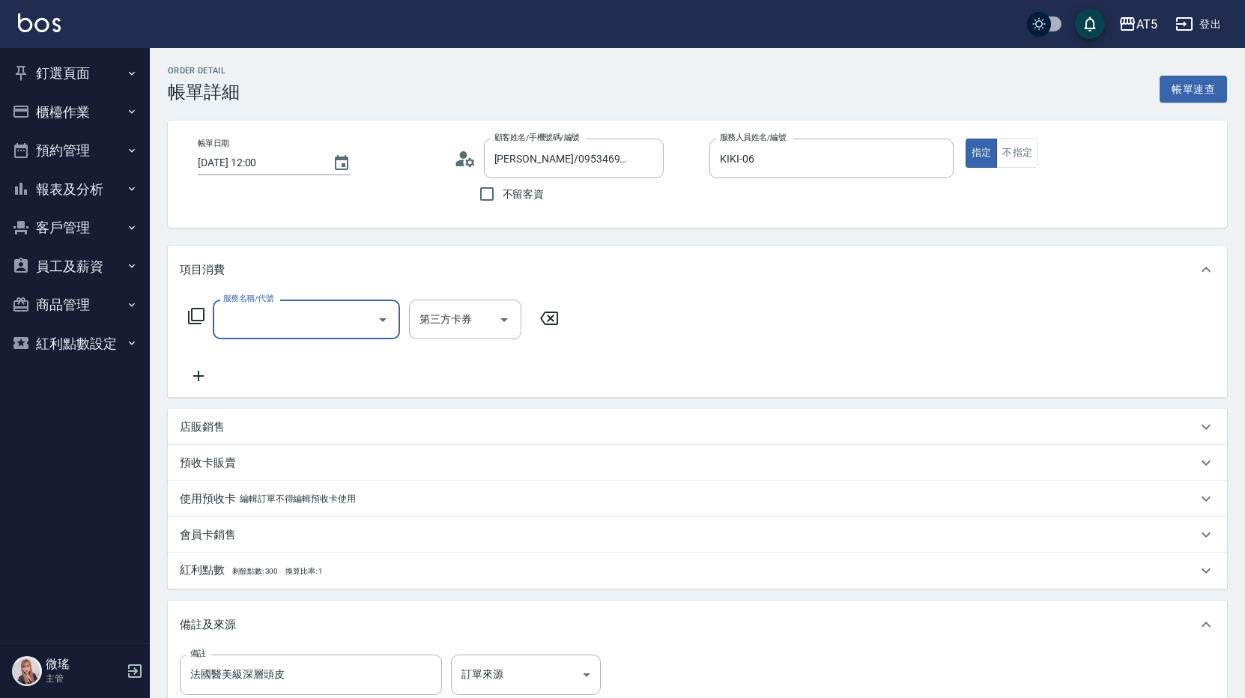
click at [193, 321] on icon at bounding box center [196, 316] width 16 height 16
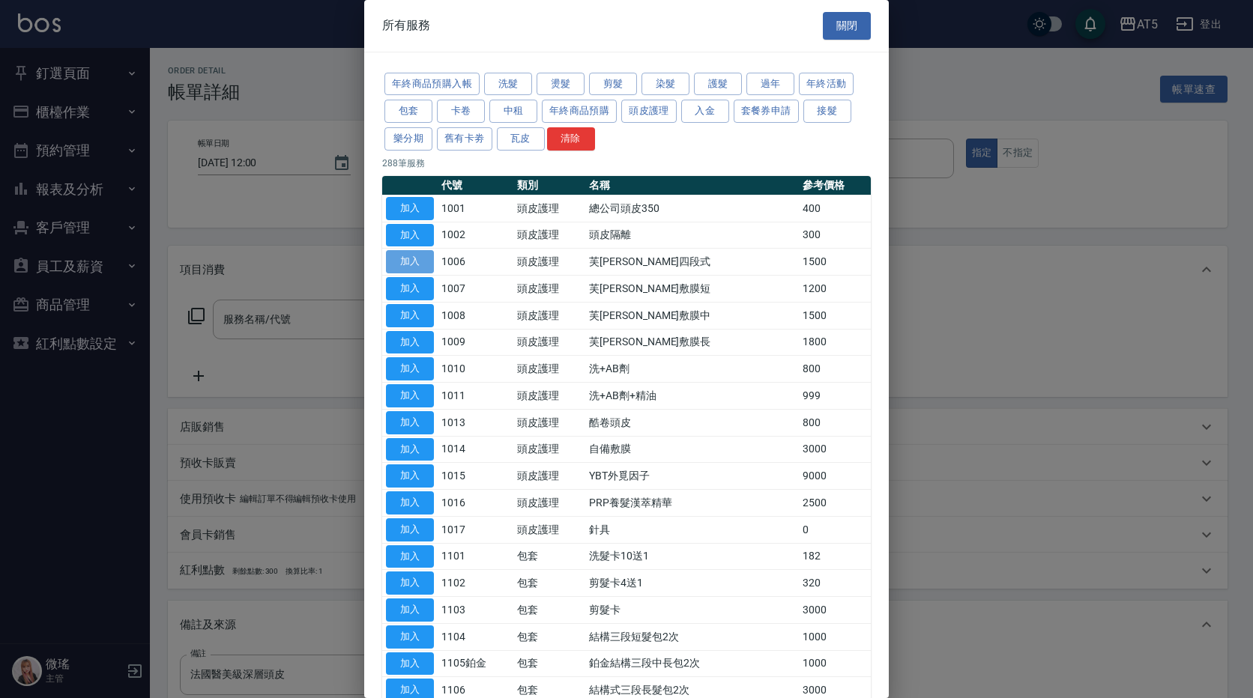
click at [412, 270] on button "加入" at bounding box center [410, 261] width 48 height 23
type input "[PERSON_NAME]四段式(1006)"
type input "150"
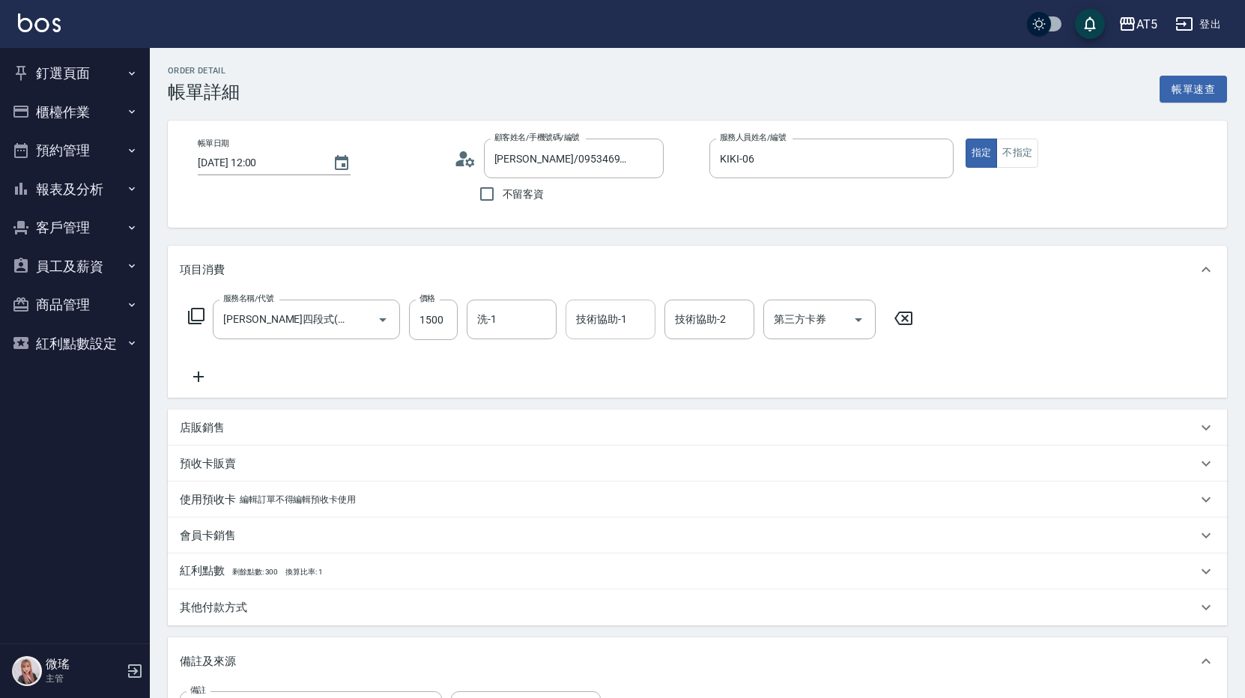
click at [626, 318] on input "技術協助-1" at bounding box center [610, 319] width 76 height 26
type input "sandy-03"
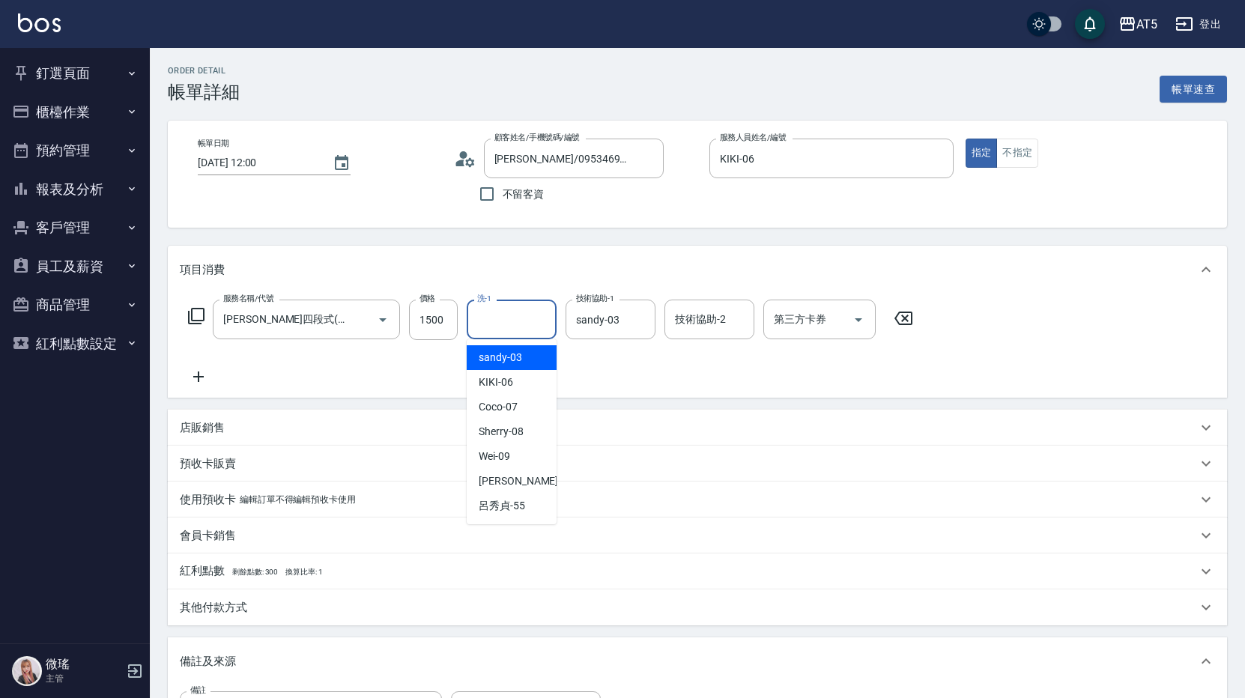
click at [504, 312] on input "洗-1" at bounding box center [512, 319] width 76 height 26
type input "sandy-03"
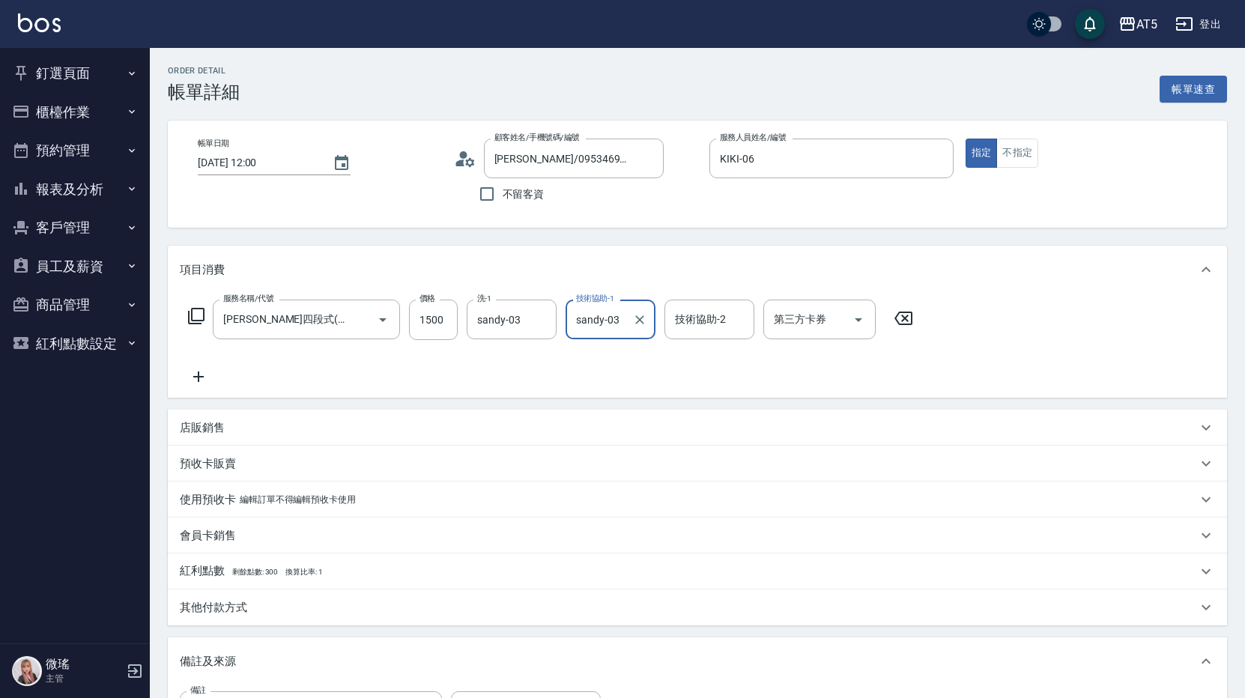
scroll to position [226, 0]
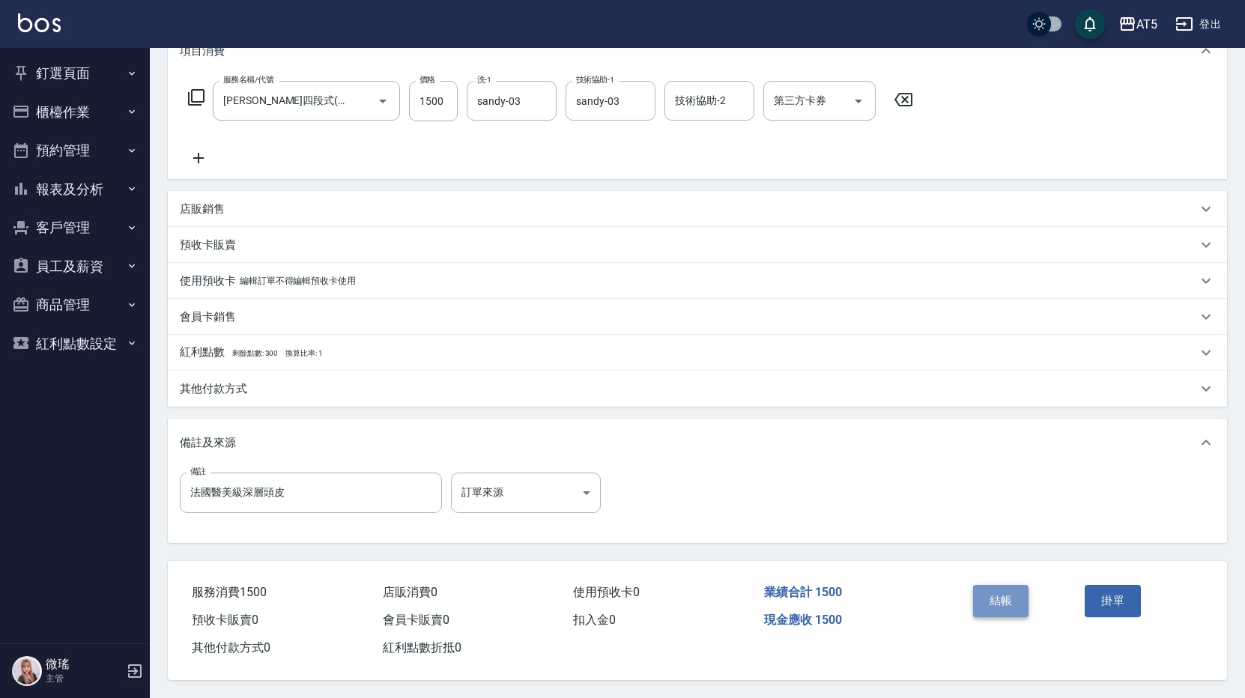
click at [1006, 585] on button "結帳" at bounding box center [1001, 600] width 56 height 31
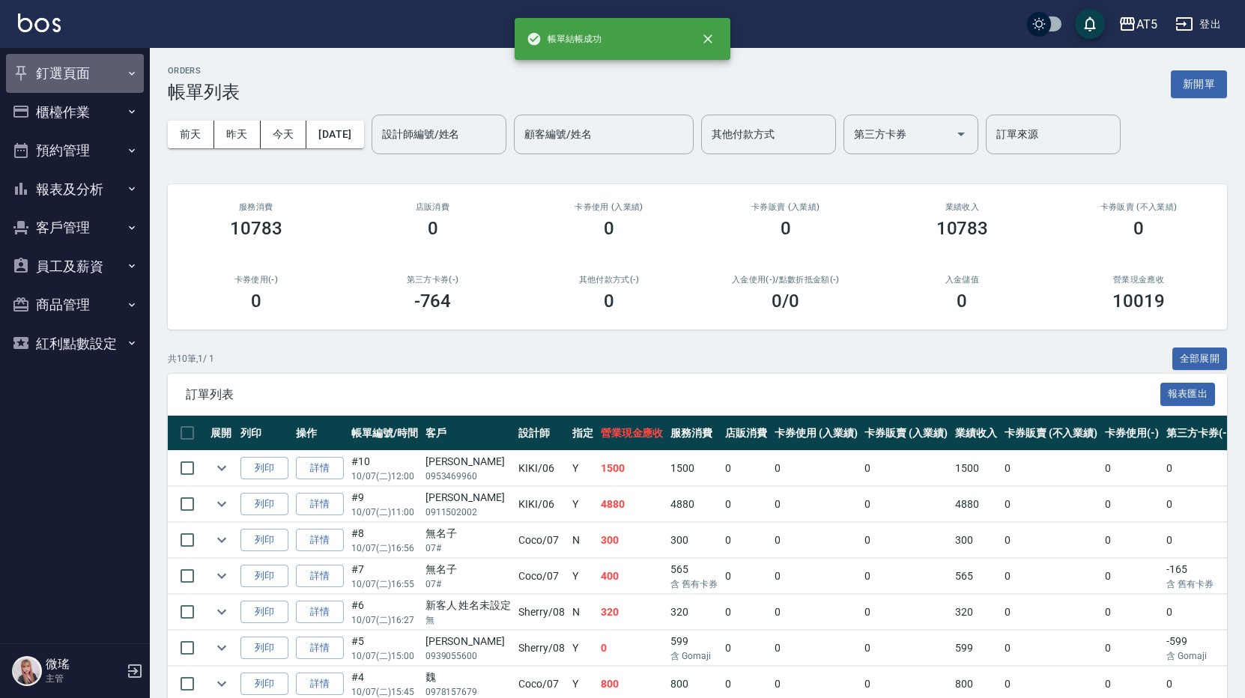
click at [64, 65] on button "釘選頁面" at bounding box center [75, 73] width 138 height 39
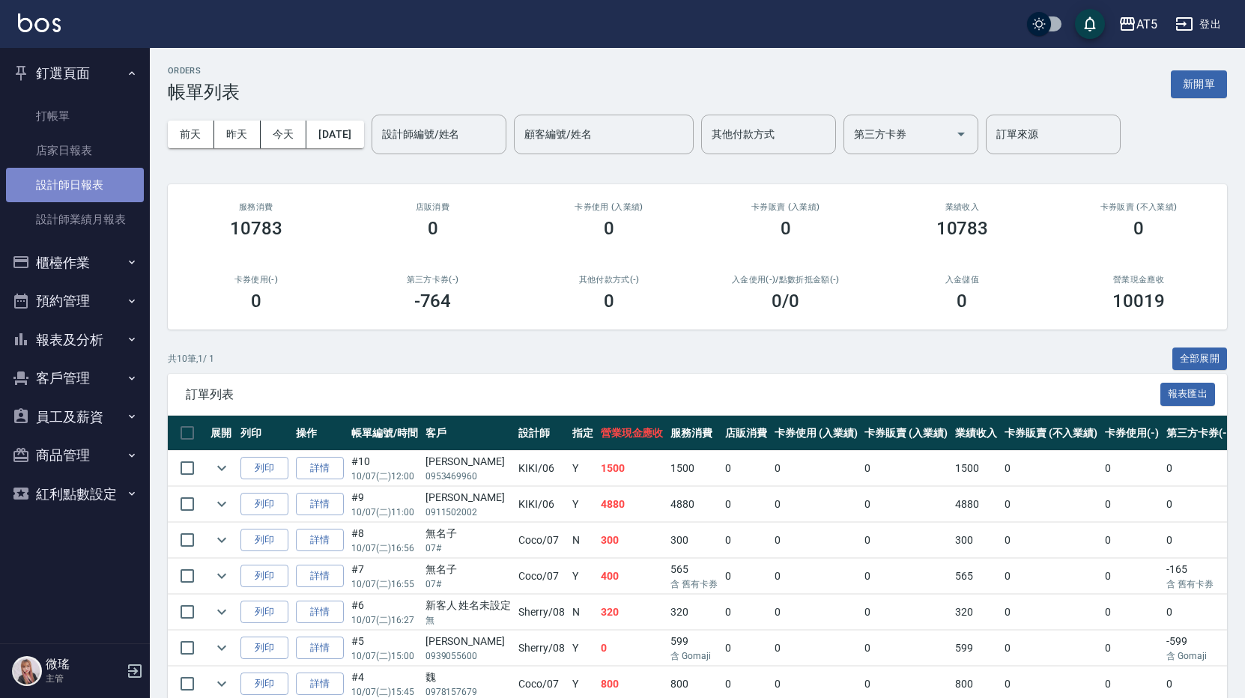
click at [94, 198] on link "設計師日報表" at bounding box center [75, 185] width 138 height 34
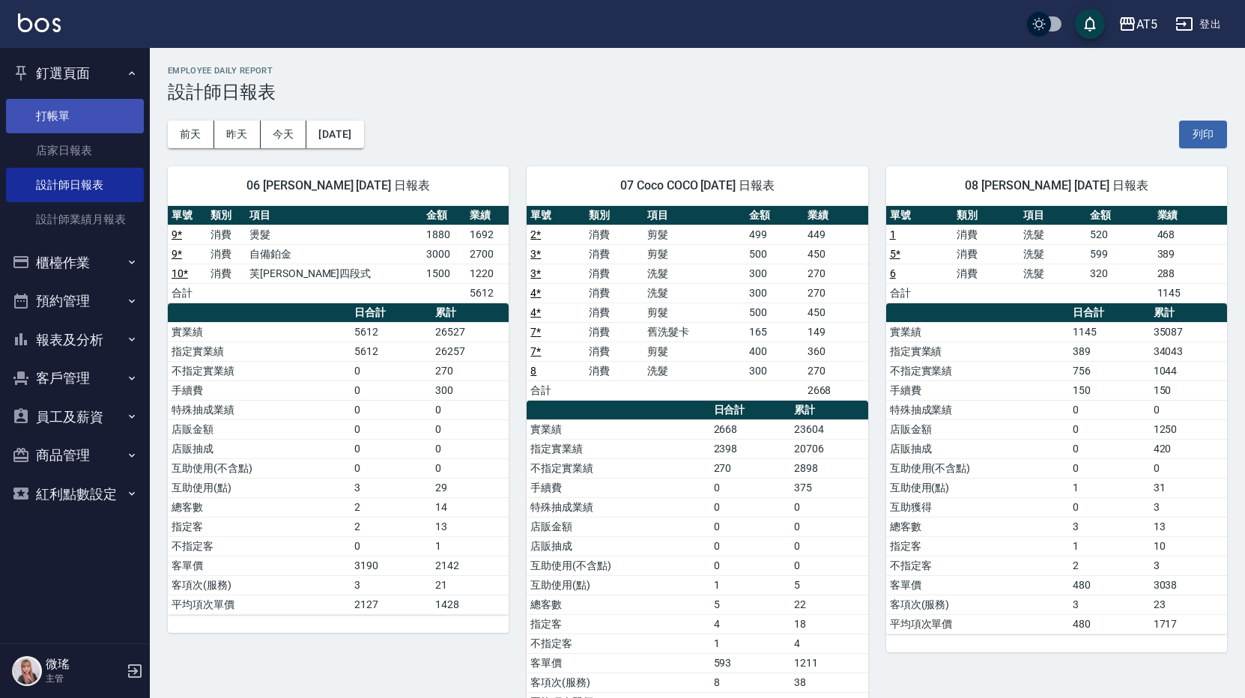
click at [79, 114] on link "打帳單" at bounding box center [75, 116] width 138 height 34
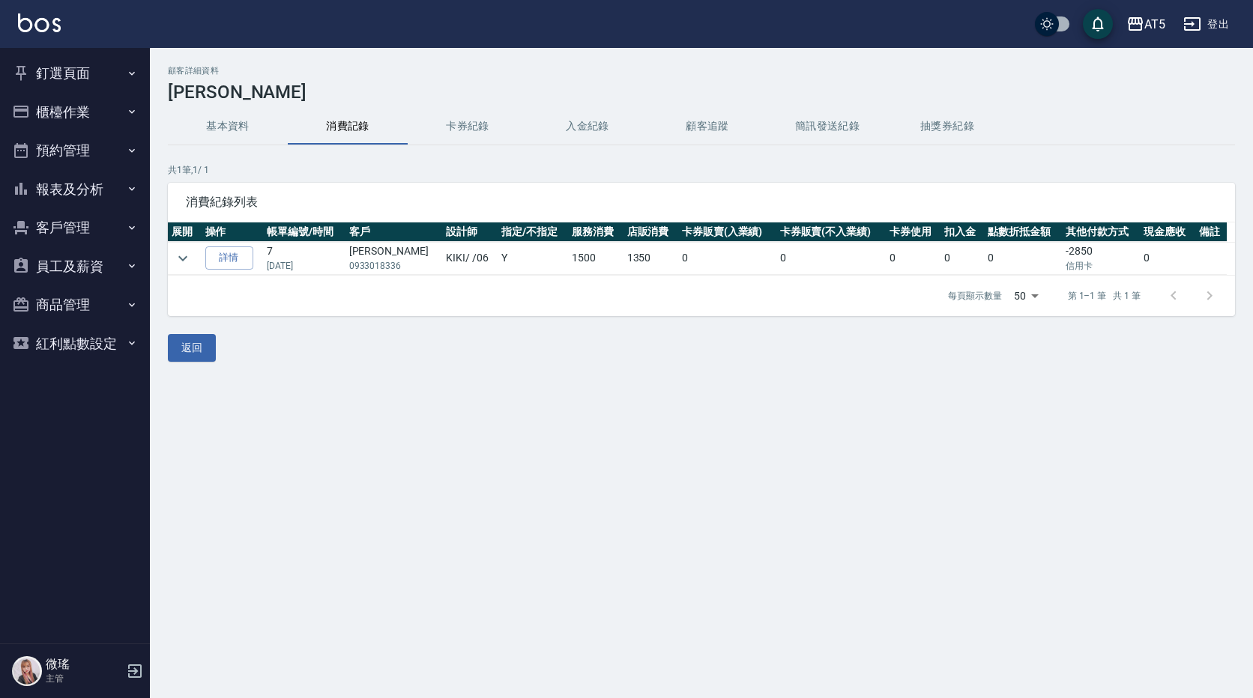
click at [579, 255] on td "1500" at bounding box center [595, 258] width 55 height 33
click at [234, 252] on link "詳情" at bounding box center [229, 258] width 48 height 23
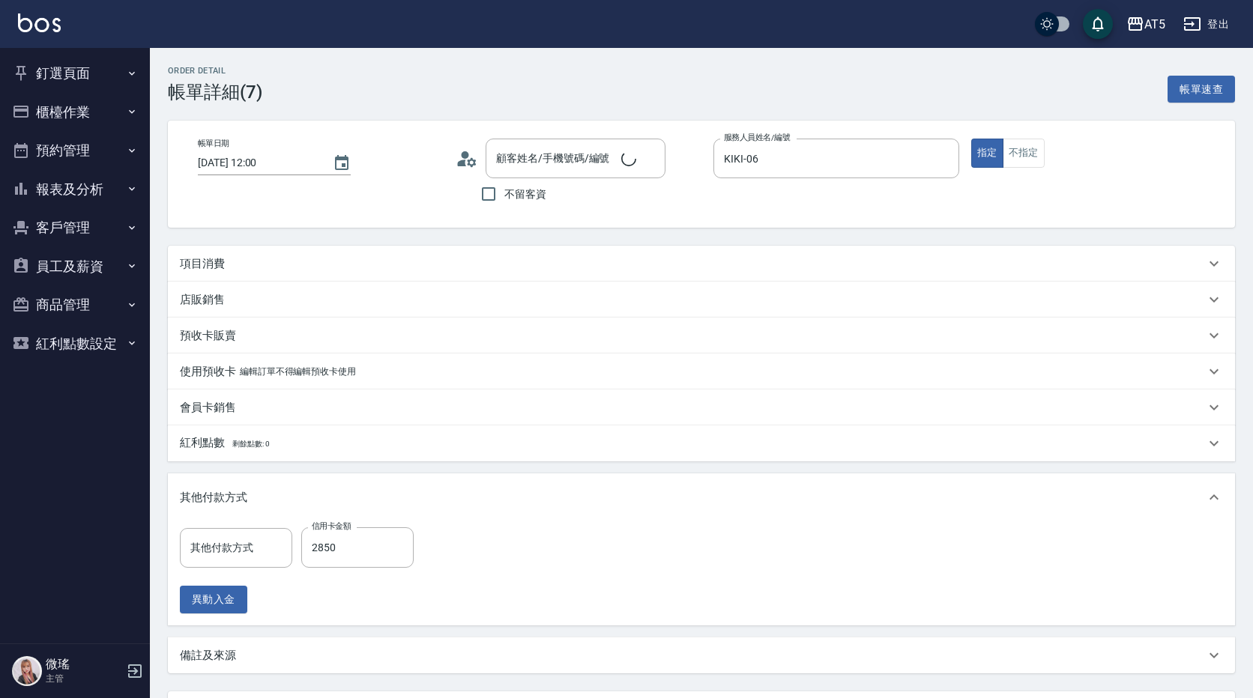
type input "2025/06/29 12:00"
type input "KIKI-06"
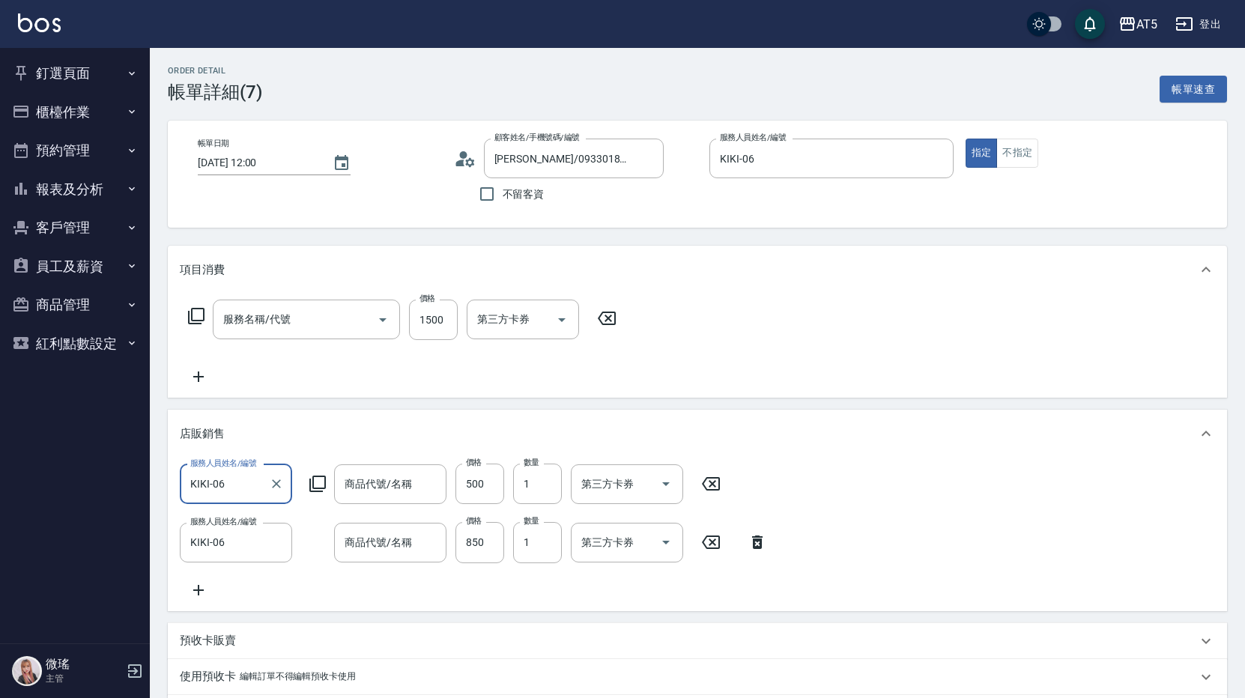
type input "林聖芳/0933018336/null"
type input "信用卡"
type input "喬娜斯新品頭皮保養香水50ML(藍)"
type input "喬娜斯新品頭皮洗1000ML(單罐)"
type input "染髮(501)"
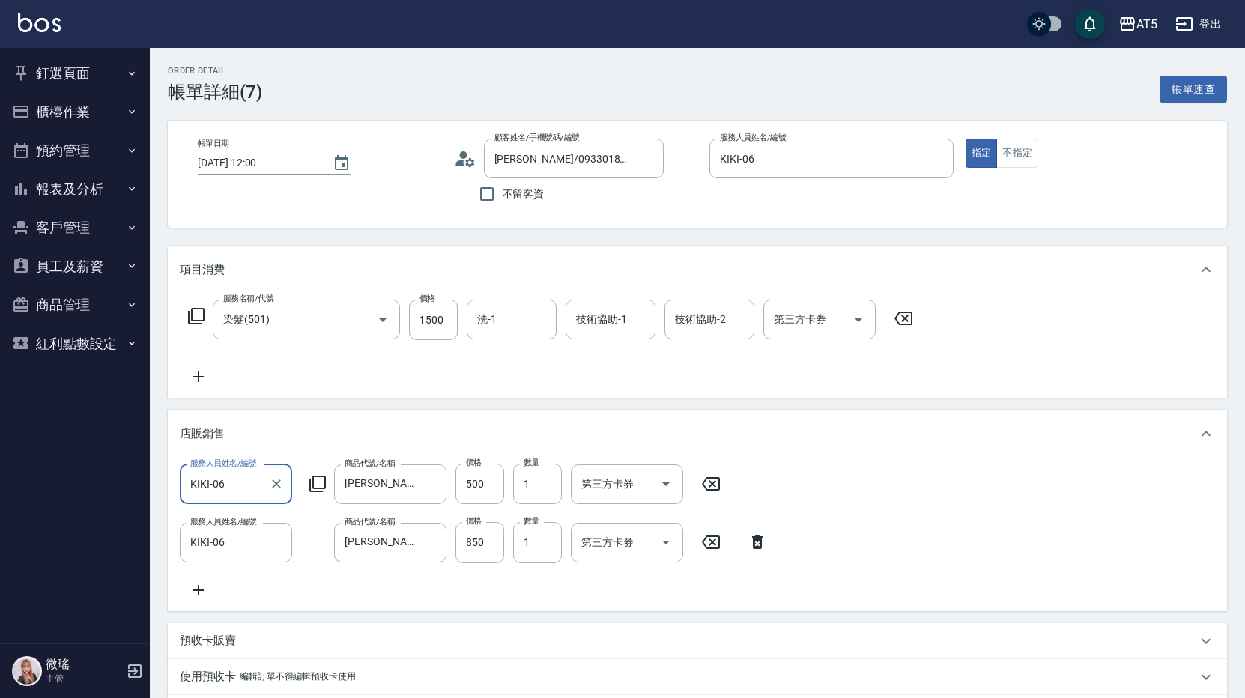
click at [80, 76] on button "釘選頁面" at bounding box center [75, 73] width 138 height 39
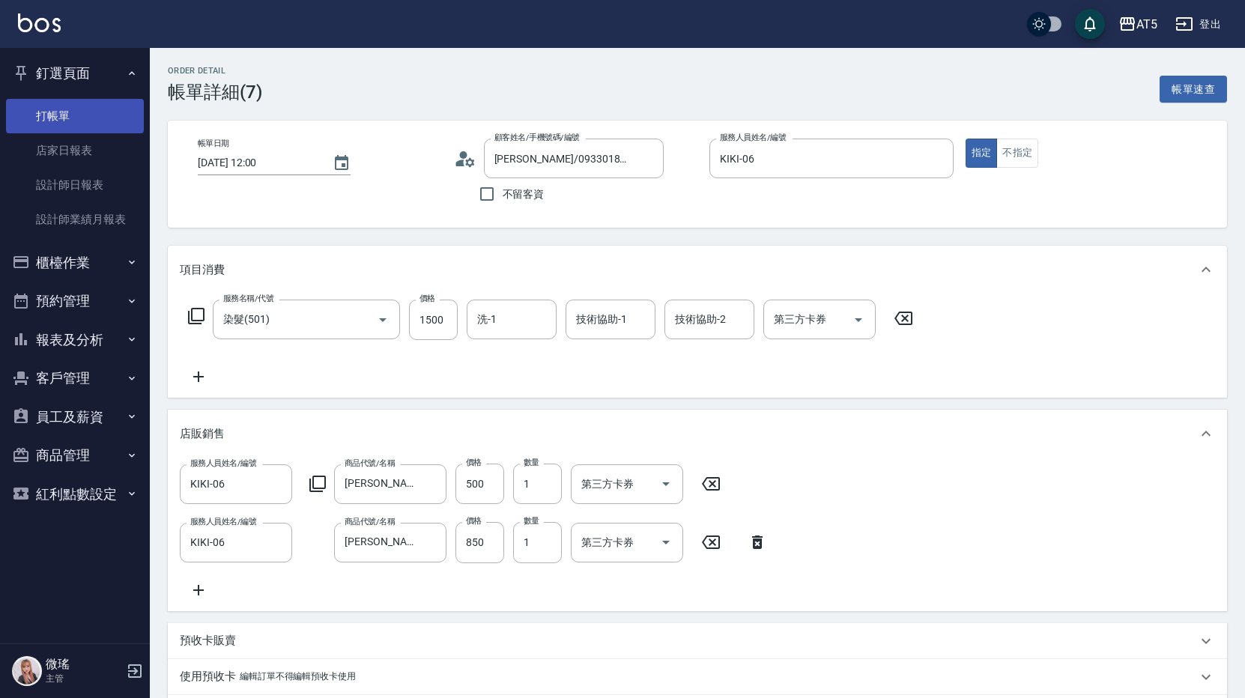
click at [80, 106] on link "打帳單" at bounding box center [75, 116] width 138 height 34
